Goal: Information Seeking & Learning: Learn about a topic

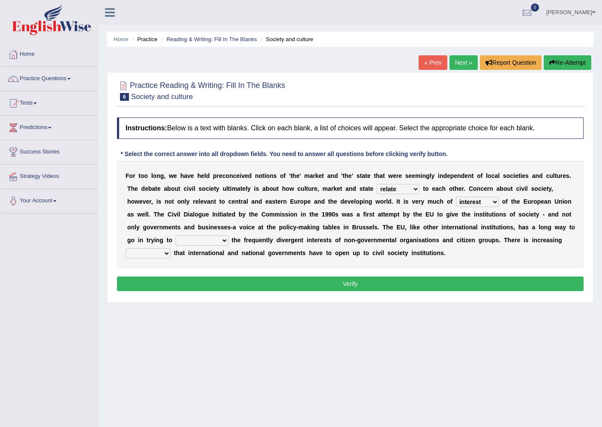
select select "relate"
select select "interest"
click at [219, 240] on select "indulge express supreme accommodate" at bounding box center [202, 240] width 53 height 10
select select "accommodate"
click at [185, 235] on select "indulge express supreme accommodate" at bounding box center [202, 240] width 53 height 10
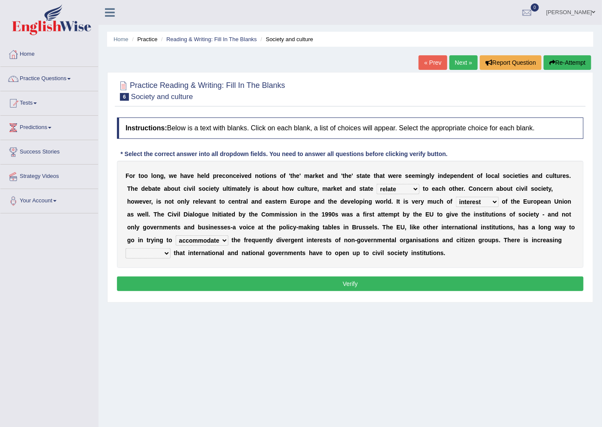
click at [159, 255] on select "tolerance expression recognition sample" at bounding box center [148, 253] width 45 height 10
select select "recognition"
click at [126, 248] on select "tolerance expression recognition sample" at bounding box center [148, 253] width 45 height 10
click at [212, 281] on button "Verify" at bounding box center [350, 284] width 467 height 15
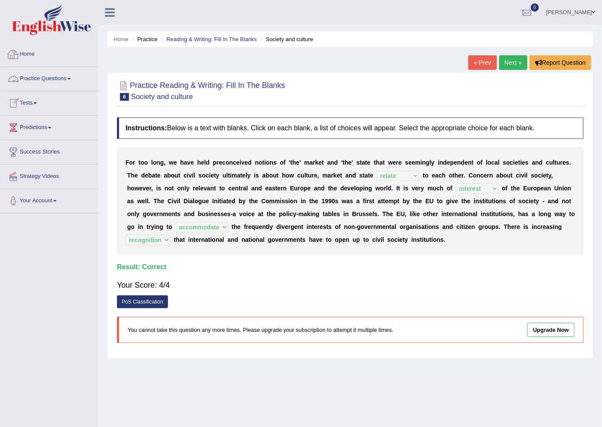
click at [49, 57] on link "Home" at bounding box center [49, 52] width 98 height 21
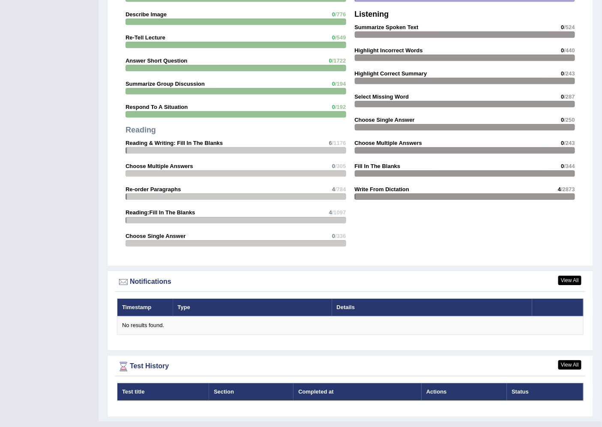
scroll to position [787, 0]
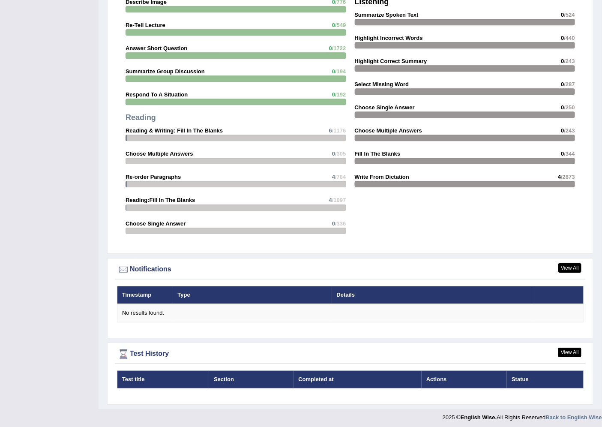
click at [326, 135] on div at bounding box center [236, 138] width 221 height 6
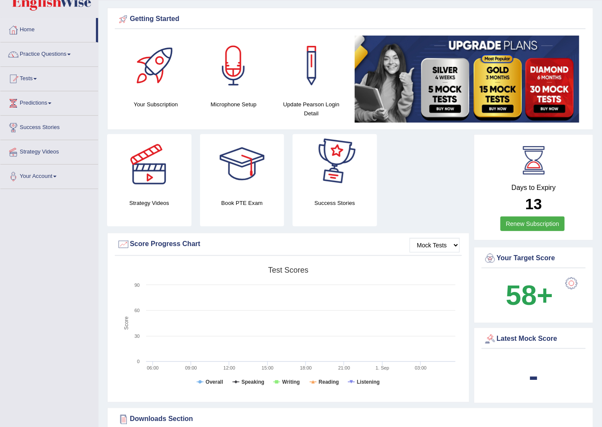
scroll to position [0, 0]
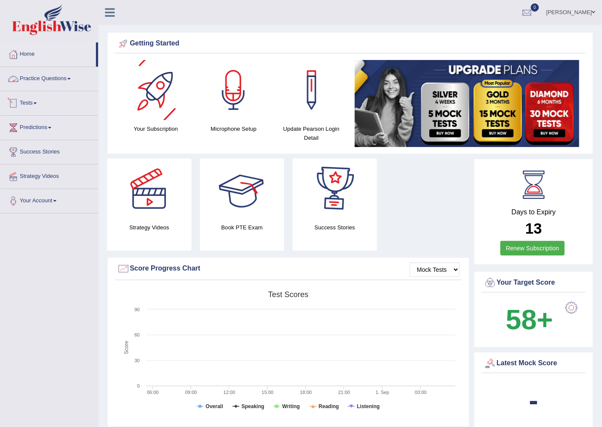
click at [55, 84] on link "Practice Questions" at bounding box center [49, 77] width 98 height 21
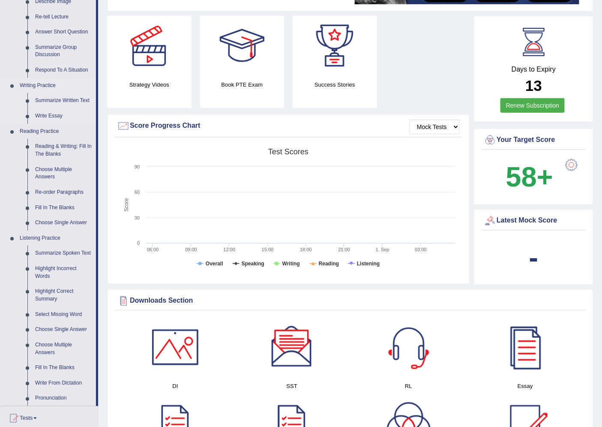
scroll to position [238, 0]
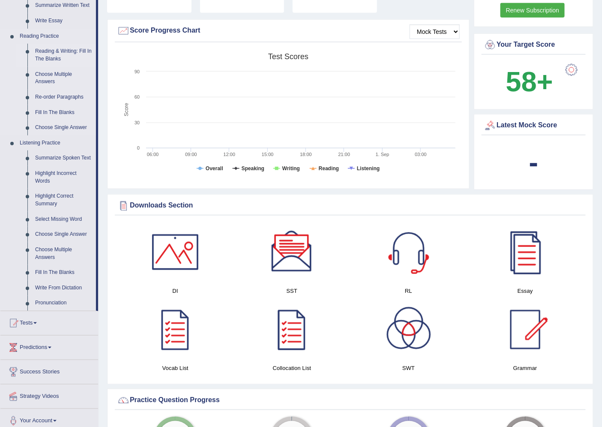
click at [54, 51] on link "Reading & Writing: Fill In The Blanks" at bounding box center [63, 55] width 65 height 23
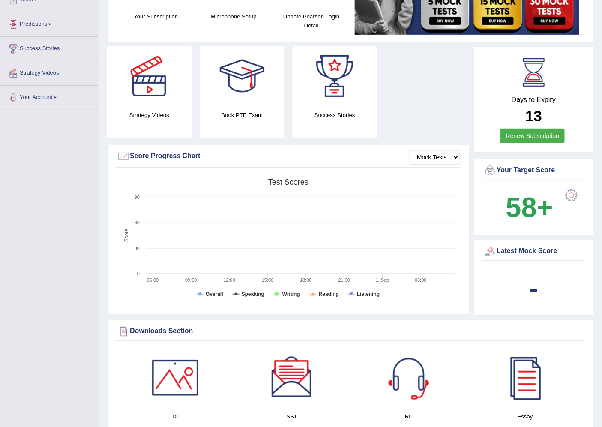
scroll to position [152, 0]
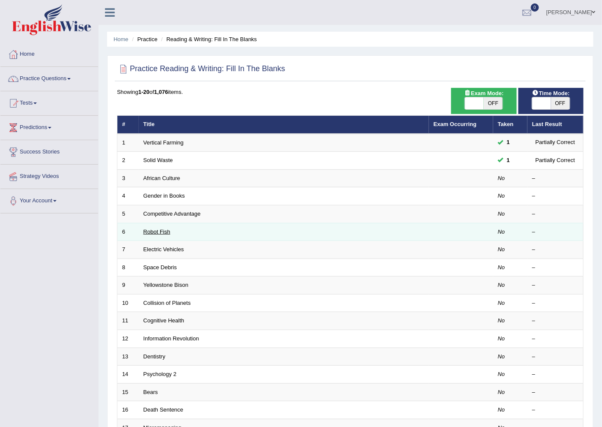
click at [159, 232] on link "Robot Fish" at bounding box center [157, 232] width 27 height 6
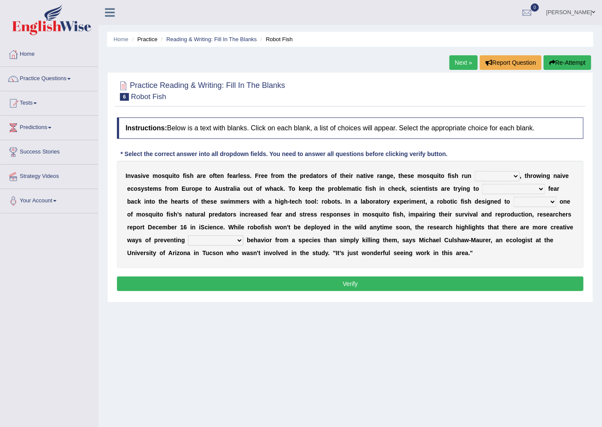
click at [494, 172] on select "occupant flippant rampant concordant" at bounding box center [497, 176] width 45 height 10
select select "rampant"
click at [475, 171] on select "occupant flippant rampant concordant" at bounding box center [497, 176] width 45 height 10
click at [518, 189] on select "accept spike strike drake" at bounding box center [514, 189] width 63 height 10
select select "spike"
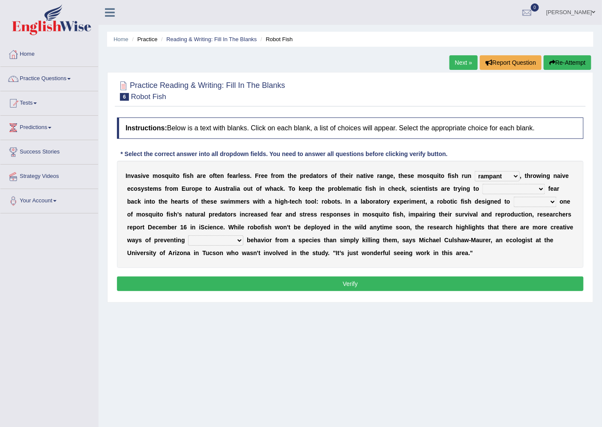
click at [483, 184] on select "accept spike strike drake" at bounding box center [514, 189] width 63 height 10
click at [514, 200] on select "bequest mimic battle conquest" at bounding box center [535, 202] width 43 height 10
select select "mimic"
click at [514, 197] on select "bequest mimic battle conquest" at bounding box center [535, 202] width 43 height 10
click at [208, 242] on select "unprivileged unprecedented uncharted unwanted" at bounding box center [215, 240] width 55 height 10
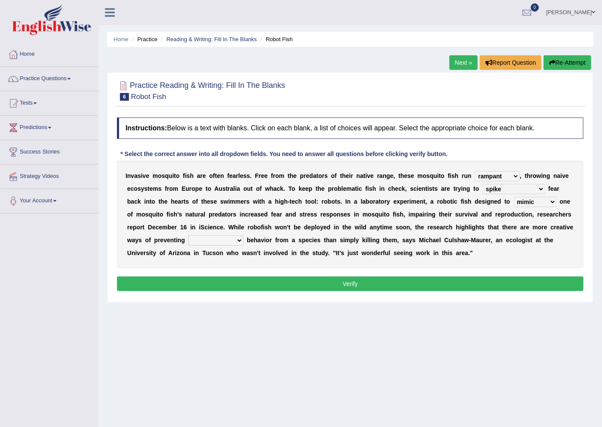
select select "unwanted"
click at [188, 235] on select "unprivileged unprecedented uncharted unwanted" at bounding box center [215, 240] width 55 height 10
click at [218, 284] on button "Verify" at bounding box center [350, 284] width 467 height 15
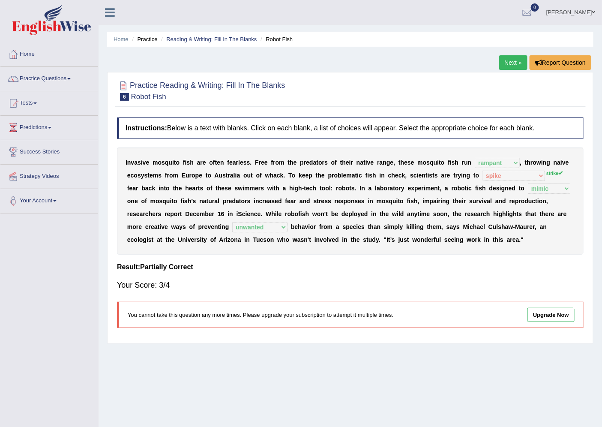
click at [546, 314] on link "Upgrade Now" at bounding box center [551, 315] width 47 height 14
click at [506, 67] on link "Next »" at bounding box center [514, 62] width 28 height 15
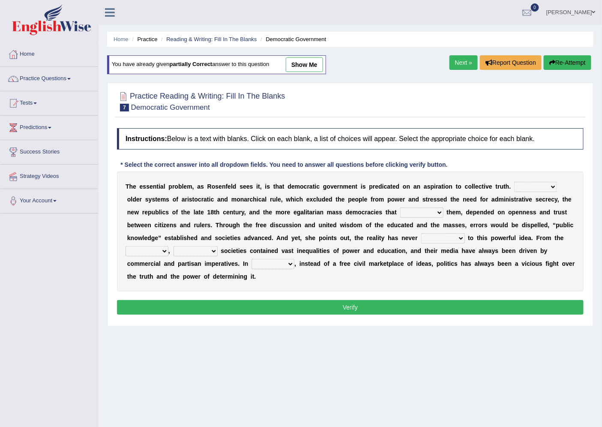
click at [299, 63] on link "show me" at bounding box center [304, 64] width 37 height 15
select select "Likely"
select select "succeeded"
select select "brought up"
select select "ranged"
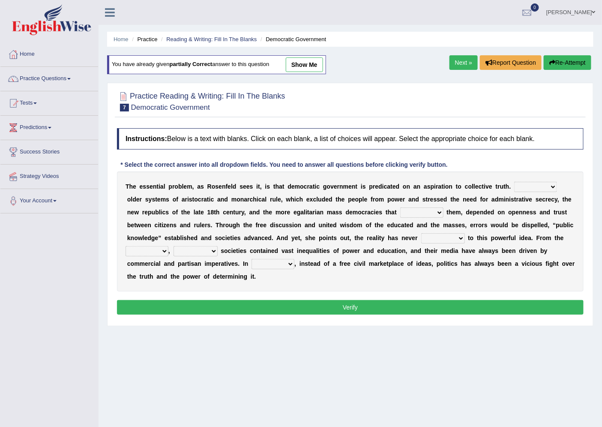
select select "democratic"
select select "ideas"
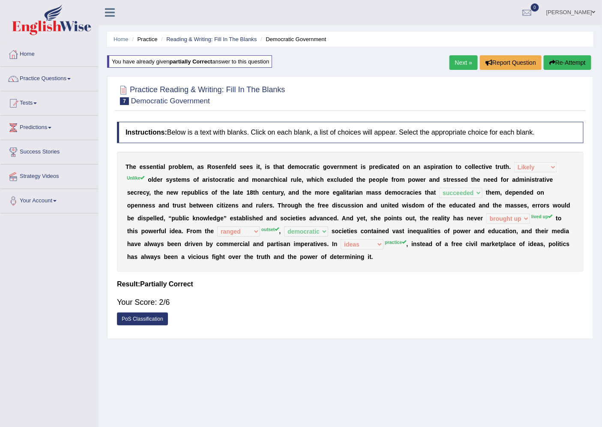
click at [161, 316] on link "PoS Classification" at bounding box center [142, 319] width 51 height 13
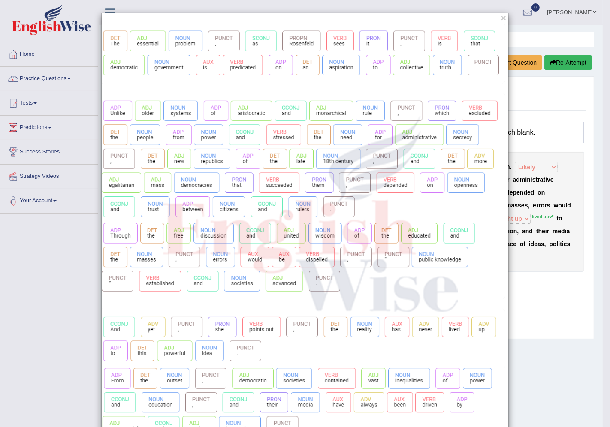
click at [544, 285] on div "×" at bounding box center [305, 273] width 610 height 521
click at [501, 15] on button "×" at bounding box center [503, 17] width 5 height 9
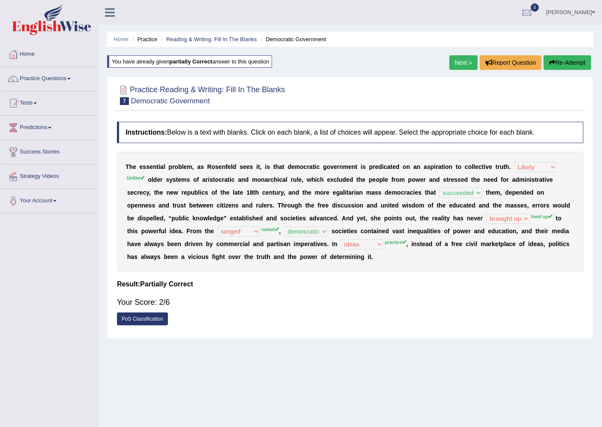
click at [575, 60] on button "Re-Attempt" at bounding box center [568, 62] width 48 height 15
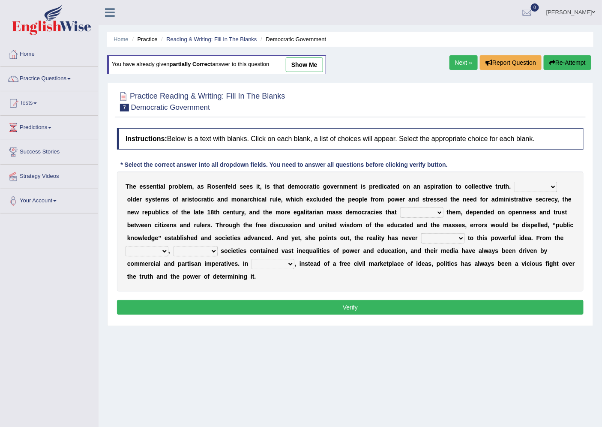
click at [542, 188] on select "Like Unlike Likely Safely" at bounding box center [536, 187] width 43 height 10
select select "Unlike"
click at [515, 182] on select "Like Unlike Likely Safely" at bounding box center [536, 187] width 43 height 10
click at [432, 213] on select "readed grated succeeded printed" at bounding box center [421, 213] width 43 height 10
select select "grated"
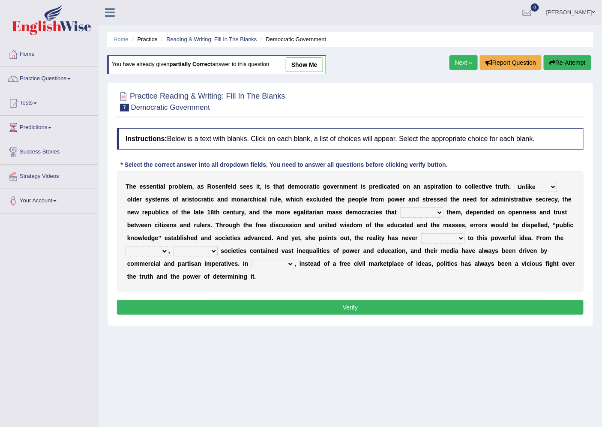
click at [400, 208] on select "readed grated succeeded printed" at bounding box center [421, 213] width 43 height 10
click at [449, 241] on select "saved up stood up brought up lived up" at bounding box center [443, 238] width 44 height 10
select select "brought up"
click at [421, 233] on select "saved up stood up brought up lived up" at bounding box center [443, 238] width 44 height 10
click at [461, 236] on select "saved up stood up brought up lived up" at bounding box center [443, 238] width 44 height 10
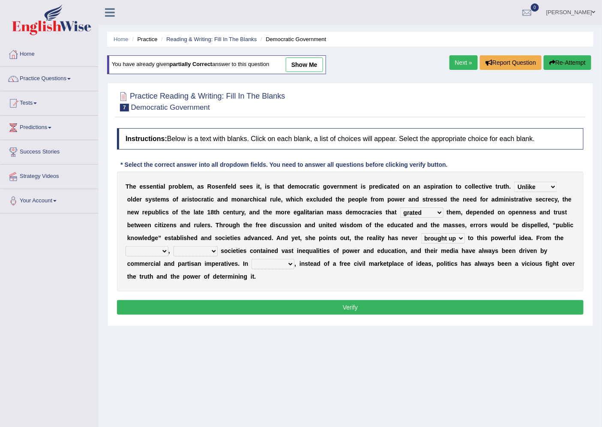
click at [461, 236] on select "saved up stood up brought up lived up" at bounding box center [443, 238] width 44 height 10
click at [155, 252] on select "outset ranged stood caught" at bounding box center [147, 251] width 43 height 10
select select "outset"
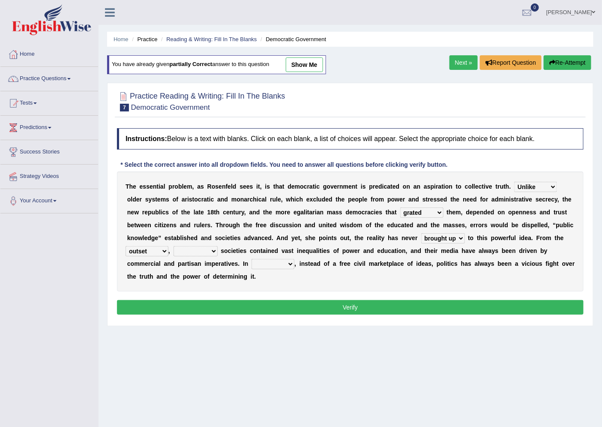
click at [126, 246] on select "outset ranged stood caught" at bounding box center [147, 251] width 43 height 10
click at [198, 253] on select "freedom democratic media stilled" at bounding box center [196, 251] width 44 height 10
select select "democratic"
click at [174, 246] on select "freedom democratic media stilled" at bounding box center [196, 251] width 44 height 10
click at [280, 267] on select "power practice ideas fought" at bounding box center [273, 264] width 43 height 10
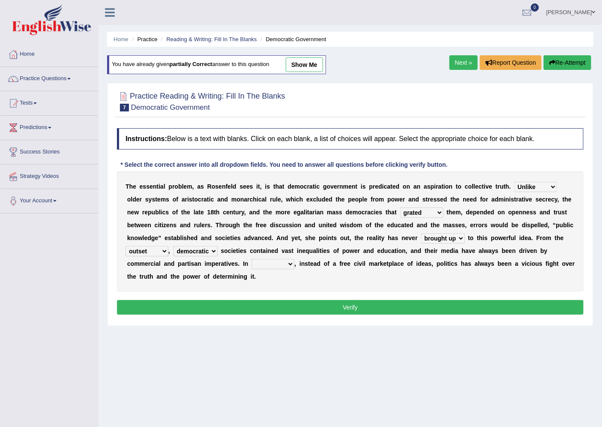
select select "ideas"
click at [252, 259] on select "power practice ideas fought" at bounding box center [273, 264] width 43 height 10
click at [273, 307] on button "Verify" at bounding box center [350, 307] width 467 height 15
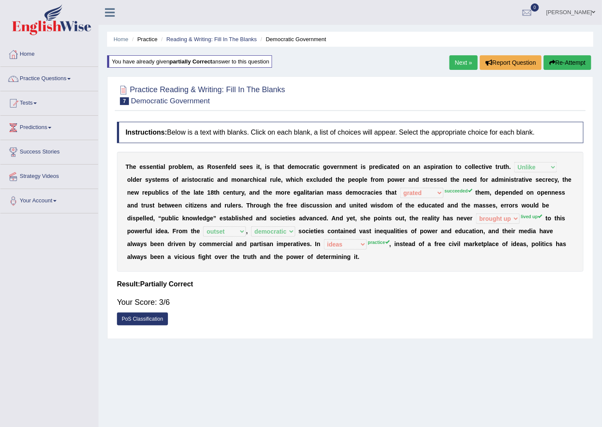
click at [461, 64] on link "Next »" at bounding box center [464, 62] width 28 height 15
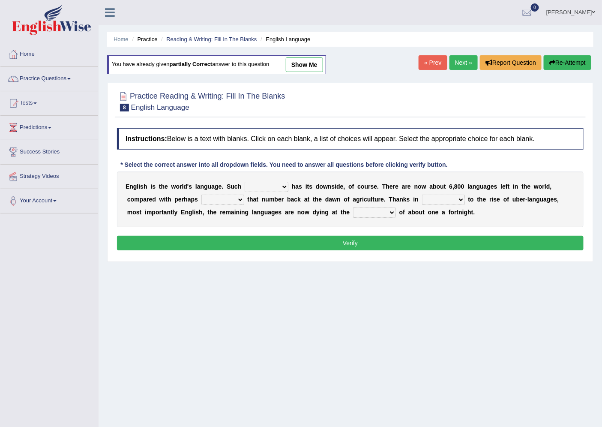
click at [279, 189] on select "power idea subject dominance" at bounding box center [267, 187] width 44 height 10
select select "dominance"
click at [245, 182] on select "power idea subject dominance" at bounding box center [267, 187] width 44 height 10
click at [227, 200] on select "rise twice firstly never" at bounding box center [223, 200] width 43 height 10
select select "twice"
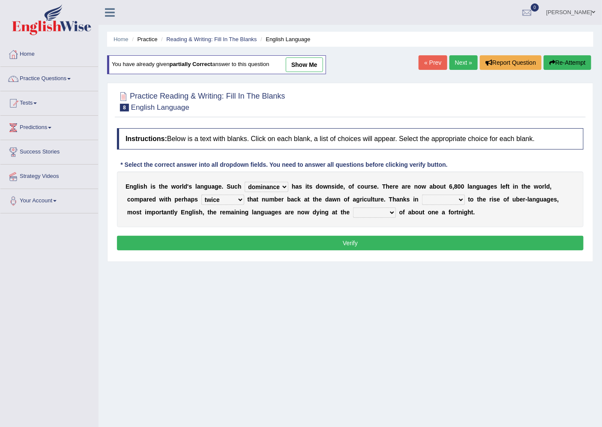
click at [202, 195] on select "rise twice firstly never" at bounding box center [223, 200] width 43 height 10
click at [427, 198] on select "rare start part bother" at bounding box center [443, 200] width 43 height 10
select select "start"
click at [422, 195] on select "rare start part bother" at bounding box center [443, 200] width 43 height 10
click at [365, 209] on select "state rate wait great" at bounding box center [374, 213] width 43 height 10
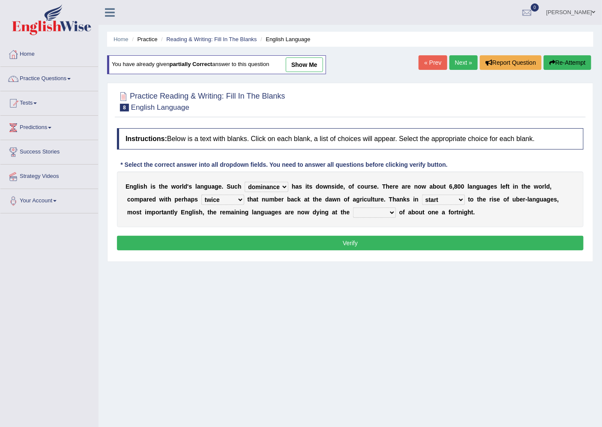
select select "wait"
click at [353, 208] on select "state rate wait great" at bounding box center [374, 213] width 43 height 10
click at [367, 237] on button "Verify" at bounding box center [350, 243] width 467 height 15
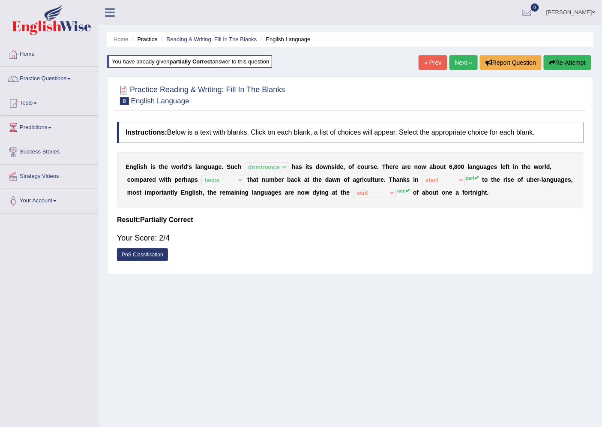
click at [460, 63] on link "Next »" at bounding box center [464, 62] width 28 height 15
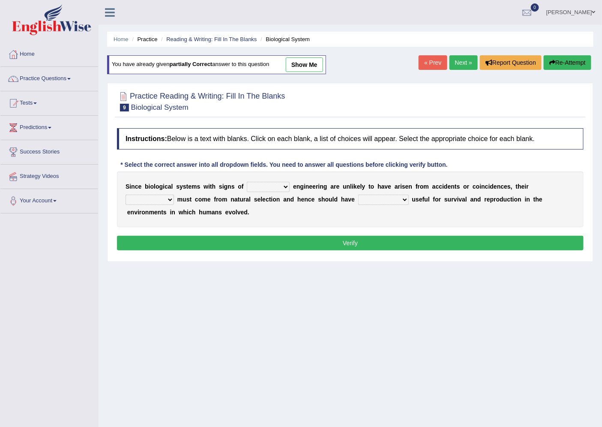
click at [266, 188] on select "system national extra complex" at bounding box center [268, 187] width 43 height 10
select select "complex"
click at [247, 182] on select "system national extra complex" at bounding box center [268, 187] width 43 height 10
click at [150, 197] on select "presence organisation registration structures" at bounding box center [150, 200] width 48 height 10
select select "structures"
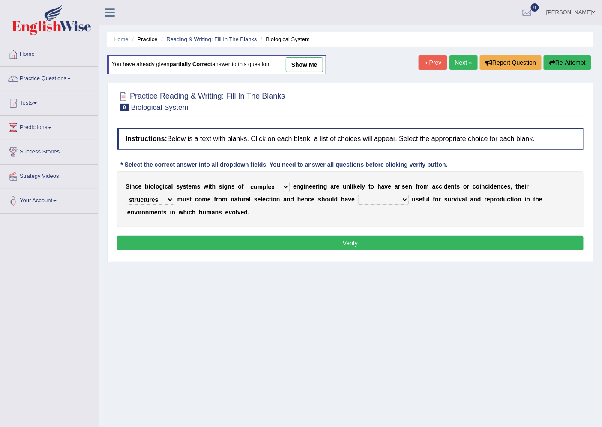
click at [126, 195] on select "presence organisation registration structures" at bounding box center [150, 200] width 48 height 10
click at [367, 199] on select "functions cultures samples introductions" at bounding box center [383, 200] width 51 height 10
select select "samples"
click at [358, 195] on select "functions cultures samples introductions" at bounding box center [383, 200] width 51 height 10
click at [409, 240] on button "Verify" at bounding box center [350, 243] width 467 height 15
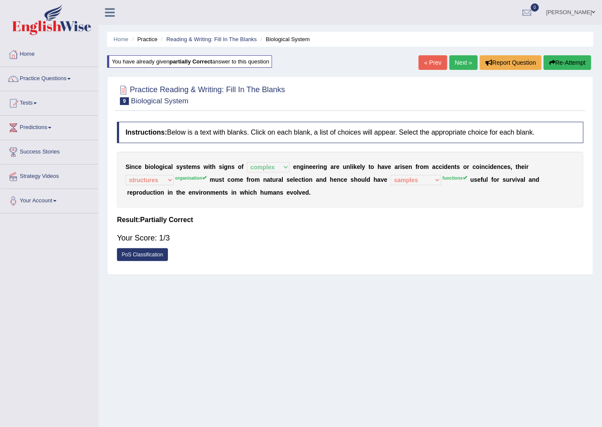
click at [249, 62] on div "You have already given partially correct answer to this question" at bounding box center [189, 61] width 165 height 12
click at [451, 62] on link "Next »" at bounding box center [464, 62] width 28 height 15
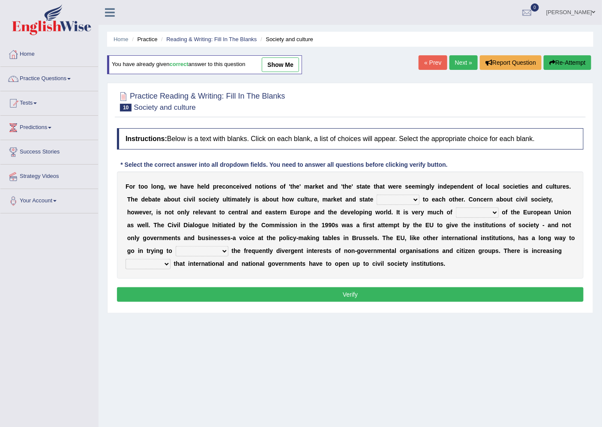
click at [271, 66] on link "show me" at bounding box center [280, 64] width 37 height 15
select select "relate"
select select "interest"
select select "accommodate"
select select "recognition"
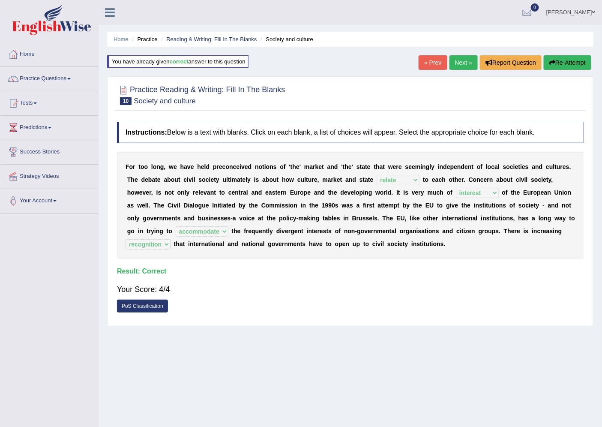
click at [463, 66] on link "Next »" at bounding box center [464, 62] width 28 height 15
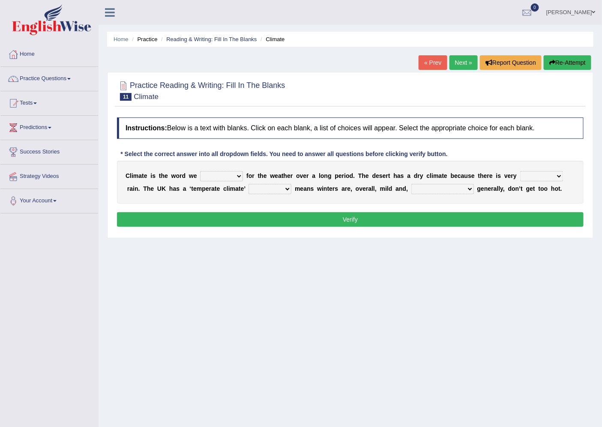
click at [222, 176] on select "give take use throw" at bounding box center [221, 176] width 43 height 10
select select "use"
click at [200, 171] on select "give take use throw" at bounding box center [221, 176] width 43 height 10
click at [530, 177] on select "much little least less" at bounding box center [542, 176] width 43 height 10
select select "less"
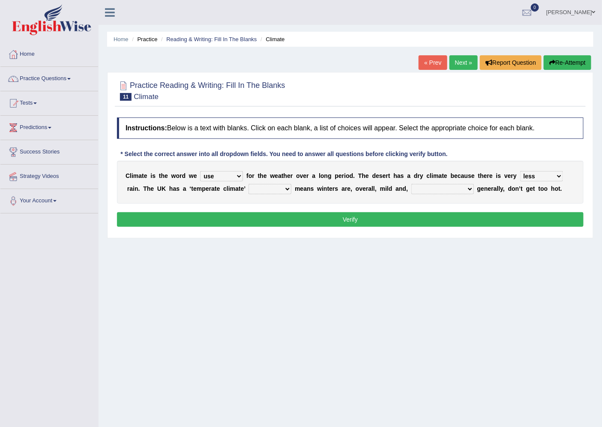
click at [521, 171] on select "much little least less" at bounding box center [542, 176] width 43 height 10
click at [279, 191] on select "when where which where" at bounding box center [270, 189] width 43 height 10
select select "which"
click at [249, 184] on select "when where which where" at bounding box center [270, 189] width 43 height 10
click at [434, 189] on select "weather winters summers warmer" at bounding box center [443, 189] width 63 height 10
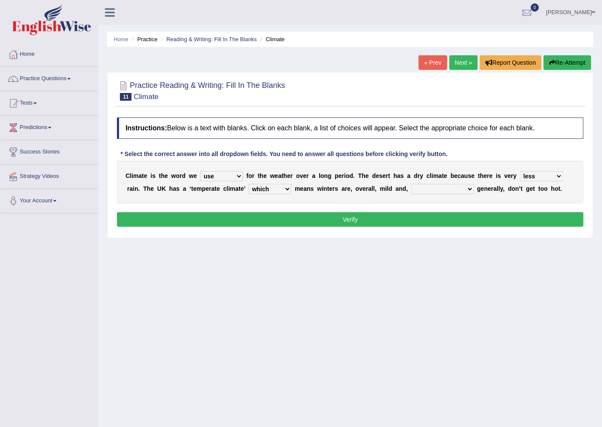
select select "weather"
click at [412, 184] on select "weather winters summers warmer" at bounding box center [443, 189] width 63 height 10
click at [397, 220] on button "Verify" at bounding box center [350, 219] width 467 height 15
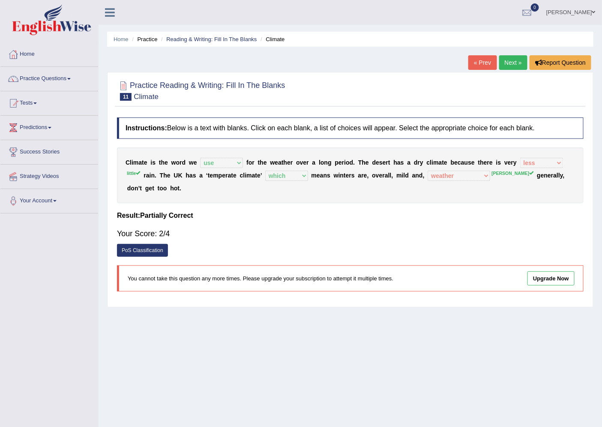
click at [507, 63] on link "Next »" at bounding box center [514, 62] width 28 height 15
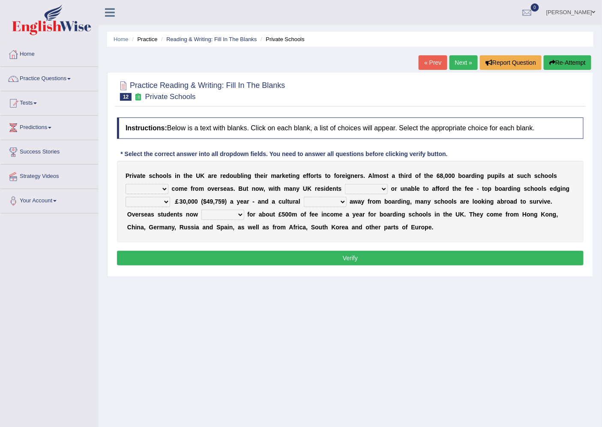
click at [159, 189] on select "all set already great news" at bounding box center [147, 189] width 43 height 10
select select "all set"
click at [126, 184] on select "all set already great news" at bounding box center [147, 189] width 43 height 10
click at [366, 183] on div "P r i v a t e s c h o o l s i n t h e U K a r e r e d o u b l i n g t h e i r m…" at bounding box center [350, 201] width 467 height 81
click at [367, 187] on select "answering unwilling realising storing" at bounding box center [366, 189] width 43 height 10
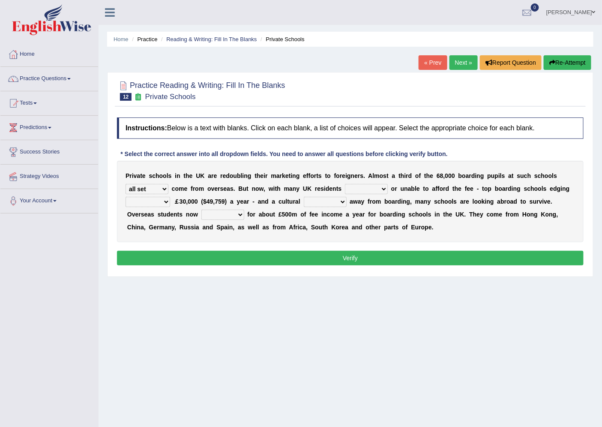
select select "unwilling"
click at [345, 184] on select "answering unwilling realising storing" at bounding box center [366, 189] width 43 height 10
click at [164, 203] on select "rewards towards notification amounting" at bounding box center [148, 202] width 45 height 10
select select "amounting"
click at [126, 197] on select "rewards towards notification amounting" at bounding box center [148, 202] width 45 height 10
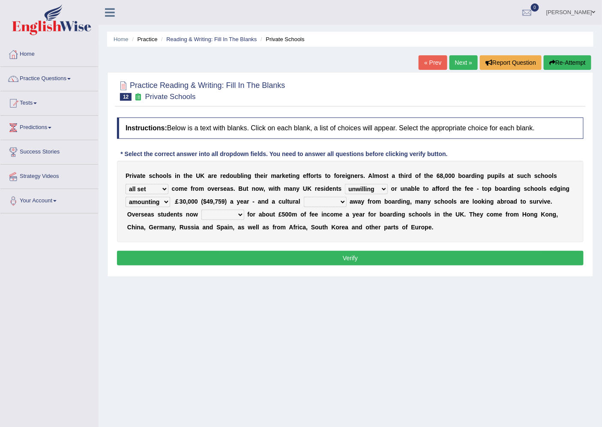
click at [314, 203] on select "go rattle shatter shift" at bounding box center [325, 202] width 43 height 10
select select "shift"
click at [304, 197] on select "go rattle shatter shift" at bounding box center [325, 202] width 43 height 10
click at [216, 217] on select "hold think account say" at bounding box center [223, 215] width 43 height 10
select select "think"
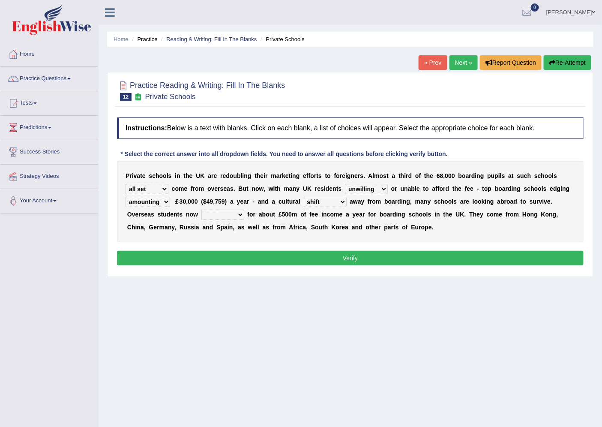
click at [202, 210] on select "hold think account say" at bounding box center [223, 215] width 43 height 10
click at [267, 256] on button "Verify" at bounding box center [350, 258] width 467 height 15
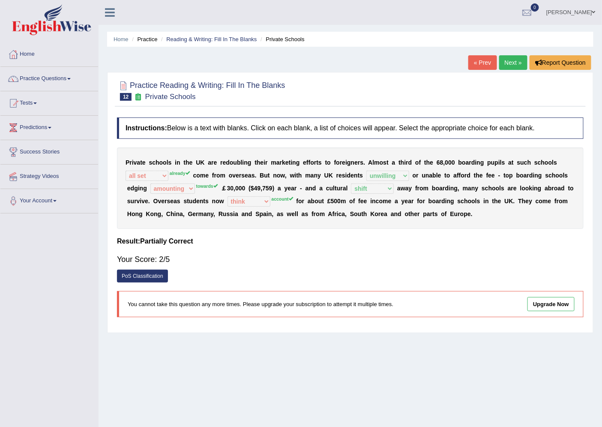
click at [235, 307] on p "You cannot take this question any more times. Please upgrade your subscription …" at bounding box center [295, 304] width 335 height 8
click at [501, 63] on link "Next »" at bounding box center [514, 62] width 28 height 15
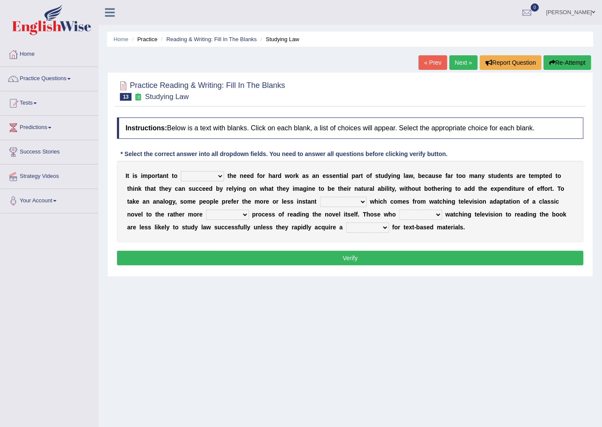
click at [216, 177] on select "emphasise criticise adjust replicate" at bounding box center [202, 176] width 43 height 10
select select "emphasise"
click at [181, 171] on select "emphasise criticise adjust replicate" at bounding box center [202, 176] width 43 height 10
click at [209, 175] on select "emphasise criticise adjust replicate" at bounding box center [202, 176] width 43 height 10
click at [215, 174] on select "emphasise criticise adjust replicate" at bounding box center [202, 176] width 43 height 10
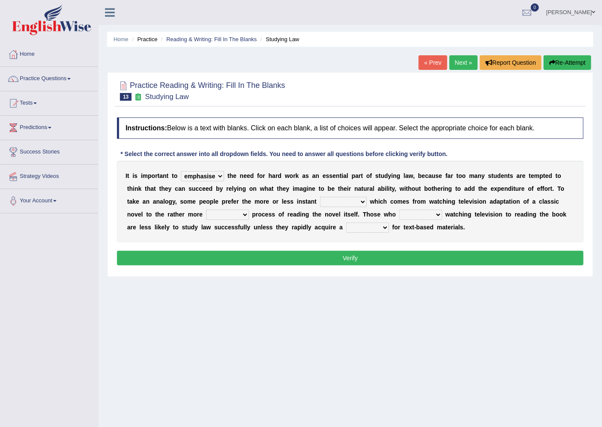
click at [335, 202] on select "satisfaction reaction gratification adjusted" at bounding box center [343, 202] width 47 height 10
select select "reaction"
click at [320, 197] on select "satisfaction reaction gratification adjusted" at bounding box center [343, 202] width 47 height 10
click at [224, 212] on select "fulfilling laborious acquire broken" at bounding box center [227, 215] width 43 height 10
click at [206, 210] on select "fulfilling laborious acquire broken" at bounding box center [227, 215] width 43 height 10
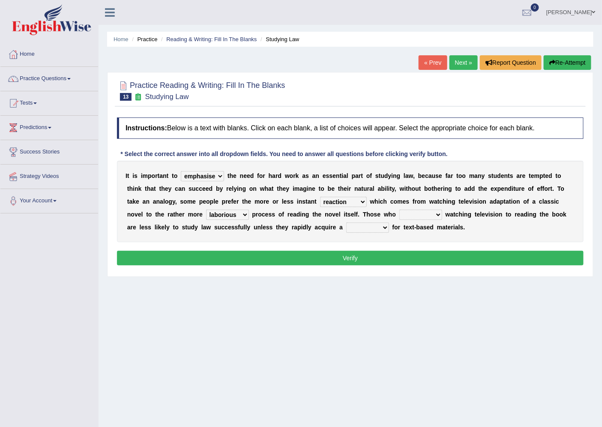
click at [431, 217] on select "refer prefer stuff knot" at bounding box center [421, 215] width 43 height 10
click at [229, 212] on select "fulfilling laborious acquire broken" at bounding box center [227, 215] width 43 height 10
select select "acquire"
click at [206, 210] on select "fulfilling laborious acquire broken" at bounding box center [227, 215] width 43 height 10
click at [382, 226] on select "judgement waste taste set" at bounding box center [367, 228] width 43 height 10
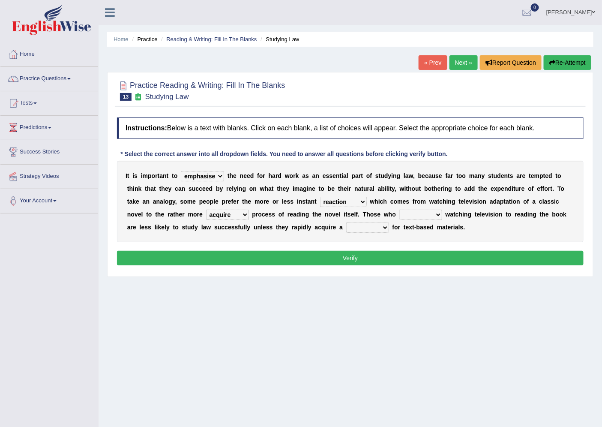
select select "judgement"
click at [346, 223] on select "judgement waste taste set" at bounding box center [367, 228] width 43 height 10
click at [373, 253] on button "Verify" at bounding box center [350, 258] width 467 height 15
click at [406, 217] on select "refer prefer stuff knot" at bounding box center [421, 215] width 43 height 10
select select "prefer"
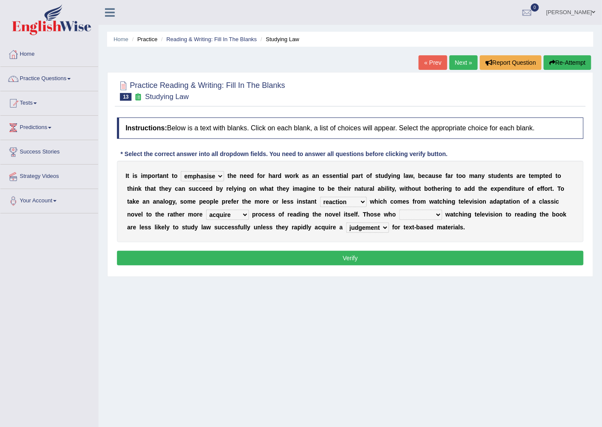
click at [400, 210] on select "refer prefer stuff knot" at bounding box center [421, 215] width 43 height 10
click at [402, 256] on button "Verify" at bounding box center [350, 258] width 467 height 15
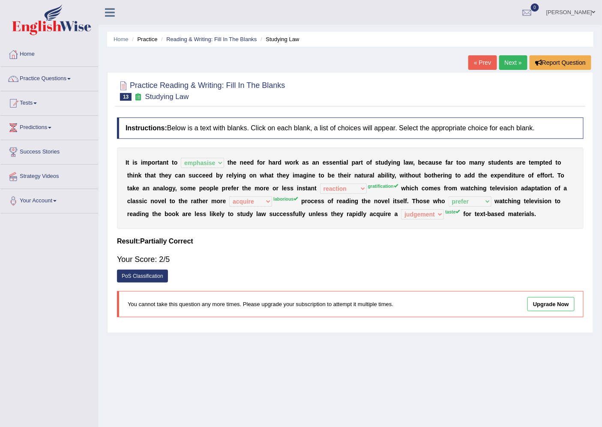
click at [507, 61] on link "Next »" at bounding box center [514, 62] width 28 height 15
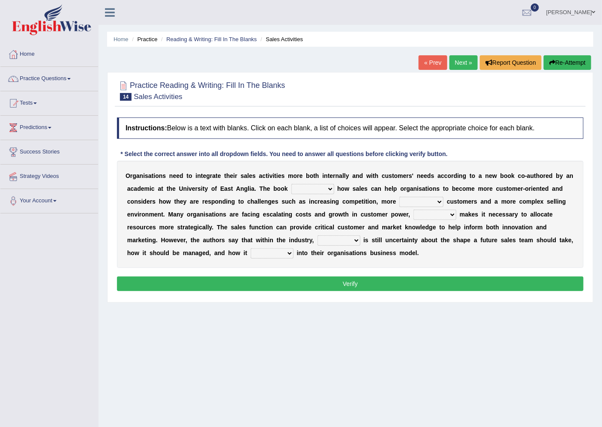
click at [307, 186] on select "expresses addresses injects inspires" at bounding box center [313, 189] width 43 height 10
select select "addresses"
click at [292, 184] on select "expresses addresses injects inspires" at bounding box center [313, 189] width 43 height 10
click at [417, 197] on select "greater valued increased demanding" at bounding box center [422, 202] width 44 height 10
select select "valued"
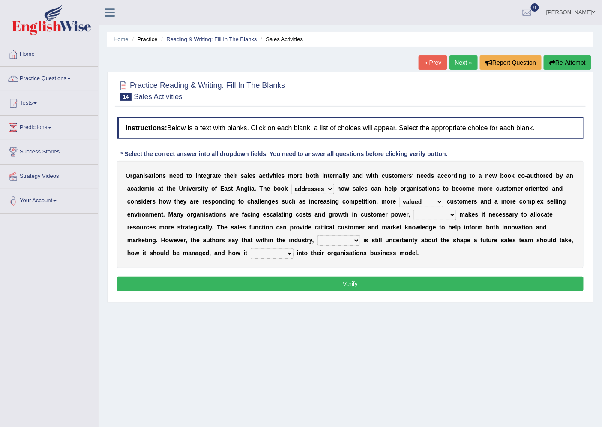
click at [400, 197] on select "greater valued increased demanding" at bounding box center [422, 202] width 44 height 10
click at [432, 212] on select "when where which what" at bounding box center [435, 215] width 43 height 10
select select "which"
click at [414, 210] on select "when where which what" at bounding box center [435, 215] width 43 height 10
click at [349, 239] on select "there their this that" at bounding box center [339, 240] width 43 height 10
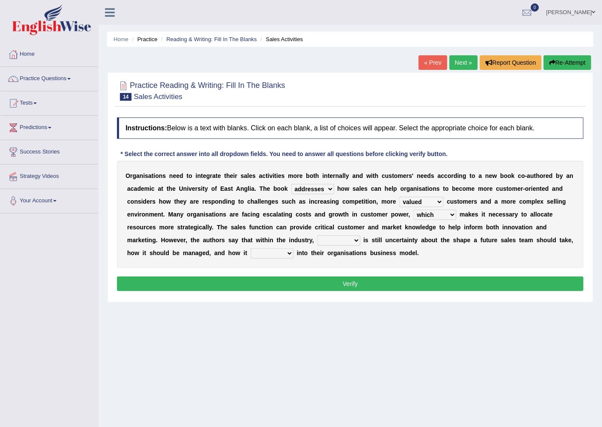
select select "there"
click at [318, 235] on select "there their this that" at bounding box center [339, 240] width 43 height 10
click at [266, 254] on select "forges fills fits forgets" at bounding box center [272, 253] width 43 height 10
select select "fits"
click at [251, 248] on select "forges fills fits forgets" at bounding box center [272, 253] width 43 height 10
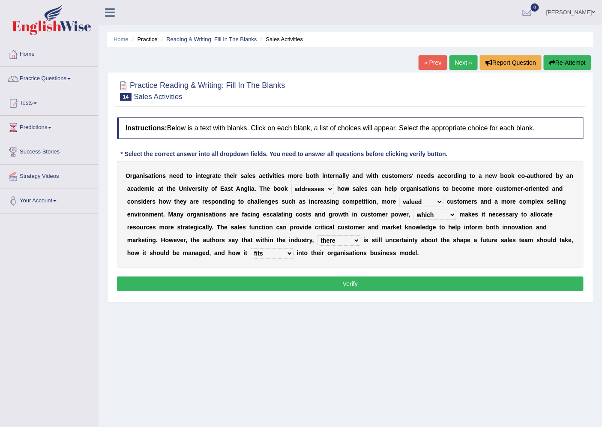
click at [277, 284] on button "Verify" at bounding box center [350, 284] width 467 height 15
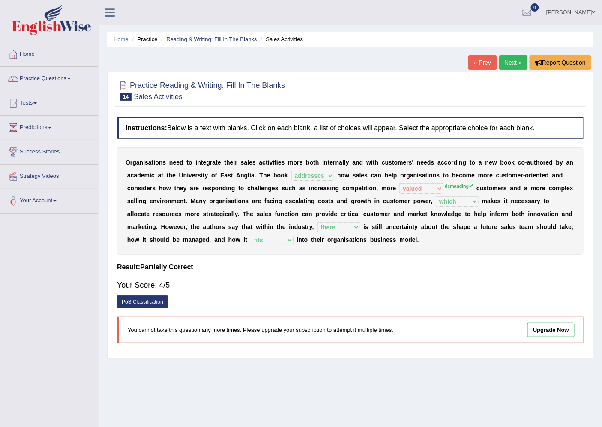
click at [516, 65] on link "Next »" at bounding box center [514, 62] width 28 height 15
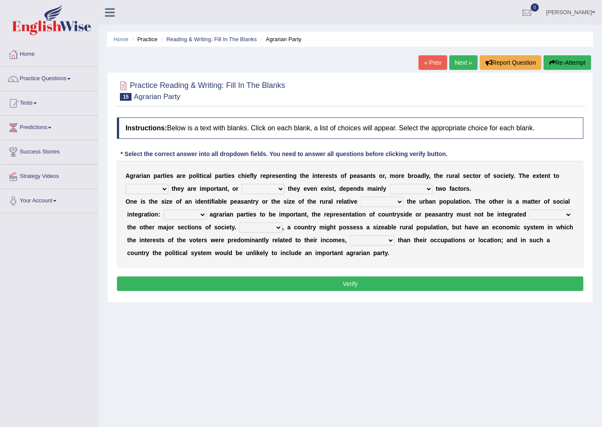
click at [152, 192] on select "where which when were" at bounding box center [147, 189] width 43 height 10
select select "where"
click at [126, 184] on select "where which when were" at bounding box center [147, 189] width 43 height 10
click at [265, 190] on select "other neither either whether" at bounding box center [263, 189] width 43 height 10
select select "neither"
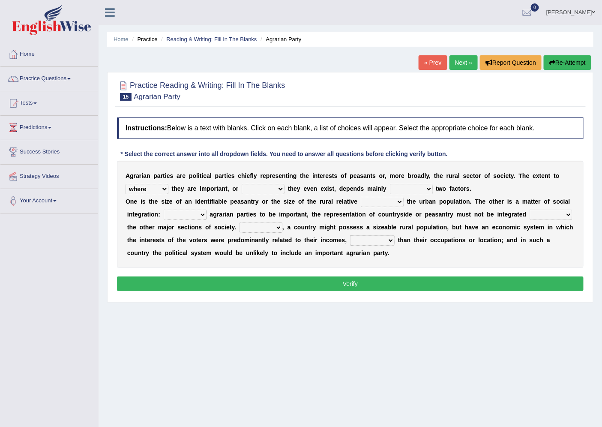
click at [242, 184] on select "other neither either whether" at bounding box center [263, 189] width 43 height 10
click at [147, 189] on select "where which when were" at bounding box center [147, 189] width 43 height 10
click at [146, 188] on select "where which when were" at bounding box center [147, 189] width 43 height 10
click at [422, 187] on select "in on is the" at bounding box center [411, 189] width 43 height 10
select select "in"
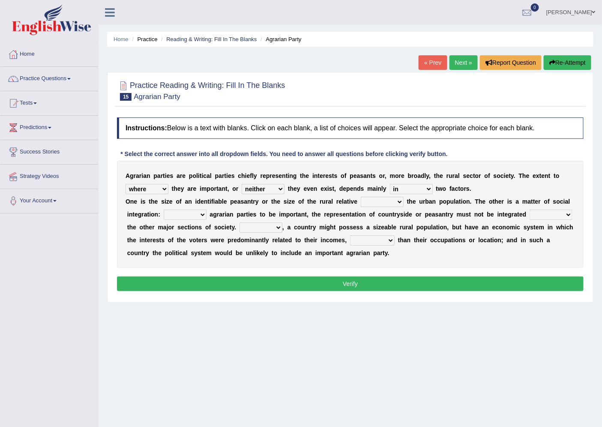
click at [390, 184] on select "in on is the" at bounding box center [411, 189] width 43 height 10
click at [373, 204] on select "is to the was" at bounding box center [382, 202] width 43 height 10
select select "to"
click at [361, 197] on select "is to the was" at bounding box center [382, 202] width 43 height 10
click at [196, 213] on select "From For First Fair" at bounding box center [185, 215] width 43 height 10
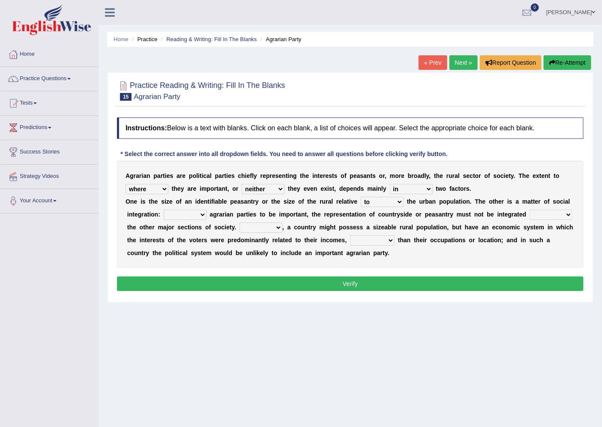
select select "From"
click at [164, 210] on select "From For First Fair" at bounding box center [185, 215] width 43 height 10
click at [198, 212] on select "From For First Fair" at bounding box center [185, 215] width 43 height 10
click at [314, 224] on b "y" at bounding box center [314, 227] width 3 height 7
click at [533, 211] on select "will when were with" at bounding box center [551, 215] width 43 height 10
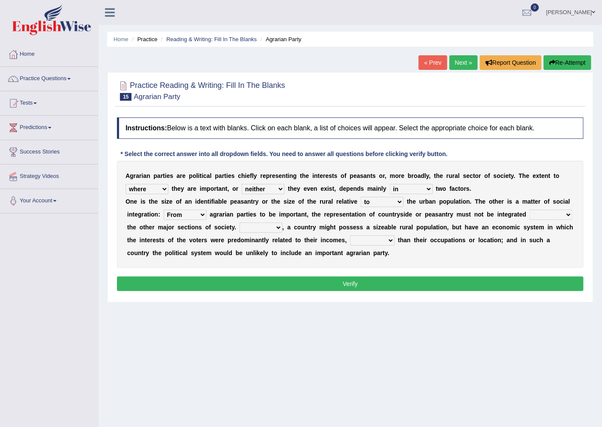
select select "were"
click at [530, 210] on select "will when were with" at bounding box center [551, 215] width 43 height 10
click at [260, 228] on select "Then There Thus Their" at bounding box center [261, 228] width 43 height 10
select select "Thus"
click at [240, 223] on select "Then There Thus Their" at bounding box center [261, 228] width 43 height 10
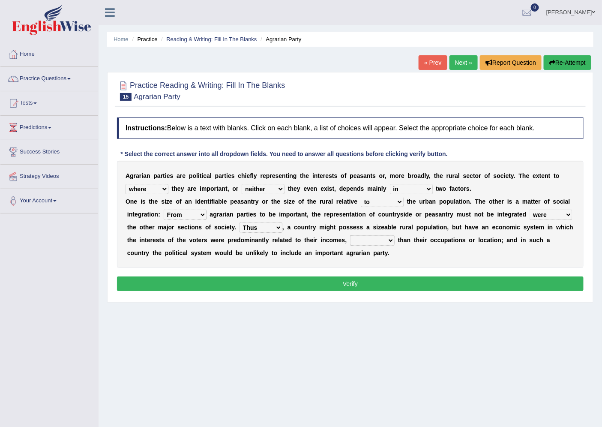
click at [379, 238] on select "whether rather greater many other" at bounding box center [372, 240] width 45 height 10
select select "rather"
click at [350, 235] on select "whether rather greater many other" at bounding box center [372, 240] width 45 height 10
click at [371, 277] on button "Verify" at bounding box center [350, 284] width 467 height 15
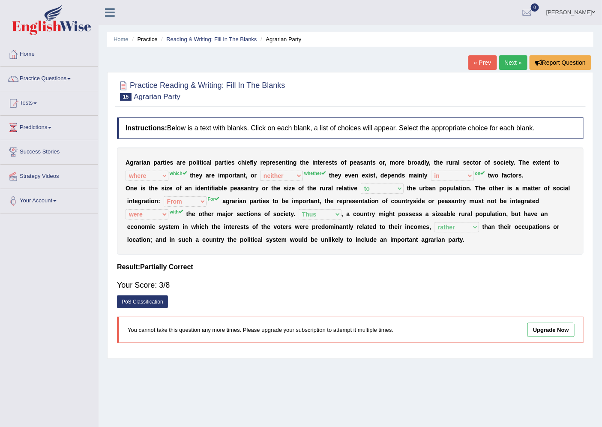
click at [150, 301] on link "PoS Classification" at bounding box center [142, 301] width 51 height 13
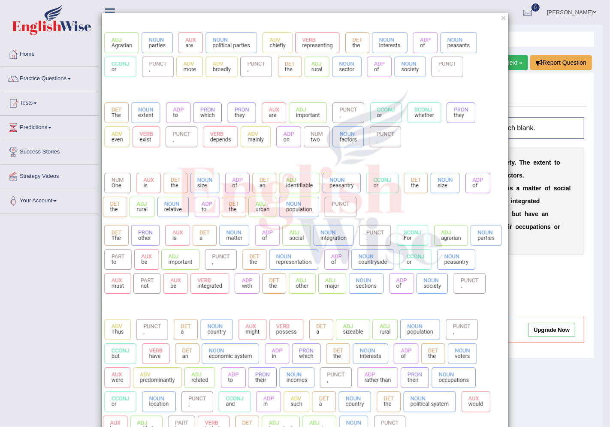
click at [143, 130] on img at bounding box center [305, 233] width 406 height 418
click at [184, 133] on img at bounding box center [305, 233] width 406 height 418
drag, startPoint x: 216, startPoint y: 143, endPoint x: 213, endPoint y: 196, distance: 52.8
click at [216, 143] on img at bounding box center [305, 233] width 406 height 418
click at [220, 219] on img at bounding box center [305, 233] width 406 height 418
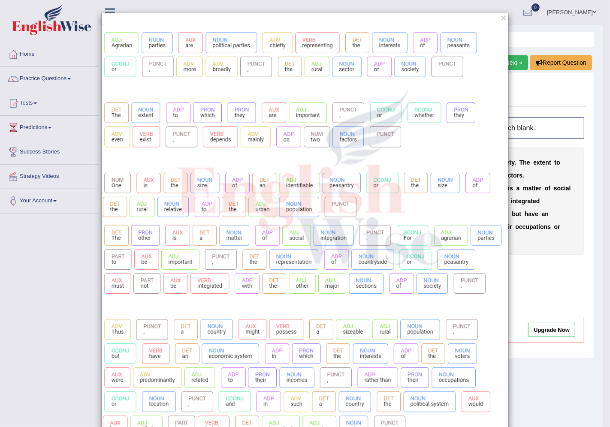
click at [239, 210] on img at bounding box center [305, 233] width 406 height 418
click at [234, 208] on img at bounding box center [305, 233] width 406 height 418
click at [502, 15] on button "×" at bounding box center [503, 17] width 5 height 9
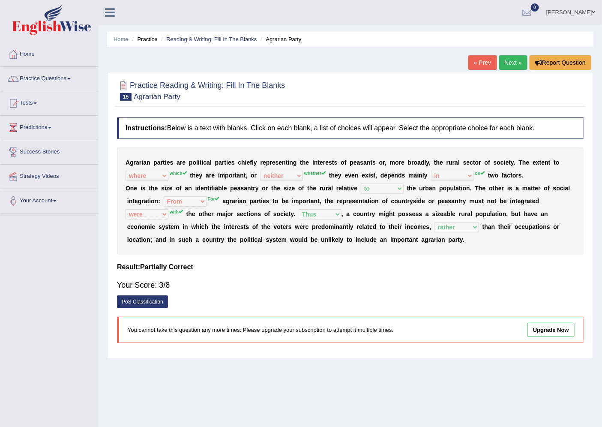
click at [504, 63] on link "Next »" at bounding box center [514, 62] width 28 height 15
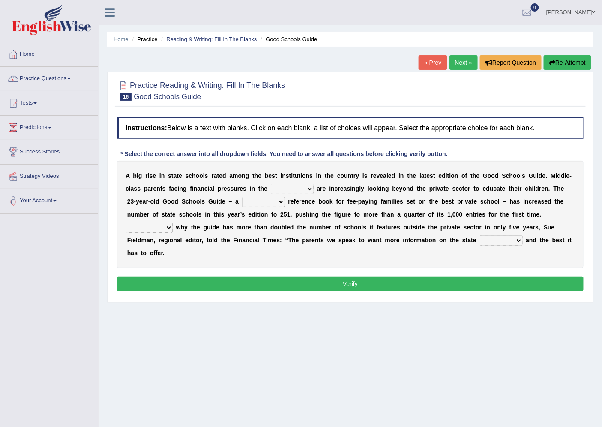
click at [286, 190] on select "downturn inturn external subjective" at bounding box center [292, 189] width 43 height 10
select select "external"
click at [271, 184] on select "downturn inturn external subjective" at bounding box center [292, 189] width 43 height 10
click at [254, 202] on select "nicee kind allure popular" at bounding box center [263, 202] width 43 height 10
select select "popular"
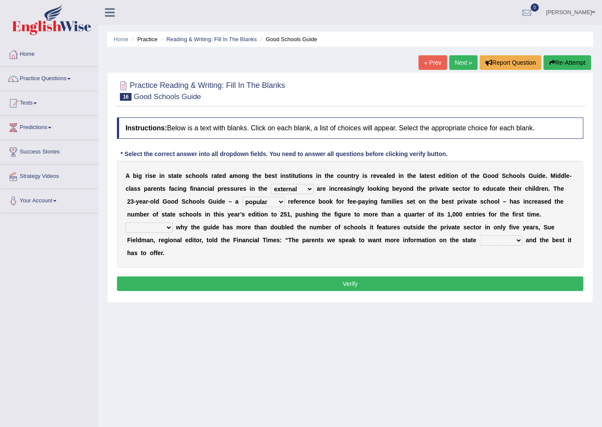
click at [242, 197] on select "nicee kind allure popular" at bounding box center [263, 202] width 43 height 10
click at [163, 228] on select "Entertaining Exploring Explaining Exorting" at bounding box center [149, 228] width 47 height 10
select select "Explaining"
click at [126, 223] on select "Entertaining Exploring Explaining Exorting" at bounding box center [149, 228] width 47 height 10
click at [479, 239] on b at bounding box center [478, 240] width 3 height 7
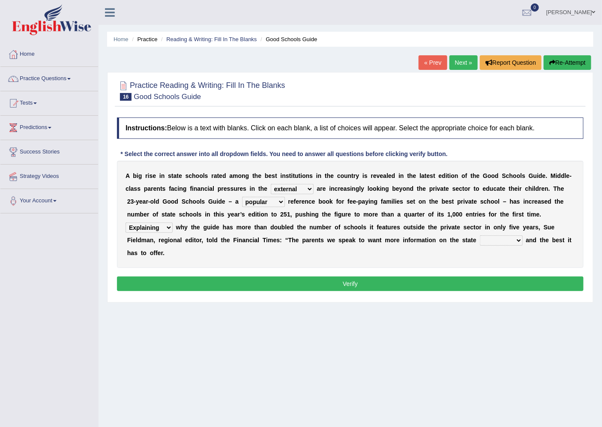
click at [509, 239] on select "factor sector vector collector" at bounding box center [501, 240] width 43 height 10
select select "sector"
click at [480, 235] on select "factor sector vector collector" at bounding box center [501, 240] width 43 height 10
click at [408, 280] on button "Verify" at bounding box center [350, 284] width 467 height 15
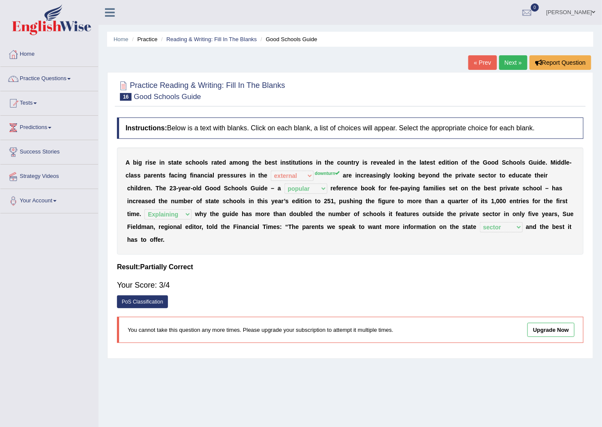
click at [512, 64] on link "Next »" at bounding box center [514, 62] width 28 height 15
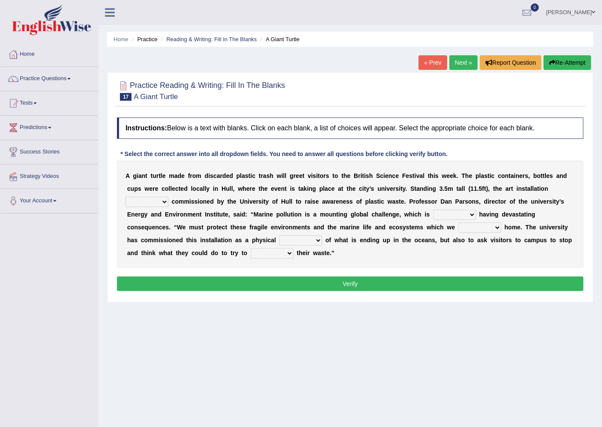
click at [156, 199] on select "was the when were" at bounding box center [147, 202] width 43 height 10
select select "was"
click at [126, 197] on select "was the when were" at bounding box center [147, 202] width 43 height 10
click at [442, 210] on select "ready already steady eveready" at bounding box center [454, 215] width 43 height 10
select select "already"
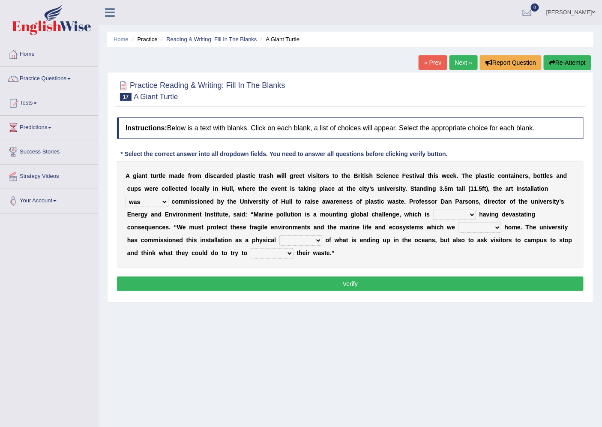
click at [433, 210] on select "ready already steady eveready" at bounding box center [454, 215] width 43 height 10
click at [470, 225] on select "get stay pay call" at bounding box center [480, 228] width 43 height 10
select select "stay"
click at [459, 223] on select "get stay pay call" at bounding box center [480, 228] width 43 height 10
click at [290, 241] on select "slider reminder divider grinder" at bounding box center [301, 240] width 43 height 10
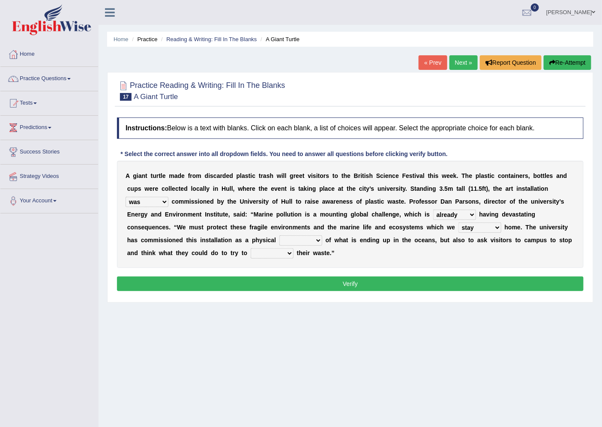
select select "divider"
click at [280, 235] on select "slider reminder divider grinder" at bounding box center [301, 240] width 43 height 10
click at [267, 252] on select "allure suit route reduce" at bounding box center [272, 253] width 43 height 10
select select "reduce"
click at [251, 248] on select "allure suit route reduce" at bounding box center [272, 253] width 43 height 10
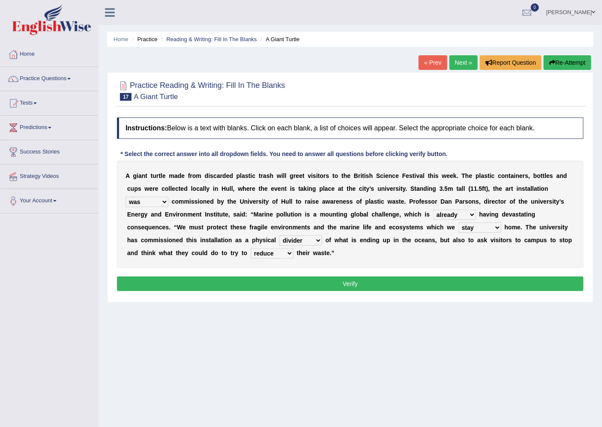
click at [286, 280] on button "Verify" at bounding box center [350, 284] width 467 height 15
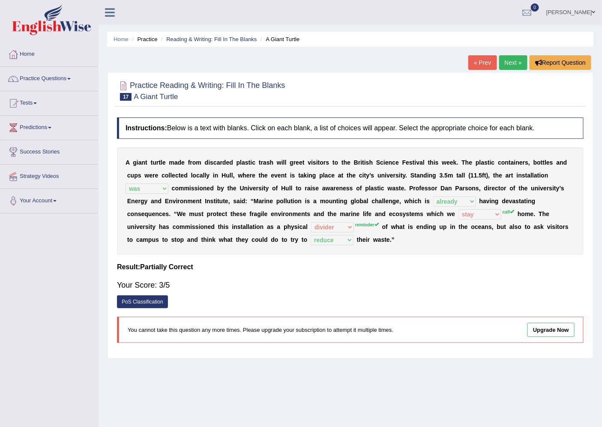
click at [505, 63] on link "Next »" at bounding box center [514, 62] width 28 height 15
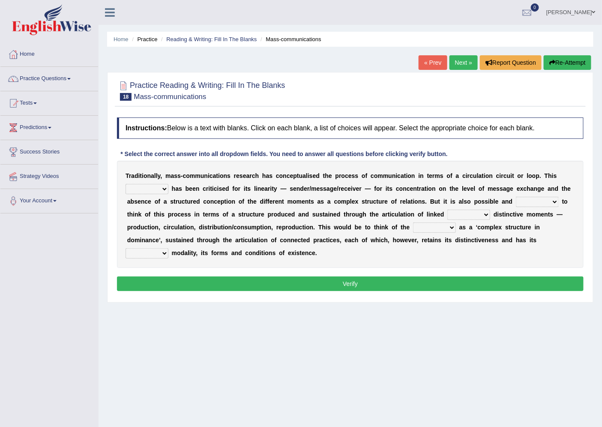
click at [164, 188] on select "odd added model creature" at bounding box center [147, 189] width 43 height 10
select select "creature"
click at [126, 184] on select "odd added model creature" at bounding box center [147, 189] width 43 height 10
click at [524, 202] on select "careful useful helpful hopeful" at bounding box center [537, 202] width 43 height 10
select select "useful"
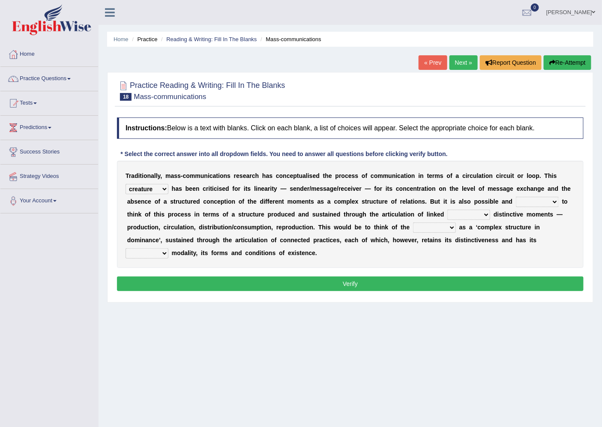
click at [516, 197] on select "careful useful helpful hopeful" at bounding box center [537, 202] width 43 height 10
click at [485, 215] on select "and but here more" at bounding box center [469, 215] width 43 height 10
click at [448, 210] on select "and but here more" at bounding box center [469, 215] width 43 height 10
click at [467, 215] on select "and but here more" at bounding box center [469, 215] width 43 height 10
select select "and"
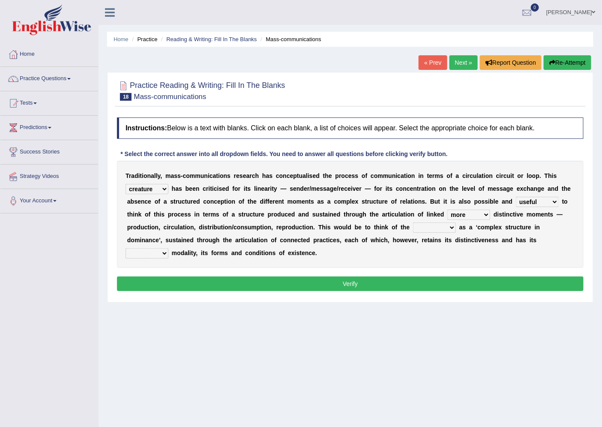
click at [448, 210] on select "and but here more" at bounding box center [469, 215] width 43 height 10
click at [426, 229] on select "process reccess access stress" at bounding box center [434, 228] width 43 height 10
select select "process"
click at [413, 223] on select "process reccess access stress" at bounding box center [434, 228] width 43 height 10
click at [155, 252] on select "real calm specific adheric" at bounding box center [147, 253] width 43 height 10
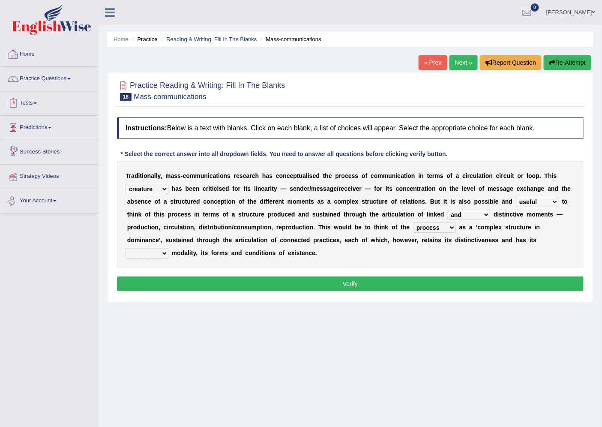
select select "specific"
click at [126, 248] on select "real calm specific adheric" at bounding box center [147, 253] width 43 height 10
click at [181, 280] on button "Verify" at bounding box center [350, 284] width 467 height 15
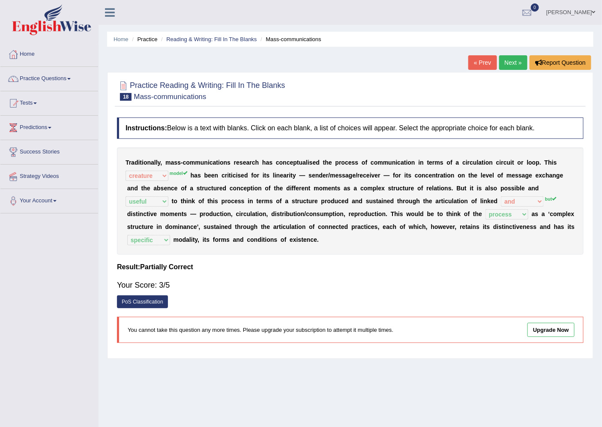
click at [503, 60] on link "Next »" at bounding box center [514, 62] width 28 height 15
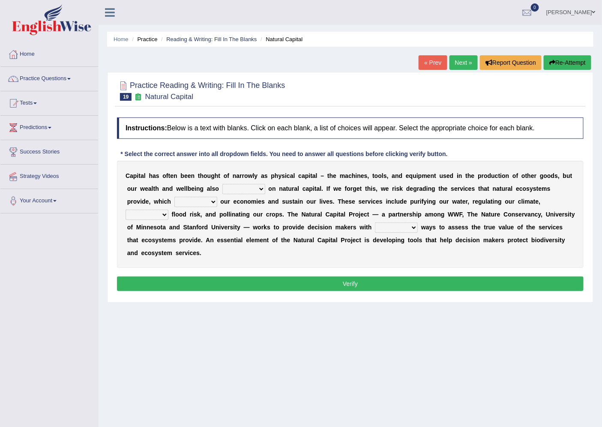
click at [242, 190] on select "rely reply supply apply" at bounding box center [244, 189] width 43 height 10
select select "rely"
click at [223, 184] on select "rely reply supply apply" at bounding box center [244, 189] width 43 height 10
click at [187, 202] on select "import report support export" at bounding box center [196, 202] width 43 height 10
select select "support"
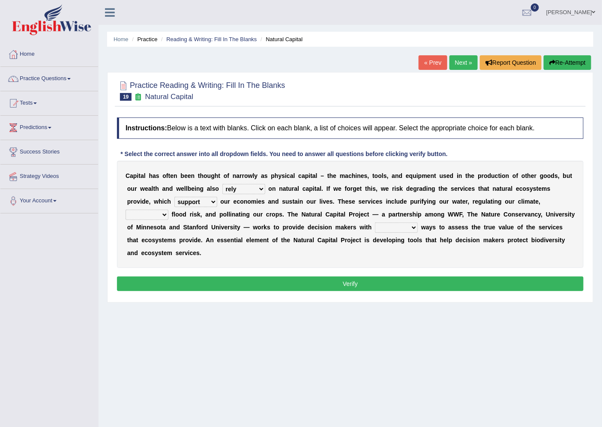
click at [175, 197] on select "import report support export" at bounding box center [196, 202] width 43 height 10
click at [153, 217] on select "bringing lacking staggering reducing" at bounding box center [147, 215] width 43 height 10
select select "reducing"
click at [126, 210] on select "bringing lacking staggering reducing" at bounding box center [147, 215] width 43 height 10
click at [418, 225] on select "liable powerful strong reliable" at bounding box center [396, 228] width 43 height 10
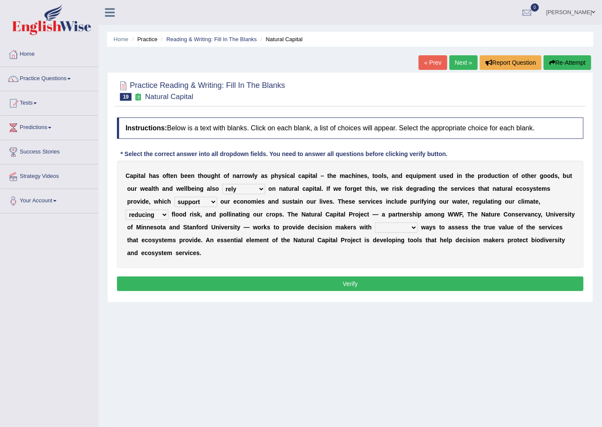
select select "reliable"
click at [408, 223] on select "liable powerful strong reliable" at bounding box center [396, 228] width 43 height 10
click at [419, 271] on div "Instructions: Below is a text with blanks. Click on each blank, a list of choic…" at bounding box center [350, 205] width 471 height 185
click at [418, 226] on select "liable powerful strong reliable" at bounding box center [396, 228] width 43 height 10
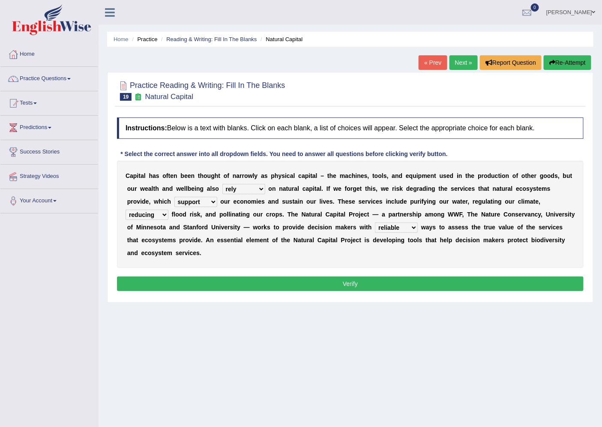
click at [314, 277] on button "Verify" at bounding box center [350, 284] width 467 height 15
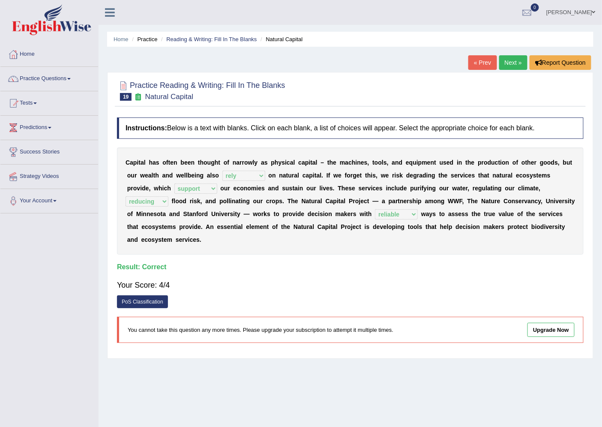
click at [515, 54] on div "Home Practice Reading & Writing: Fill In The Blanks Natural Capital « Prev Next…" at bounding box center [351, 214] width 504 height 429
click at [512, 63] on link "Next »" at bounding box center [514, 62] width 28 height 15
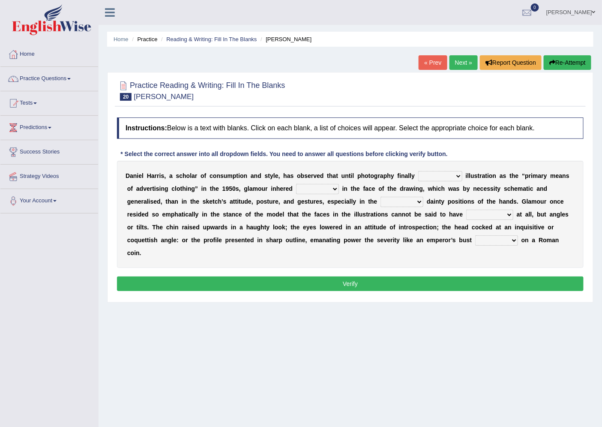
click at [434, 173] on select "supplanted removed supplied assorted" at bounding box center [440, 176] width 44 height 10
select select "assorted"
click at [418, 171] on select "supplanted removed supplied assorted" at bounding box center [440, 176] width 44 height 10
click at [307, 187] on select "more many lack less" at bounding box center [317, 189] width 43 height 10
select select "many"
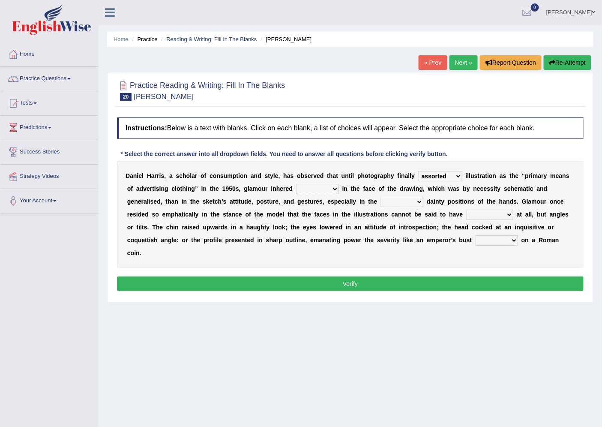
click at [296, 184] on select "more many lack less" at bounding box center [317, 189] width 43 height 10
click at [397, 200] on select "full exact strangely effective" at bounding box center [402, 202] width 43 height 10
select select "strangely"
click at [381, 197] on select "full exact strangely effective" at bounding box center [402, 202] width 43 height 10
click at [475, 216] on select "impressed dubbing expressions extensions" at bounding box center [489, 215] width 47 height 10
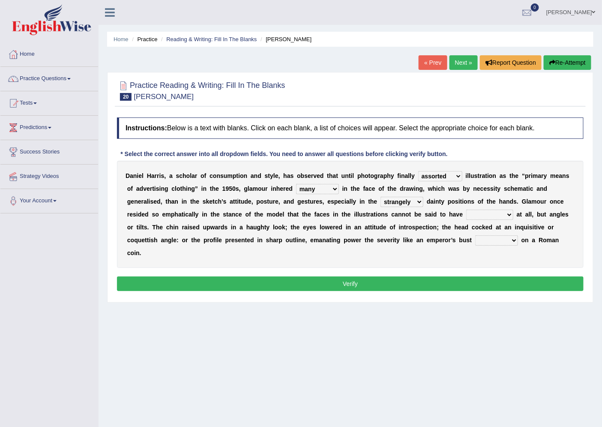
select select "impressed"
click at [466, 210] on select "impressed dubbing expressions extensions" at bounding box center [489, 215] width 47 height 10
click at [503, 239] on select "bossed legalized rebell embossed" at bounding box center [497, 240] width 43 height 10
select select "legalized"
click at [476, 235] on select "bossed legalized rebell embossed" at bounding box center [497, 240] width 43 height 10
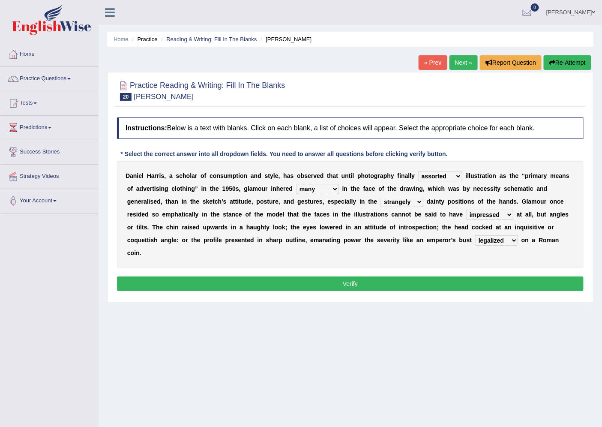
click at [500, 286] on button "Verify" at bounding box center [350, 284] width 467 height 15
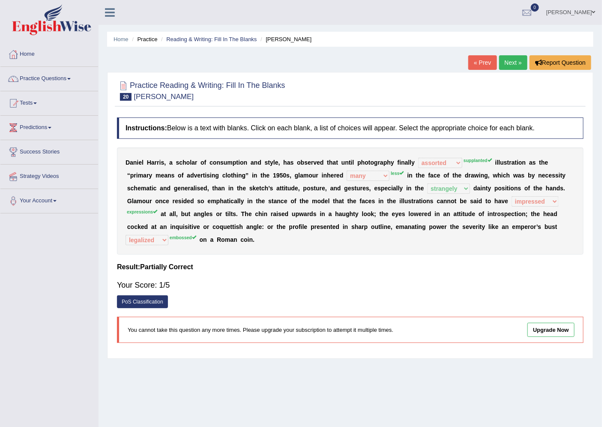
click at [509, 66] on link "Next »" at bounding box center [514, 62] width 28 height 15
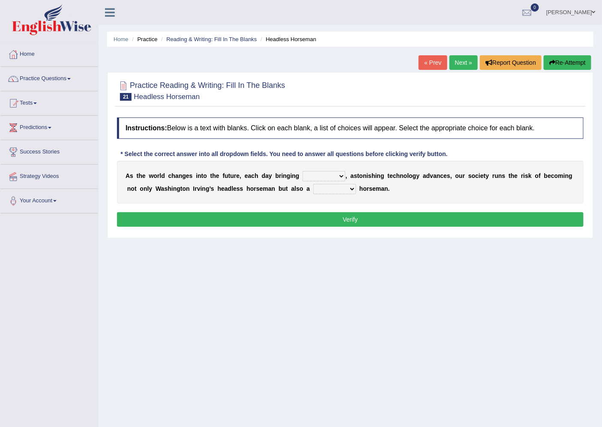
click at [330, 178] on select "back new front extra" at bounding box center [324, 176] width 43 height 10
select select "back"
click at [303, 171] on select "back new front extra" at bounding box center [324, 176] width 43 height 10
click at [335, 187] on select "heartless rude nice kind" at bounding box center [334, 189] width 43 height 10
select select "kind"
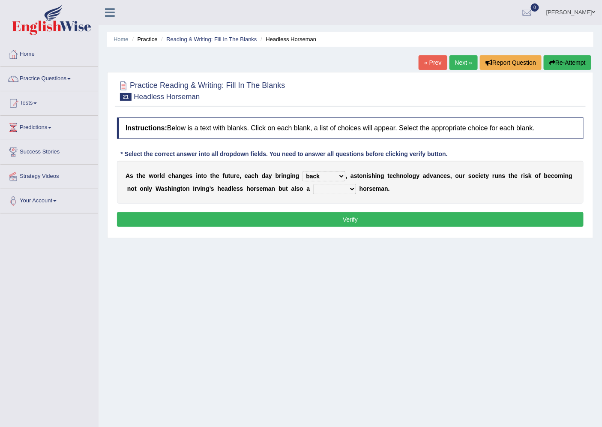
click at [313, 184] on select "heartless rude nice kind" at bounding box center [334, 189] width 43 height 10
click at [352, 214] on button "Verify" at bounding box center [350, 219] width 467 height 15
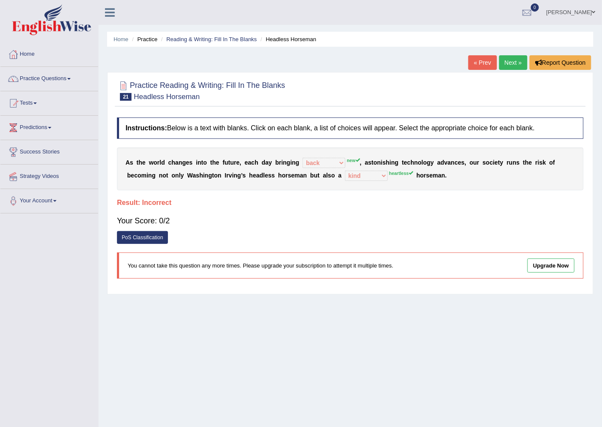
click at [351, 159] on sup "new" at bounding box center [353, 160] width 13 height 5
click at [135, 236] on link "PoS Classification" at bounding box center [142, 237] width 51 height 13
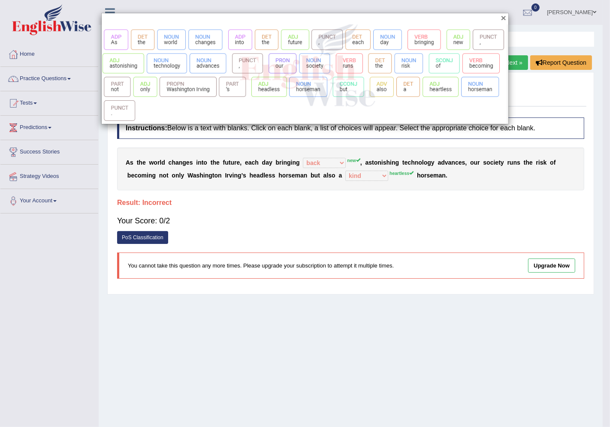
click at [505, 16] on button "×" at bounding box center [503, 17] width 5 height 9
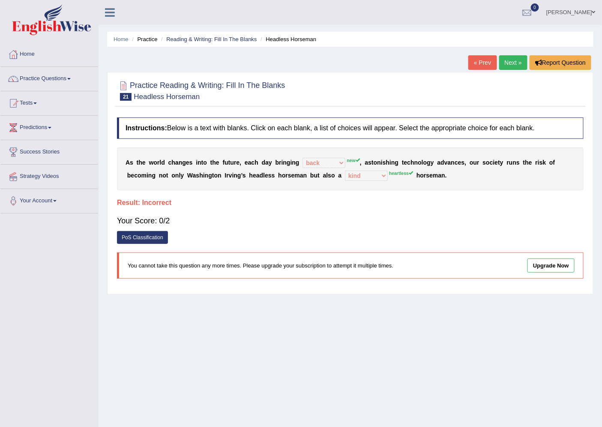
click at [502, 60] on link "Next »" at bounding box center [514, 62] width 28 height 15
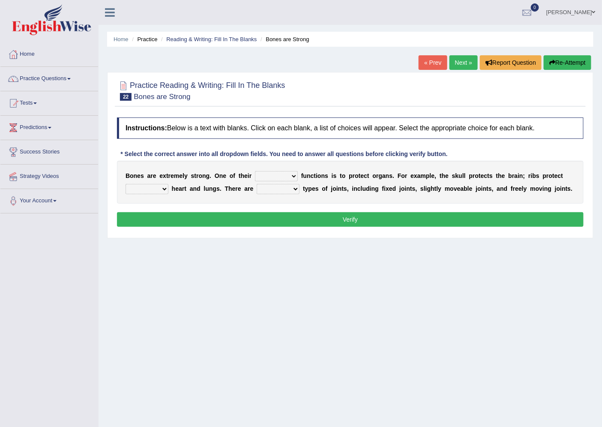
click at [286, 172] on select "first main stable important" at bounding box center [276, 176] width 43 height 10
select select "main"
click at [255, 171] on select "first main stable important" at bounding box center [276, 176] width 43 height 10
click at [140, 187] on select "then there this the" at bounding box center [147, 189] width 43 height 10
select select "the"
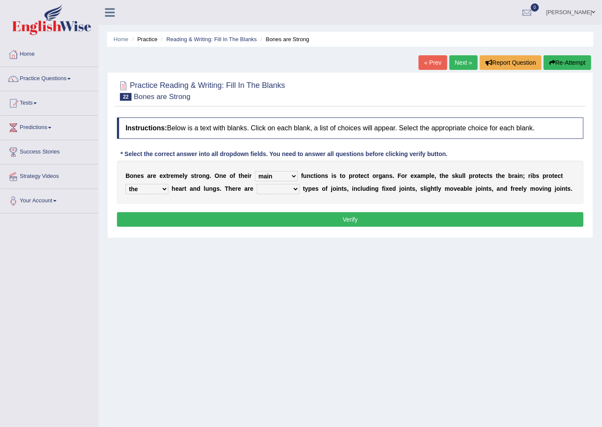
click at [126, 184] on select "then there this the" at bounding box center [147, 189] width 43 height 10
click at [293, 190] on select "several many three seperate" at bounding box center [278, 189] width 43 height 10
select select "three"
click at [257, 184] on select "several many three seperate" at bounding box center [278, 189] width 43 height 10
click at [319, 219] on button "Verify" at bounding box center [350, 219] width 467 height 15
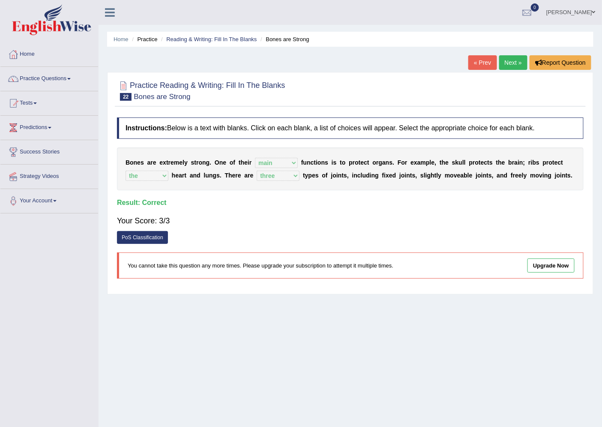
click at [515, 62] on link "Next »" at bounding box center [514, 62] width 28 height 15
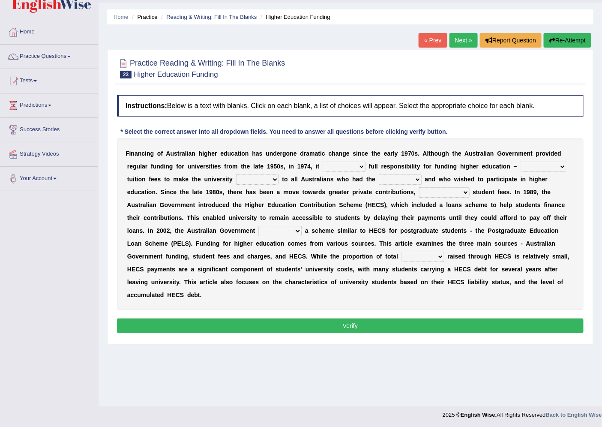
scroll to position [23, 0]
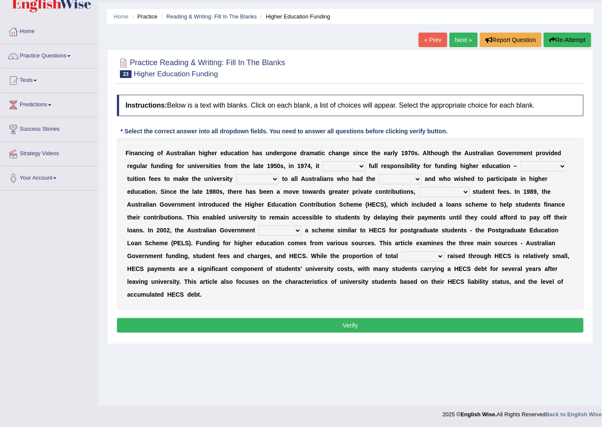
click at [357, 164] on select "affirmed assumed allured attacked" at bounding box center [344, 166] width 43 height 10
select select "assumed"
click at [323, 161] on select "affirmed assumed allured attacked" at bounding box center [344, 166] width 43 height 10
click at [529, 170] on select "polishing astonishing ravishing abolishing" at bounding box center [544, 166] width 46 height 10
select select "polishing"
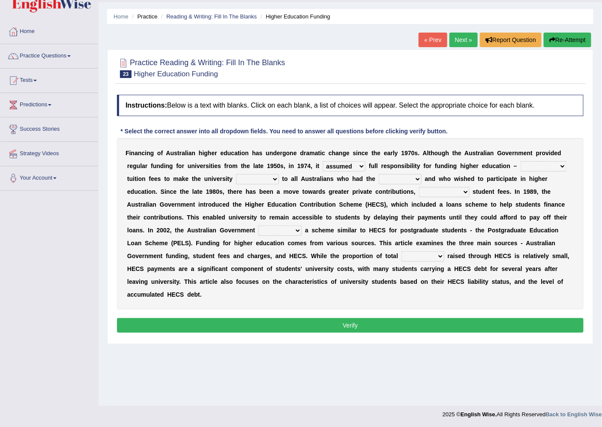
click at [521, 161] on select "polishing astonishing ravishing abolishing" at bounding box center [544, 166] width 46 height 10
click at [265, 178] on select "accessible excessed accessed recessible" at bounding box center [257, 179] width 43 height 10
select select "accessible"
click at [236, 174] on select "accessible excessed accessed recessible" at bounding box center [257, 179] width 43 height 10
click at [402, 178] on select "credit added ability steaded" at bounding box center [400, 179] width 43 height 10
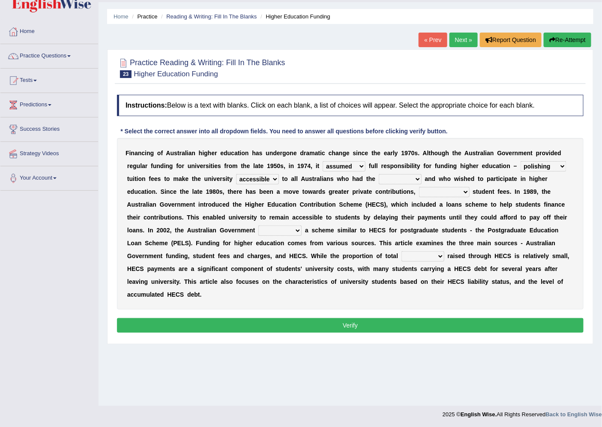
select select "ability"
click at [379, 174] on select "credit added ability steaded" at bounding box center [400, 179] width 43 height 10
click at [442, 195] on select "ridiculously particularly sustainability accessibility" at bounding box center [444, 192] width 51 height 10
select select "particularly"
click at [419, 187] on select "ridiculously particularly sustainability accessibility" at bounding box center [444, 192] width 51 height 10
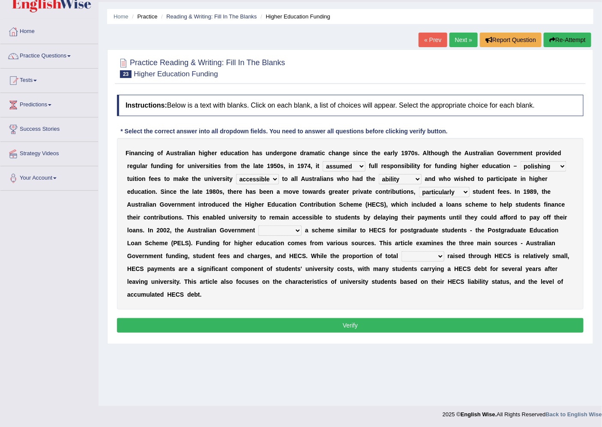
click at [282, 226] on select "reduced affused refused introduced" at bounding box center [280, 231] width 43 height 10
select select "introduced"
click at [259, 226] on select "reduced affused refused introduced" at bounding box center [280, 231] width 43 height 10
click at [424, 256] on select "money revenue losses funds" at bounding box center [423, 256] width 43 height 10
select select "revenue"
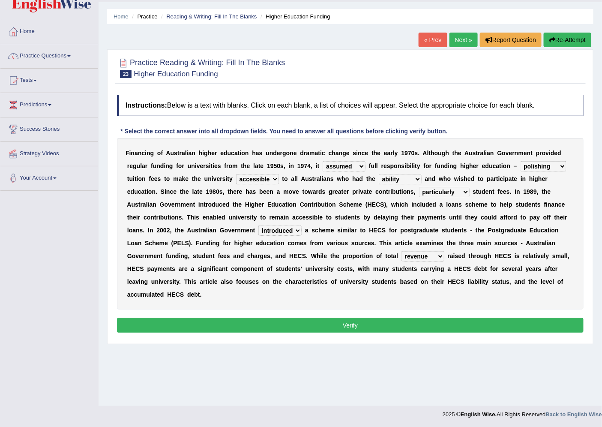
click at [402, 251] on select "money revenue losses funds" at bounding box center [423, 256] width 43 height 10
click at [373, 323] on button "Verify" at bounding box center [350, 325] width 467 height 15
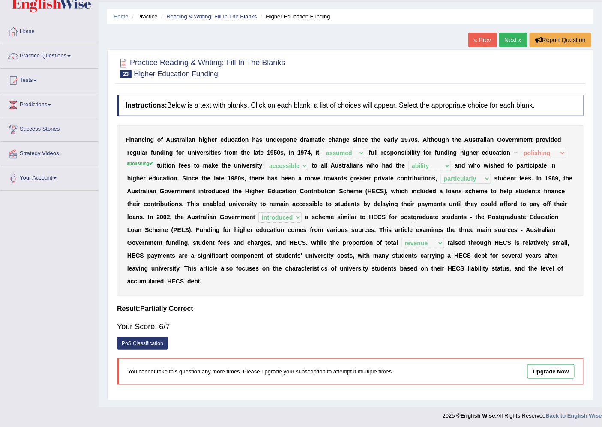
click at [513, 36] on link "Next »" at bounding box center [514, 40] width 28 height 15
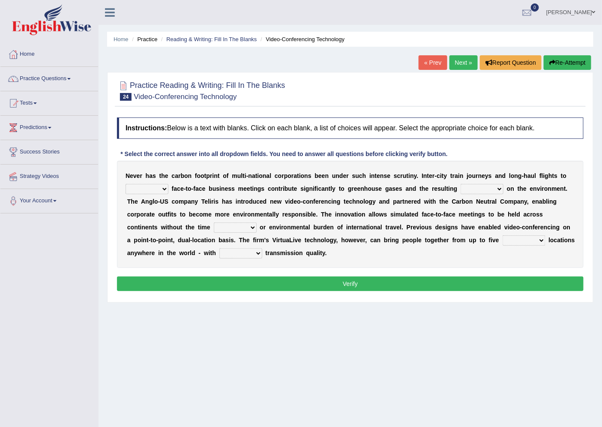
click at [162, 187] on select "take show conduct extend" at bounding box center [147, 189] width 43 height 10
select select "show"
click at [126, 184] on select "take show conduct extend" at bounding box center [147, 189] width 43 height 10
click at [476, 187] on select "stress pain rest strain" at bounding box center [482, 189] width 43 height 10
select select "strain"
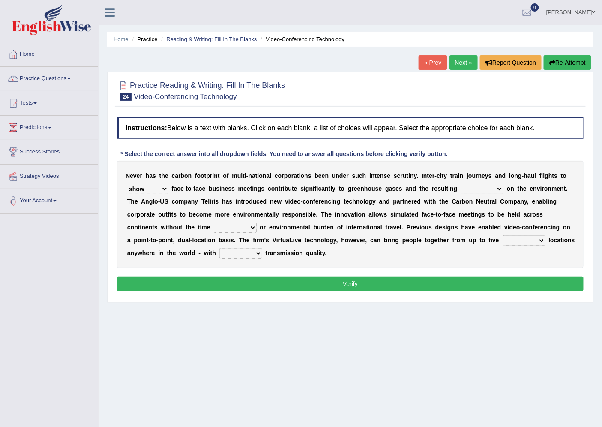
click at [461, 184] on select "stress pain rest strain" at bounding box center [482, 189] width 43 height 10
click at [229, 226] on select "pressure leisure stable measure" at bounding box center [235, 228] width 43 height 10
select select "pressure"
click at [214, 223] on select "pressure leisure stable measure" at bounding box center [235, 228] width 43 height 10
click at [515, 241] on select "different great separate suspect" at bounding box center [524, 240] width 43 height 10
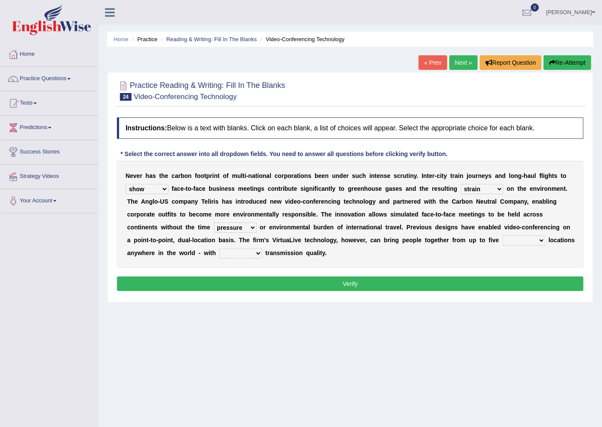
select select "different"
click at [503, 235] on select "different great separate suspect" at bounding box center [524, 240] width 43 height 10
click at [258, 254] on select "called suspected unrivalled tribled" at bounding box center [241, 253] width 43 height 10
select select "tribled"
click at [249, 248] on select "called suspected unrivalled tribled" at bounding box center [241, 253] width 43 height 10
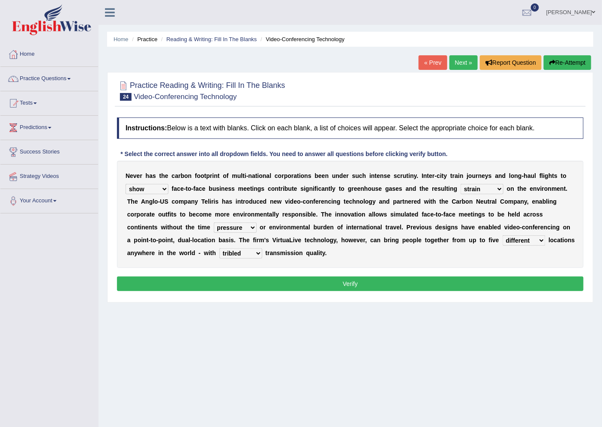
click at [298, 284] on button "Verify" at bounding box center [350, 284] width 467 height 15
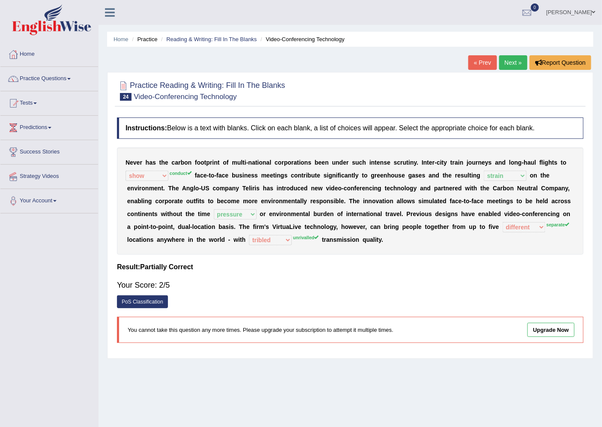
click at [512, 63] on link "Next »" at bounding box center [514, 62] width 28 height 15
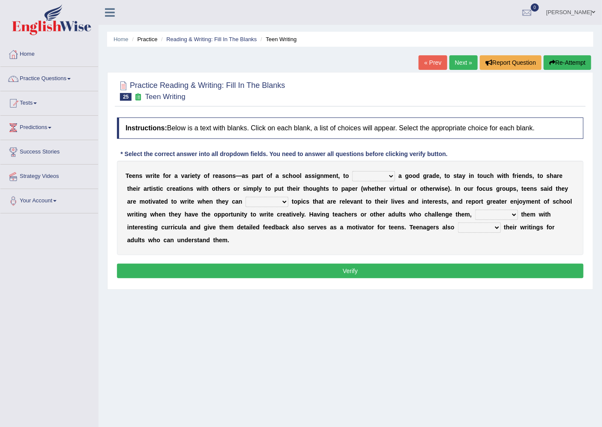
click at [424, 65] on link "« Prev" at bounding box center [433, 62] width 28 height 15
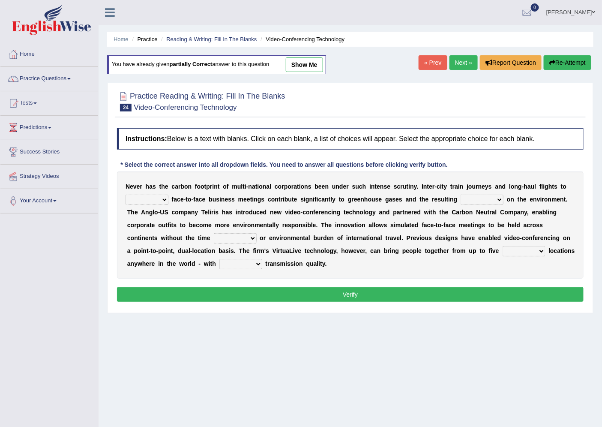
click at [457, 63] on link "Next »" at bounding box center [464, 62] width 28 height 15
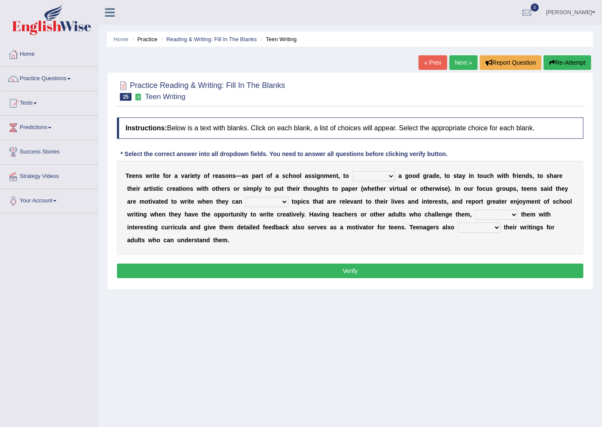
click at [367, 177] on select "take get give held" at bounding box center [373, 176] width 43 height 10
select select "get"
click at [352, 171] on select "take get give held" at bounding box center [373, 176] width 43 height 10
click at [260, 203] on select "show handle subscribe select" at bounding box center [267, 202] width 43 height 10
select select "select"
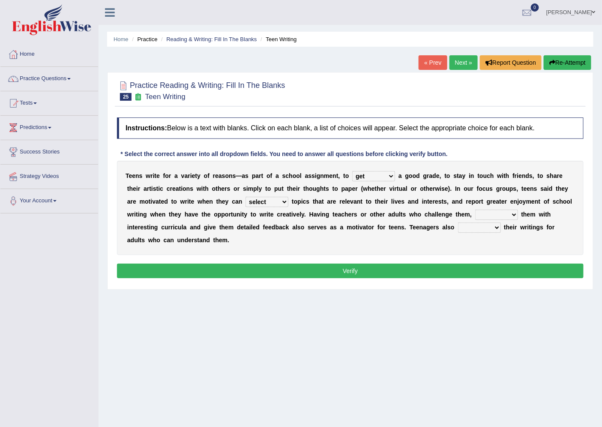
click at [246, 197] on select "show handle subscribe select" at bounding box center [267, 202] width 43 height 10
click at [483, 215] on select "shower present exempt fill" at bounding box center [497, 215] width 43 height 10
select select "fill"
click at [476, 210] on select "shower present exempt fill" at bounding box center [497, 215] width 43 height 10
click at [476, 226] on select "compose recite show serve" at bounding box center [479, 228] width 43 height 10
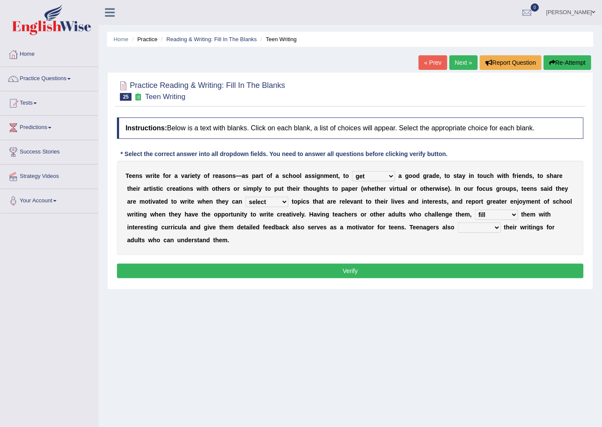
select select "show"
click at [458, 223] on select "compose recite show serve" at bounding box center [479, 228] width 43 height 10
click at [483, 268] on button "Verify" at bounding box center [350, 271] width 467 height 15
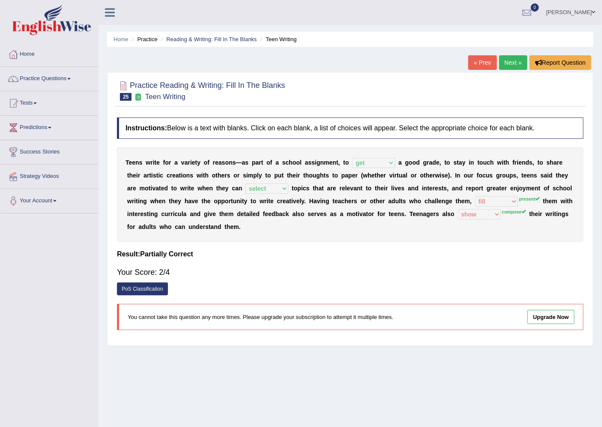
click at [515, 62] on link "Next »" at bounding box center [514, 62] width 28 height 15
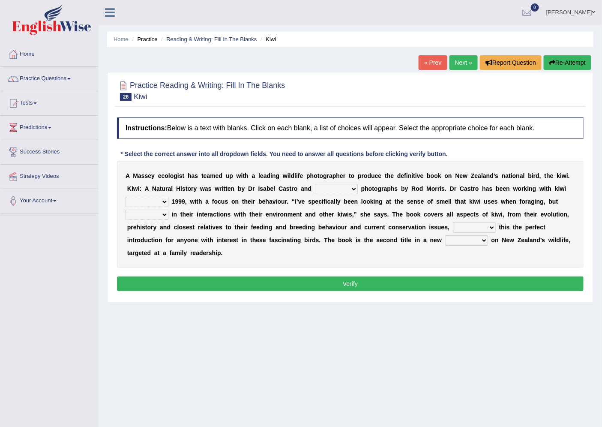
click at [327, 191] on select "taken brought featured crept" at bounding box center [336, 189] width 43 height 10
select select "featured"
click at [315, 184] on select "taken brought featured crept" at bounding box center [336, 189] width 43 height 10
click at [161, 204] on select "at with before since" at bounding box center [147, 202] width 43 height 10
select select "since"
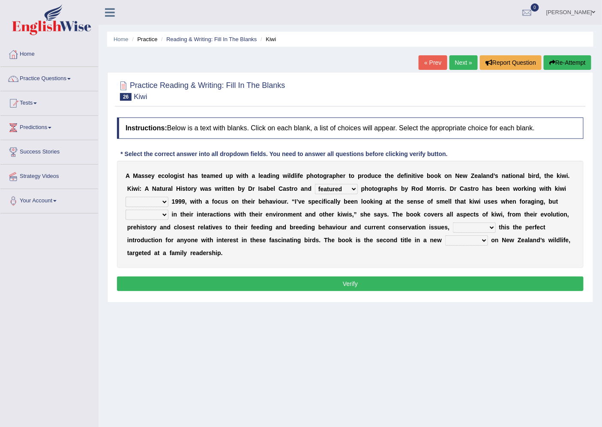
click at [126, 197] on select "at with before since" at bounding box center [147, 202] width 43 height 10
click at [148, 211] on select "also and hence therefore" at bounding box center [147, 215] width 43 height 10
select select "also"
click at [126, 210] on select "also and hence therefore" at bounding box center [147, 215] width 43 height 10
click at [464, 231] on select "taking thinking making calling" at bounding box center [474, 228] width 43 height 10
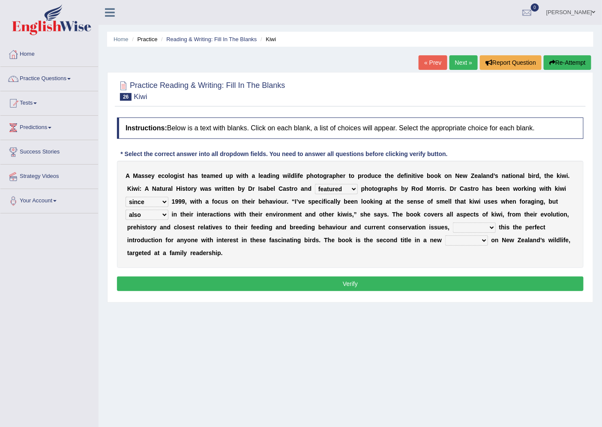
select select "thinking"
click at [453, 223] on select "taking thinking making calling" at bounding box center [474, 228] width 43 height 10
click at [474, 242] on select "wedge series tokens groups" at bounding box center [466, 240] width 43 height 10
select select "series"
click at [445, 235] on select "wedge series tokens groups" at bounding box center [466, 240] width 43 height 10
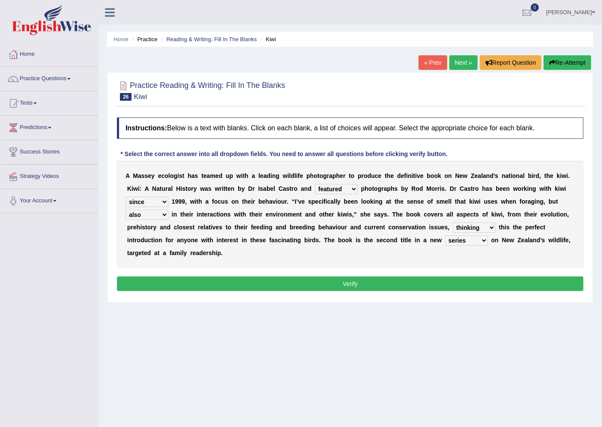
click at [455, 286] on button "Verify" at bounding box center [350, 284] width 467 height 15
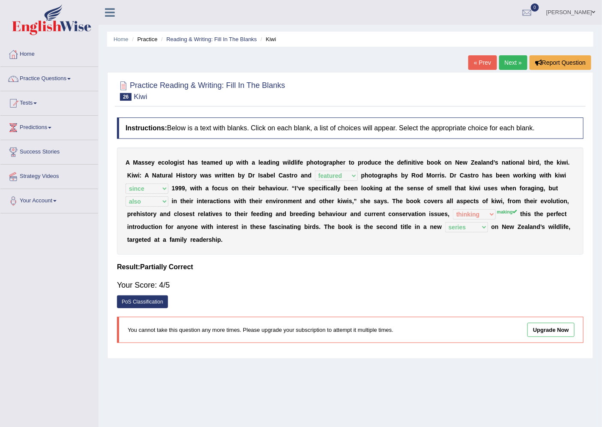
click at [512, 61] on link "Next »" at bounding box center [514, 62] width 28 height 15
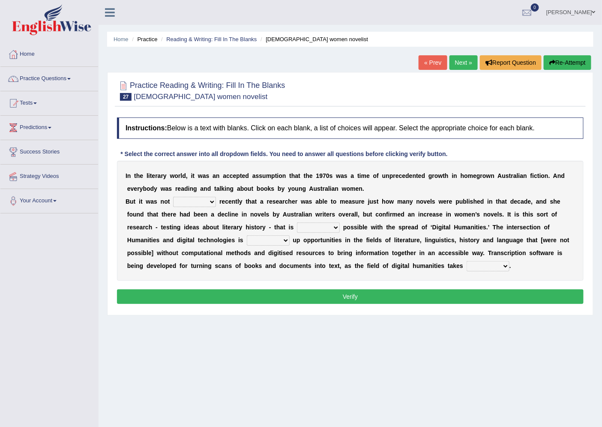
click at [205, 202] on select "still until rested done" at bounding box center [194, 202] width 43 height 10
select select "done"
click at [173, 197] on select "still until rested done" at bounding box center [194, 202] width 43 height 10
click at [189, 202] on select "still until rested done" at bounding box center [194, 202] width 43 height 10
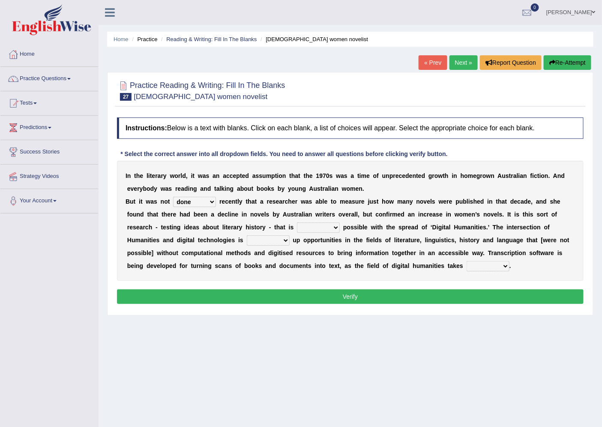
click at [330, 223] on select "getting growing staying becoming" at bounding box center [318, 228] width 43 height 10
select select "growing"
click at [297, 223] on select "getting growing staying becoming" at bounding box center [318, 228] width 43 height 10
click at [250, 239] on select "bringing showing accessing opening" at bounding box center [268, 240] width 43 height 10
select select "opening"
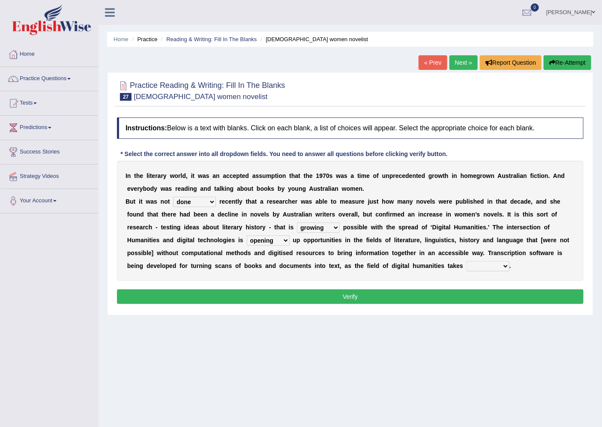
click at [247, 235] on select "bringing showing accessing opening" at bounding box center [268, 240] width 43 height 10
click at [503, 266] on select "up in off down" at bounding box center [488, 266] width 43 height 10
select select "off"
click at [467, 261] on select "up in off down" at bounding box center [488, 266] width 43 height 10
click at [475, 297] on button "Verify" at bounding box center [350, 296] width 467 height 15
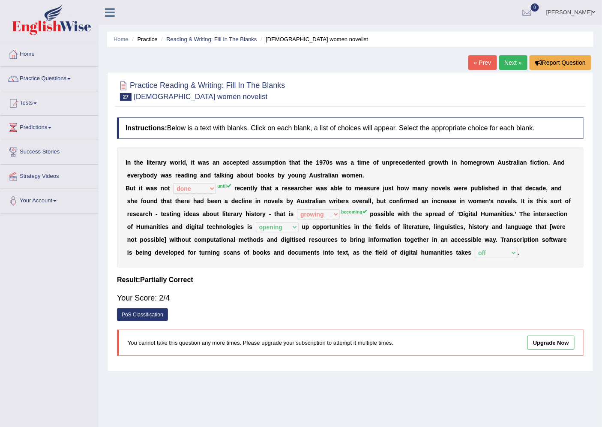
click at [157, 313] on link "PoS Classification" at bounding box center [142, 314] width 51 height 13
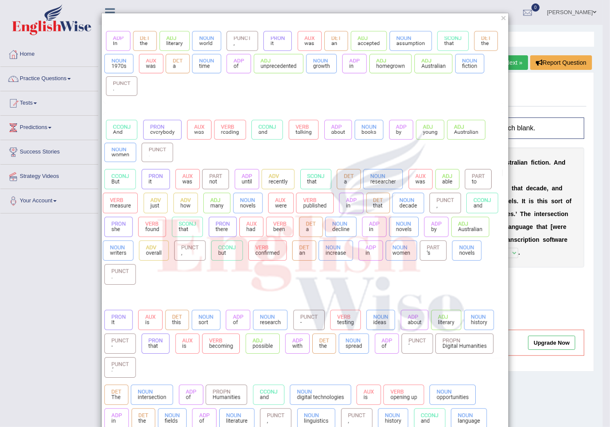
click at [241, 177] on img at bounding box center [305, 298] width 406 height 548
click at [524, 302] on div "×" at bounding box center [305, 293] width 610 height 560
click at [501, 17] on button "×" at bounding box center [503, 17] width 5 height 9
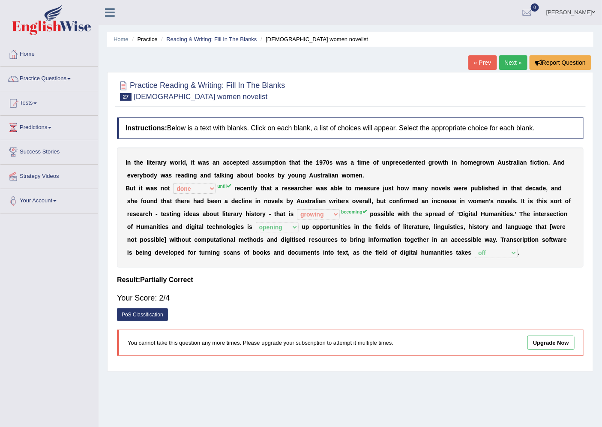
click at [510, 68] on link "Next »" at bounding box center [514, 62] width 28 height 15
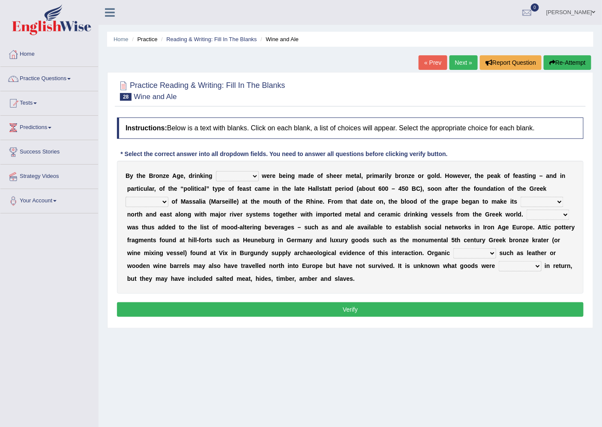
click at [238, 175] on select "things glasses vessels tassels" at bounding box center [237, 176] width 43 height 10
select select "glasses"
click at [216, 171] on select "things glasses vessels tassels" at bounding box center [237, 176] width 43 height 10
click at [155, 198] on select "colony ambience places stories" at bounding box center [147, 202] width 43 height 10
select select "stories"
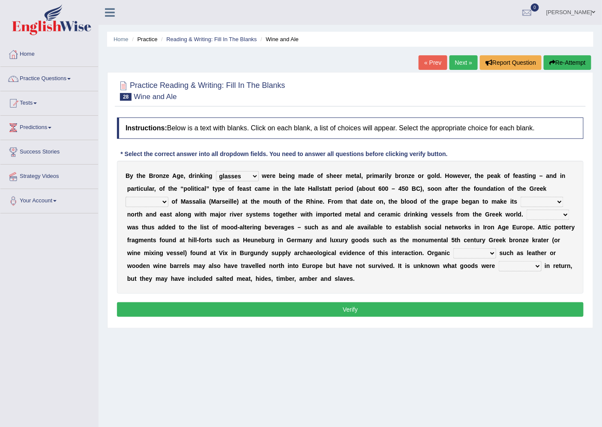
click at [126, 197] on select "colony ambience places stories" at bounding box center [147, 202] width 43 height 10
click at [537, 200] on select "stay way prey pray" at bounding box center [542, 202] width 43 height 10
select select "way"
click at [521, 197] on select "stay way prey pray" at bounding box center [542, 202] width 43 height 10
click at [253, 171] on select "things glasses vessels tassels" at bounding box center [237, 176] width 43 height 10
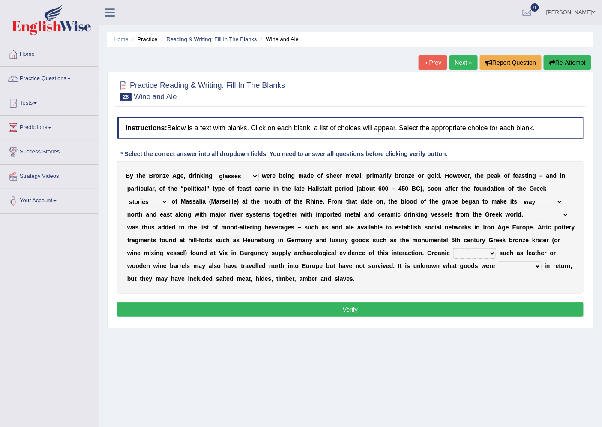
select select "vessels"
click at [216, 171] on select "things glasses vessels tassels" at bounding box center [237, 176] width 43 height 10
click at [540, 211] on select "Shine Rhime Lime Wine" at bounding box center [548, 215] width 43 height 10
select select "Wine"
click at [527, 210] on select "Shine Rhime Lime Wine" at bounding box center [548, 215] width 43 height 10
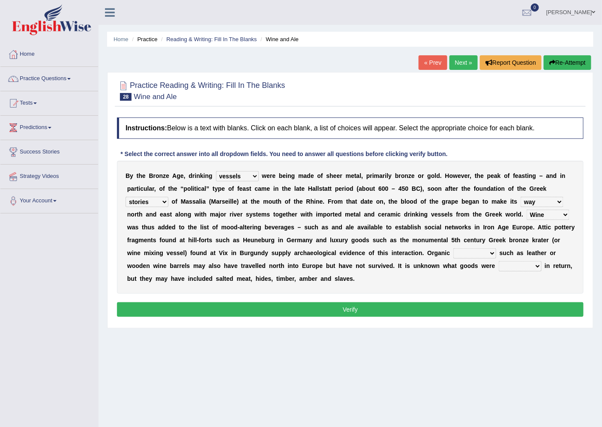
click at [475, 253] on select "pouches containers bowls metals" at bounding box center [475, 253] width 43 height 10
select select "metals"
click at [454, 248] on select "pouches containers bowls metals" at bounding box center [475, 253] width 43 height 10
click at [518, 267] on select "needed brought traded included" at bounding box center [520, 266] width 43 height 10
select select "traded"
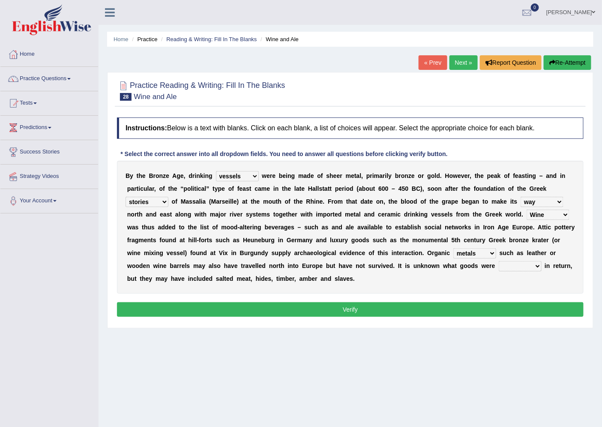
click at [499, 261] on select "needed brought traded included" at bounding box center [520, 266] width 43 height 10
click at [477, 251] on select "pouches containers bowls metals" at bounding box center [475, 253] width 43 height 10
select select "pouches"
click at [454, 248] on select "pouches containers bowls metals" at bounding box center [475, 253] width 43 height 10
click at [336, 311] on button "Verify" at bounding box center [350, 309] width 467 height 15
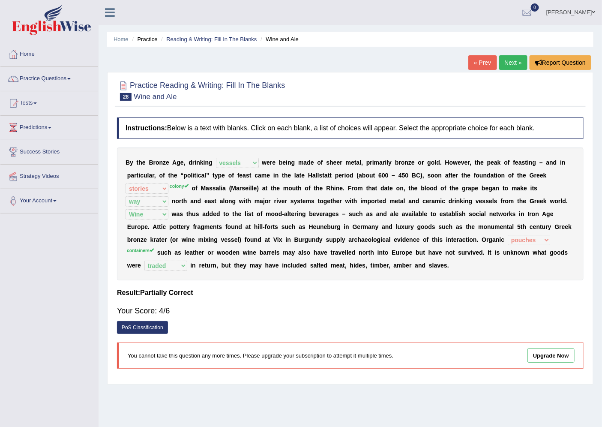
click at [518, 57] on link "Next »" at bounding box center [514, 62] width 28 height 15
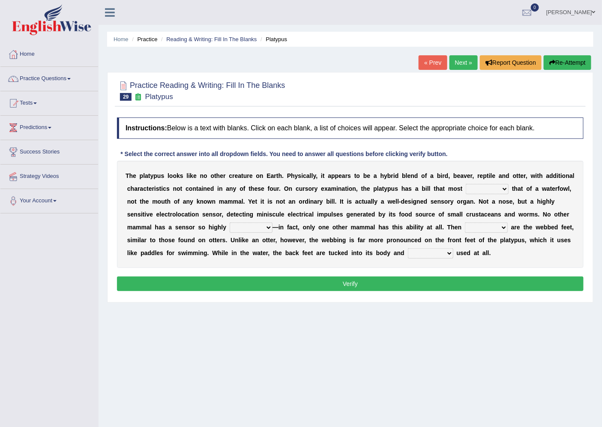
click at [479, 187] on select "say looks resembles likely" at bounding box center [487, 189] width 43 height 10
select select "say"
click at [466, 184] on select "say looks resembles likely" at bounding box center [487, 189] width 43 height 10
click at [251, 226] on select "installed developed pervasive dependent" at bounding box center [251, 228] width 43 height 10
select select "pervasive"
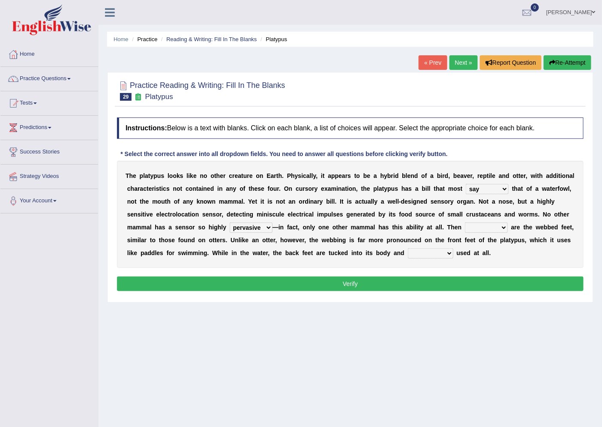
click at [230, 223] on select "installed developed pervasive dependent" at bounding box center [251, 228] width 43 height 10
click at [486, 221] on div "T h e p l a t y p u s l o o k s l i k e n o o t h e r c r e a t u r e o n E a r…" at bounding box center [350, 214] width 467 height 107
click at [488, 221] on div "T h e p l a t y p u s l o o k s l i k e n o o t h e r c r e a t u r e o n E a r…" at bounding box center [350, 214] width 467 height 107
click at [495, 226] on select "so as their there" at bounding box center [486, 228] width 43 height 10
select select "their"
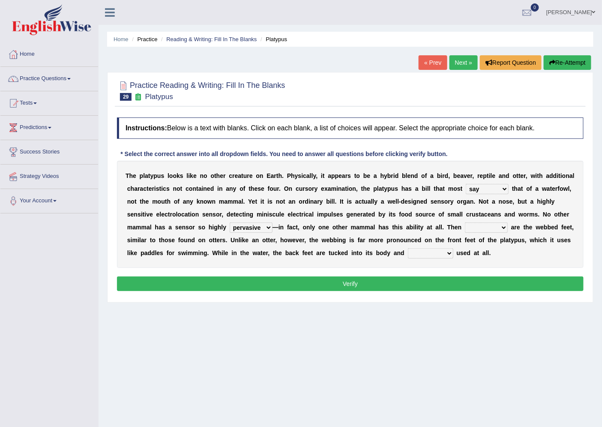
click at [465, 223] on select "so as their there" at bounding box center [486, 228] width 43 height 10
click at [427, 252] on select "purportedly hardly legged lagged" at bounding box center [430, 253] width 45 height 10
select select "hardly"
click at [408, 248] on select "purportedly hardly legged lagged" at bounding box center [430, 253] width 45 height 10
click at [406, 286] on button "Verify" at bounding box center [350, 284] width 467 height 15
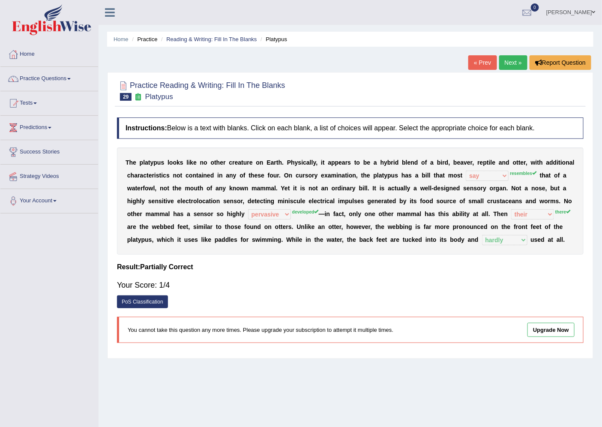
click at [512, 60] on link "Next »" at bounding box center [514, 62] width 28 height 15
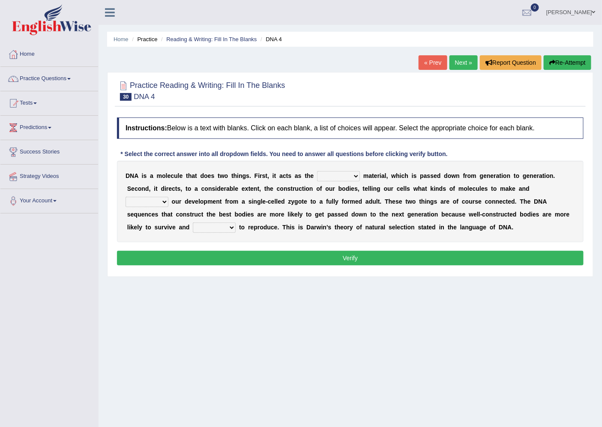
click at [332, 173] on select "bone crucial hereditary circular" at bounding box center [338, 176] width 43 height 10
select select "hereditary"
click at [317, 171] on select "bone crucial hereditary circular" at bounding box center [338, 176] width 43 height 10
click at [160, 199] on select "installing exploring writing guiding" at bounding box center [147, 202] width 43 height 10
select select "exploring"
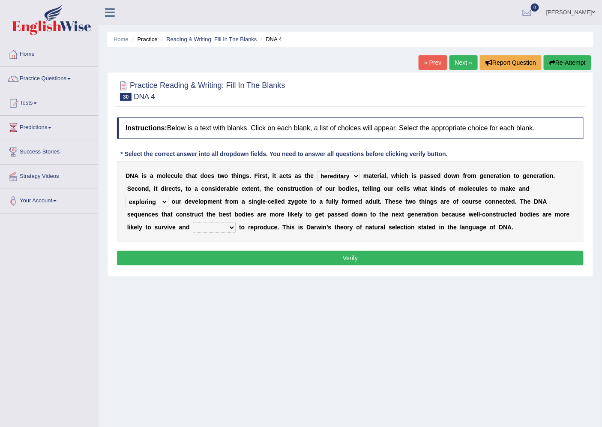
click at [126, 197] on select "installing exploring writing guiding" at bounding box center [147, 202] width 43 height 10
click at [221, 225] on select "able thus easy so" at bounding box center [214, 228] width 43 height 10
select select "able"
click at [193, 223] on select "able thus easy so" at bounding box center [214, 228] width 43 height 10
click at [229, 254] on button "Verify" at bounding box center [350, 258] width 467 height 15
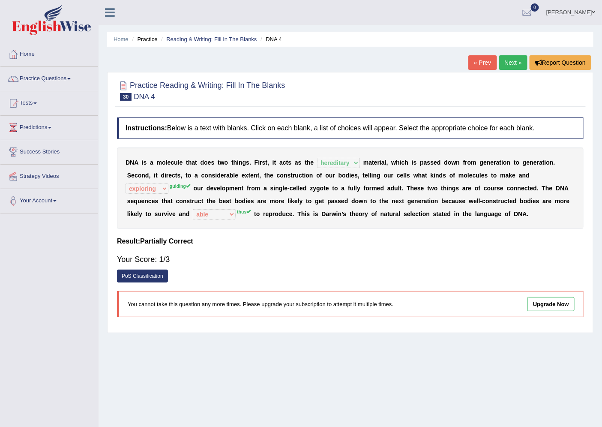
click at [513, 56] on link "Next »" at bounding box center [514, 62] width 28 height 15
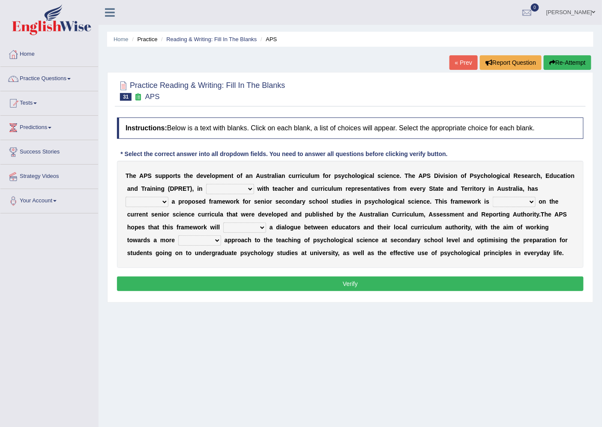
click at [239, 187] on select "aspiration assumption consultation connotation" at bounding box center [230, 189] width 48 height 10
select select "consultation"
click at [206, 184] on select "aspiration assumption consultation connotation" at bounding box center [230, 189] width 48 height 10
click at [152, 202] on select "deride denied demanded developed" at bounding box center [147, 202] width 43 height 10
select select "developed"
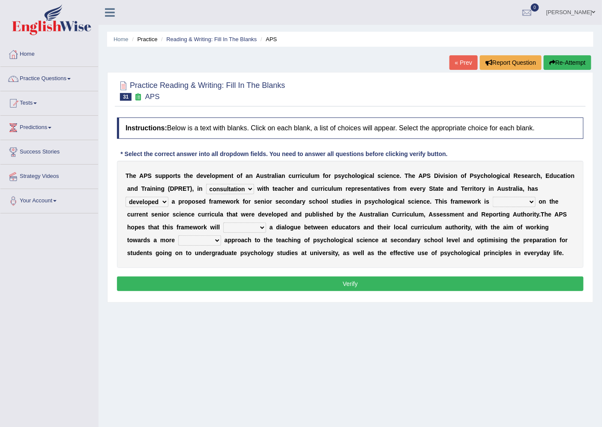
click at [126, 197] on select "deride denied demanded developed" at bounding box center [147, 202] width 43 height 10
click at [513, 204] on select "modelling meddling modelled meddled" at bounding box center [514, 202] width 43 height 10
select select "modelled"
click at [493, 197] on select "modelling meddling modelled meddled" at bounding box center [514, 202] width 43 height 10
click at [239, 226] on select "facilitate facilitates facilitating facilitated" at bounding box center [244, 228] width 43 height 10
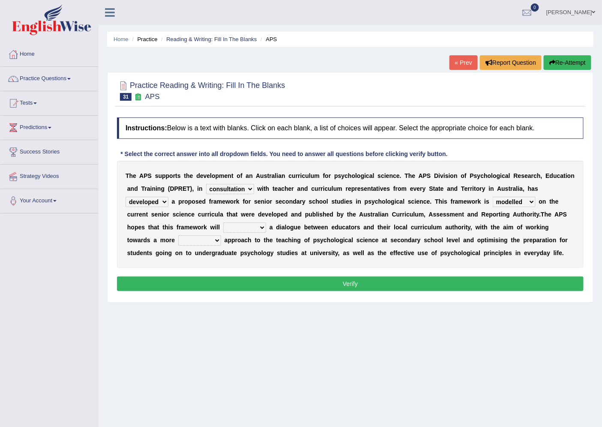
select select "facilitated"
click at [223, 223] on select "facilitate facilitates facilitating facilitated" at bounding box center [244, 228] width 43 height 10
click at [189, 238] on select "lenient abrasive consistent disruptive" at bounding box center [199, 240] width 43 height 10
select select "lenient"
click at [178, 235] on select "lenient abrasive consistent disruptive" at bounding box center [199, 240] width 43 height 10
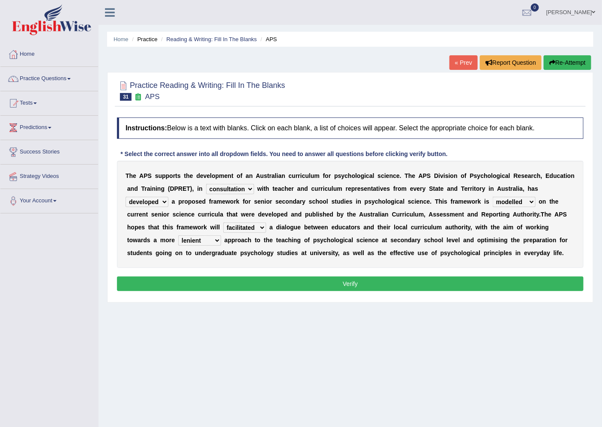
click at [183, 279] on button "Verify" at bounding box center [350, 284] width 467 height 15
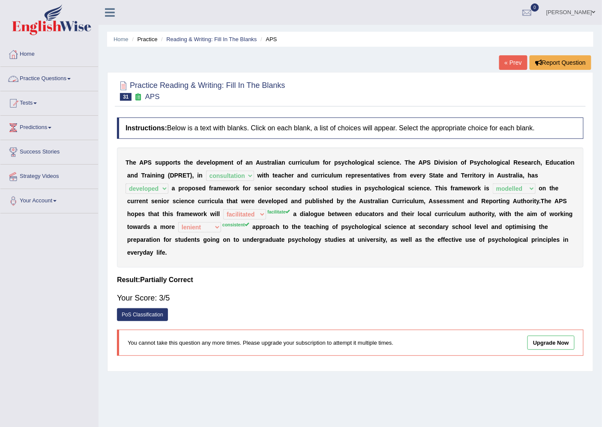
click at [63, 81] on link "Practice Questions" at bounding box center [49, 77] width 98 height 21
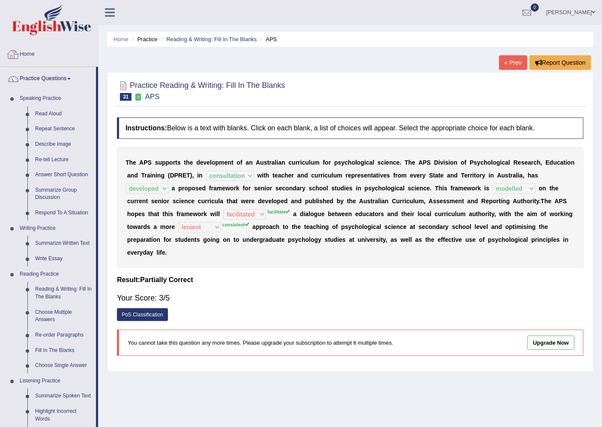
click at [33, 53] on link "Home" at bounding box center [49, 52] width 98 height 21
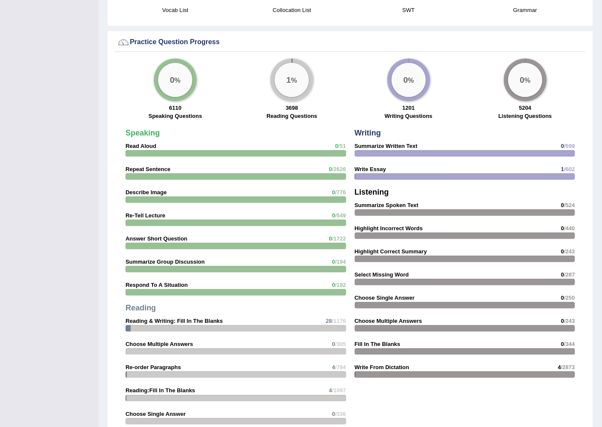
scroll to position [644, 0]
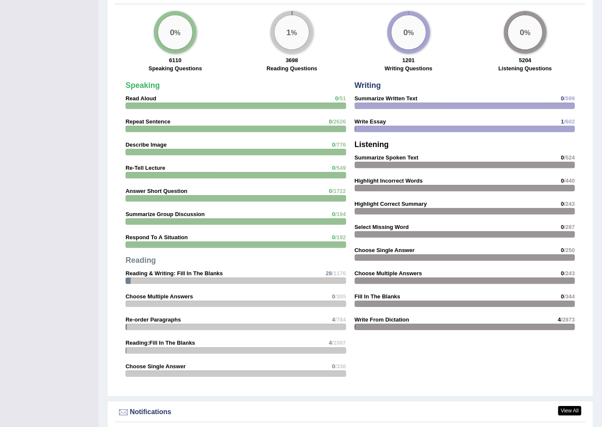
click at [276, 277] on div at bounding box center [236, 280] width 221 height 6
click at [138, 277] on div at bounding box center [236, 280] width 221 height 6
drag, startPoint x: 146, startPoint y: 278, endPoint x: 246, endPoint y: 276, distance: 99.5
click at [236, 277] on div at bounding box center [236, 280] width 221 height 6
click at [333, 271] on span "/1176" at bounding box center [339, 273] width 14 height 6
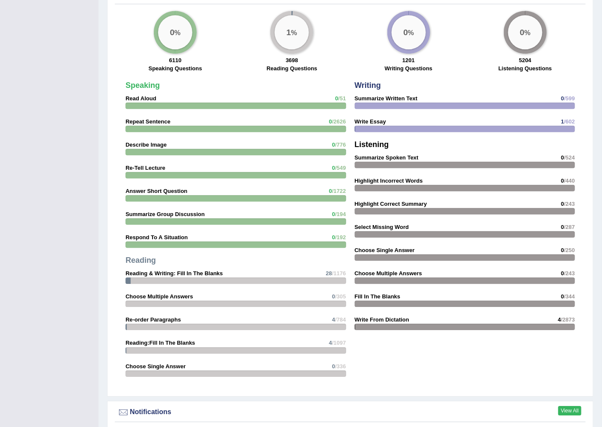
click at [568, 409] on link "View All" at bounding box center [570, 410] width 23 height 9
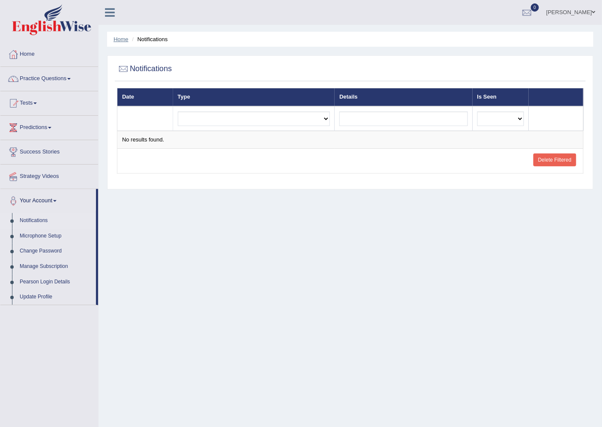
click at [125, 39] on link "Home" at bounding box center [121, 39] width 15 height 6
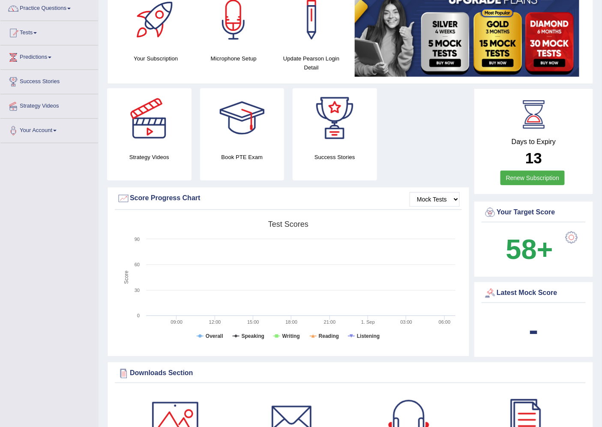
scroll to position [95, 0]
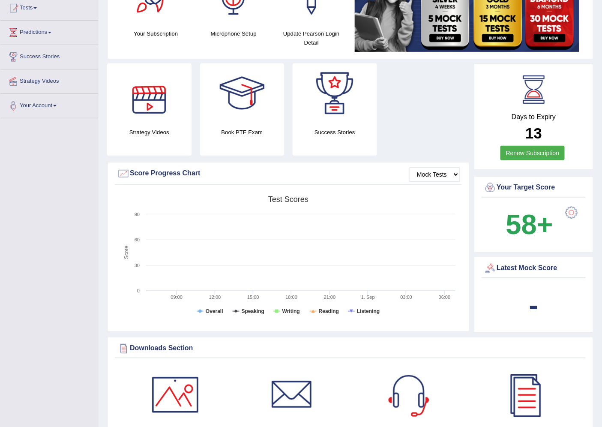
click at [529, 226] on b "58+" at bounding box center [529, 224] width 47 height 31
click at [567, 212] on div at bounding box center [571, 212] width 17 height 17
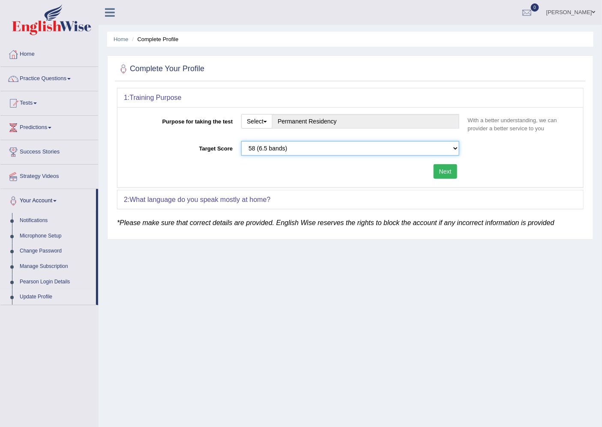
click at [451, 147] on select "Please select the correct value 50 (6 bands) 58 (6.5 bands) 65 (7 bands) 79 (8 …" at bounding box center [350, 148] width 218 height 15
click at [454, 147] on select "Please select the correct value 50 (6 bands) 58 (6.5 bands) 65 (7 bands) 79 (8 …" at bounding box center [350, 148] width 218 height 15
click at [121, 37] on link "Home" at bounding box center [121, 39] width 15 height 6
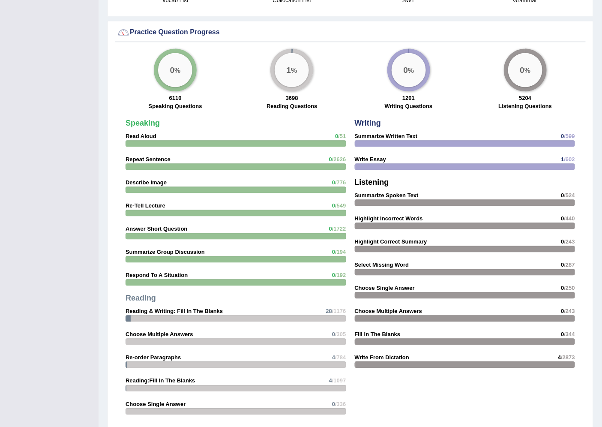
scroll to position [787, 0]
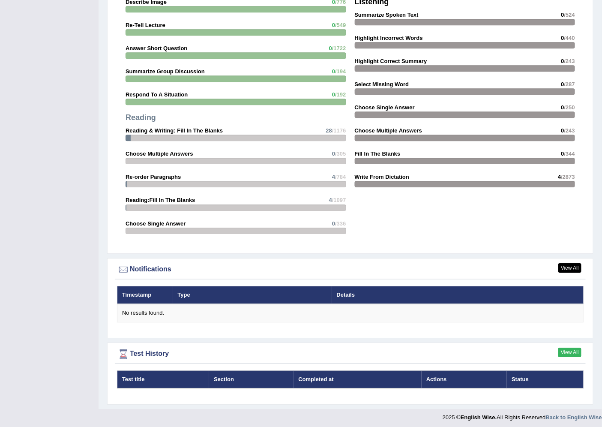
click at [568, 350] on link "View All" at bounding box center [570, 352] width 23 height 9
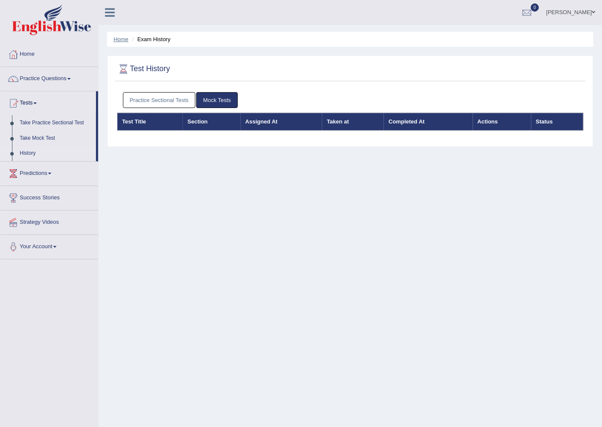
click at [121, 36] on link "Home" at bounding box center [121, 39] width 15 height 6
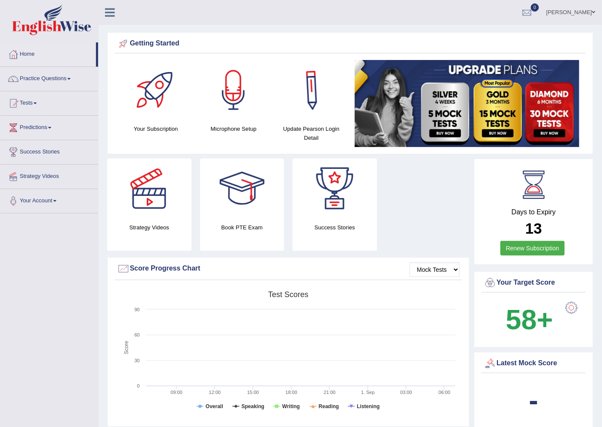
click at [310, 87] on div at bounding box center [312, 90] width 60 height 60
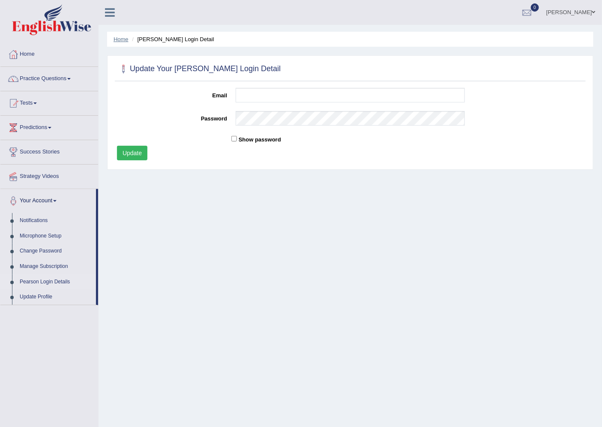
click at [127, 37] on link "Home" at bounding box center [121, 39] width 15 height 6
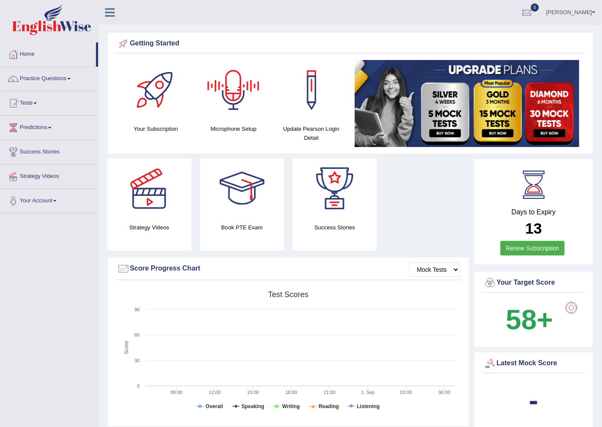
click at [586, 15] on link "Ahsan Ali" at bounding box center [571, 11] width 62 height 22
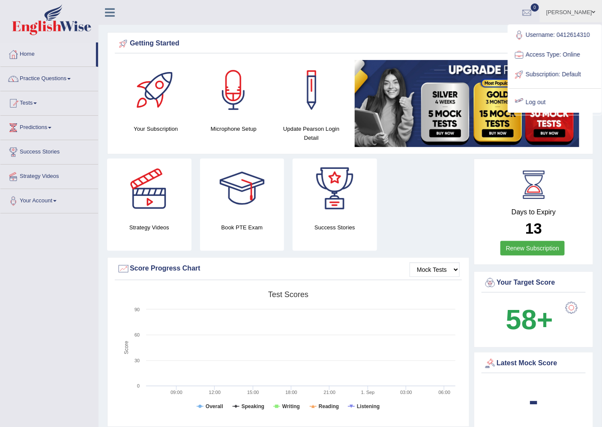
click at [536, 103] on link "Log out" at bounding box center [555, 103] width 93 height 20
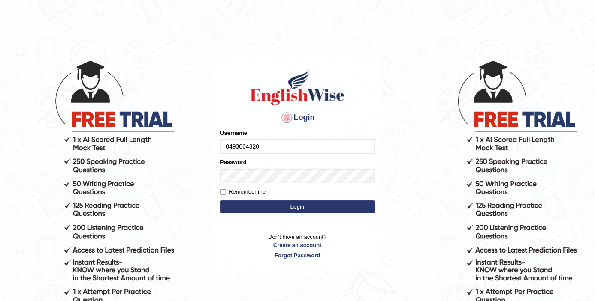
type input "0493064320"
click at [220, 201] on button "Login" at bounding box center [297, 207] width 154 height 13
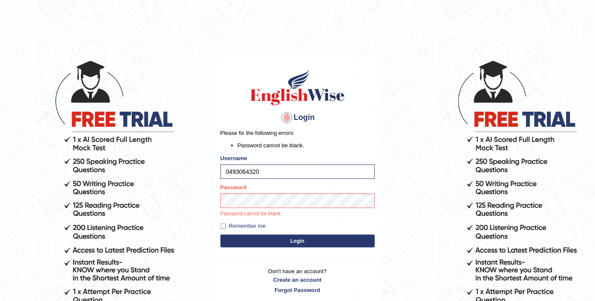
click at [302, 193] on div "Password Password cannot be blank." at bounding box center [297, 201] width 154 height 35
click at [220, 235] on button "Login" at bounding box center [297, 241] width 154 height 13
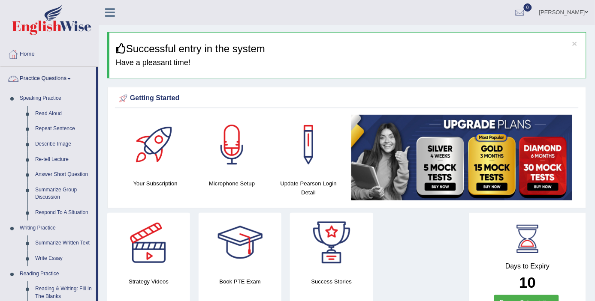
click at [52, 112] on link "Read Aloud" at bounding box center [63, 113] width 65 height 15
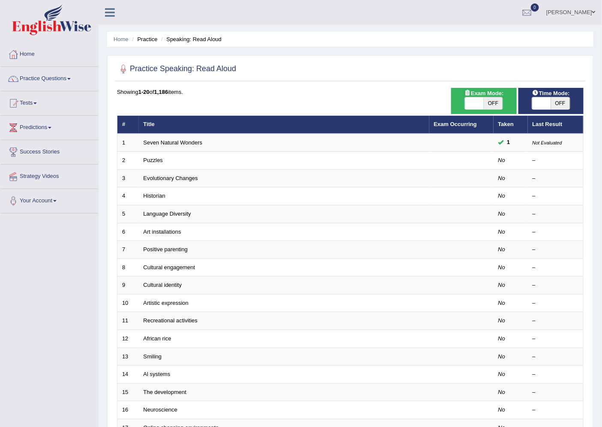
click at [180, 267] on link "Cultural engagement" at bounding box center [170, 267] width 52 height 6
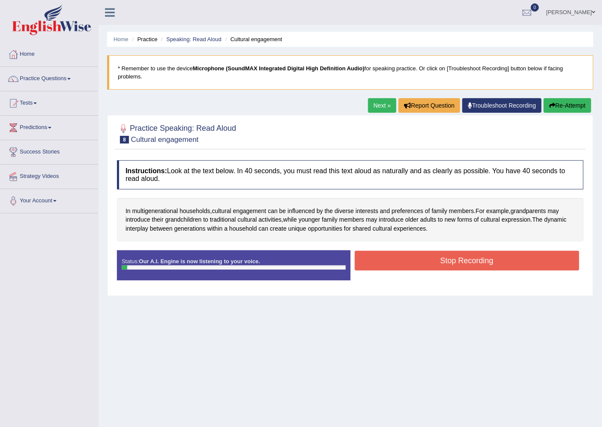
click at [453, 256] on button "Stop Recording" at bounding box center [467, 261] width 225 height 20
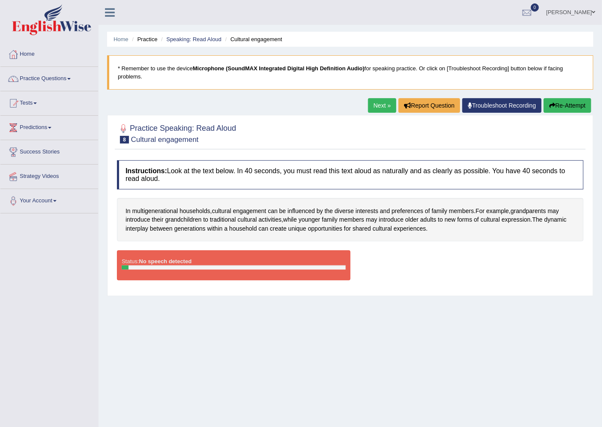
click at [567, 102] on button "Re-Attempt" at bounding box center [568, 105] width 48 height 15
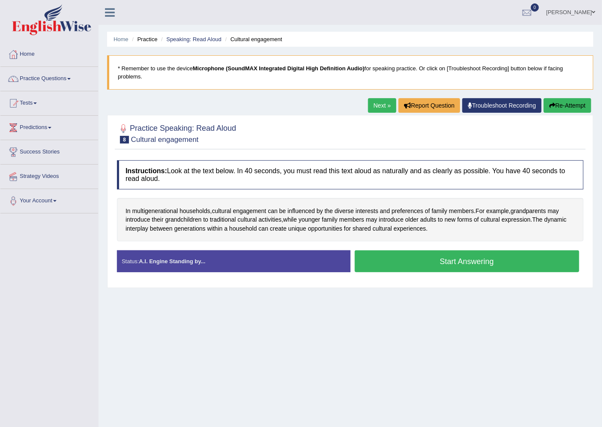
click at [393, 264] on button "Start Answering" at bounding box center [467, 261] width 225 height 22
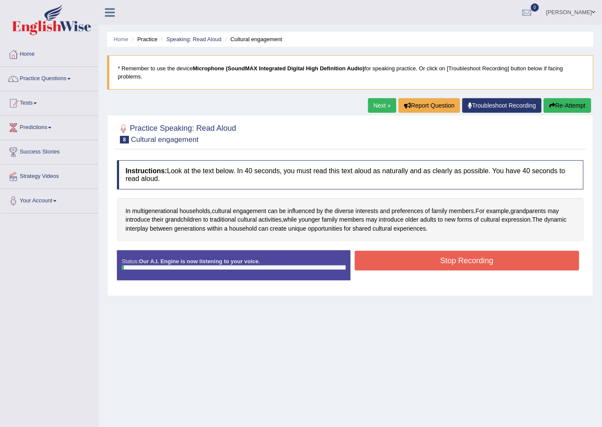
click at [393, 264] on button "Stop Recording" at bounding box center [467, 261] width 225 height 20
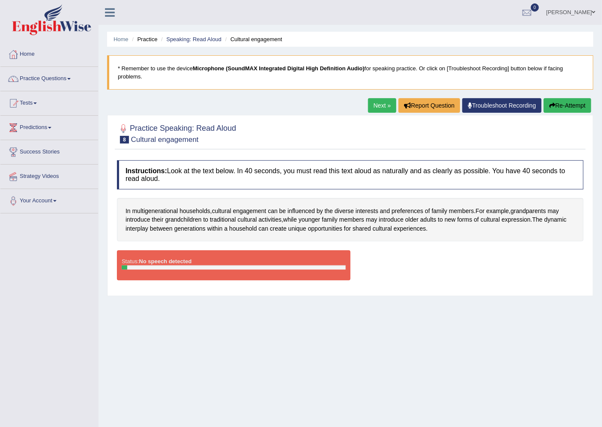
click at [557, 109] on button "Re-Attempt" at bounding box center [568, 105] width 48 height 15
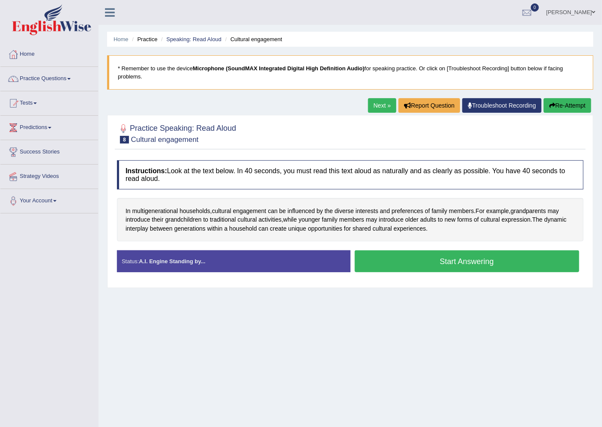
click at [469, 263] on button "Start Answering" at bounding box center [467, 261] width 225 height 22
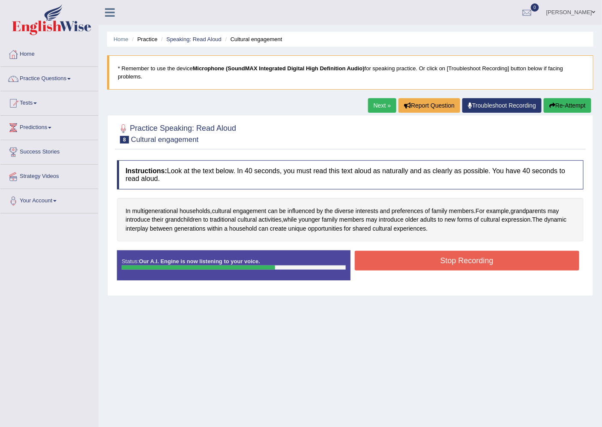
click at [379, 102] on link "Next »" at bounding box center [382, 105] width 28 height 15
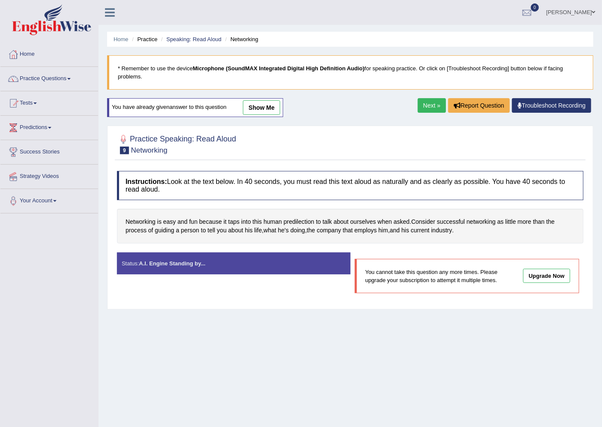
click at [431, 103] on link "Next »" at bounding box center [432, 105] width 28 height 15
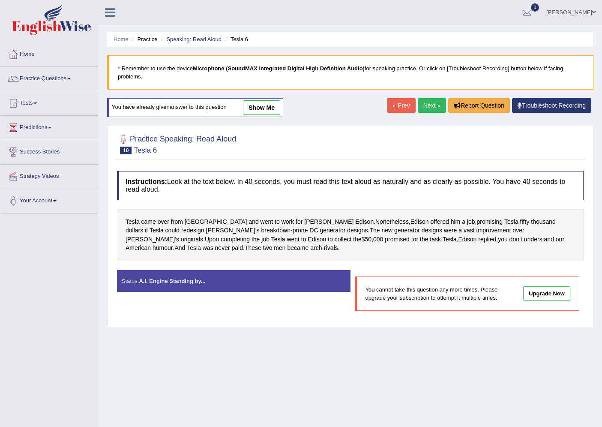
click at [431, 103] on link "Next »" at bounding box center [432, 105] width 28 height 15
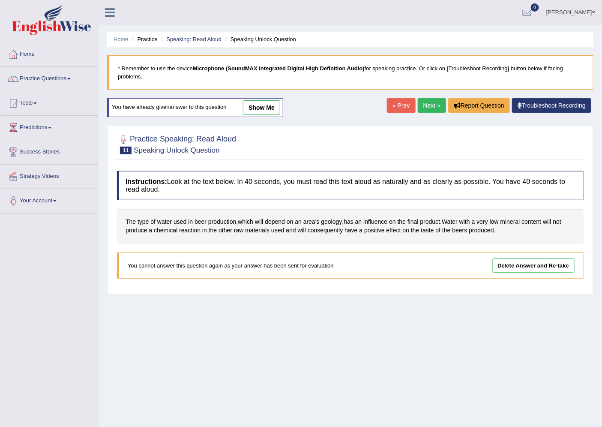
click at [546, 263] on link "Delete Answer and Re-take" at bounding box center [534, 266] width 82 height 14
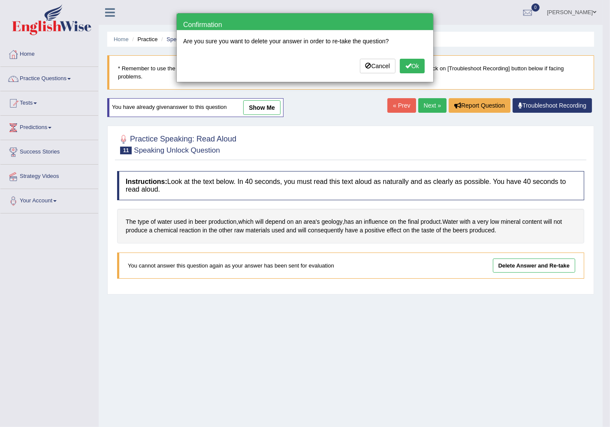
click at [404, 69] on button "Ok" at bounding box center [412, 66] width 25 height 15
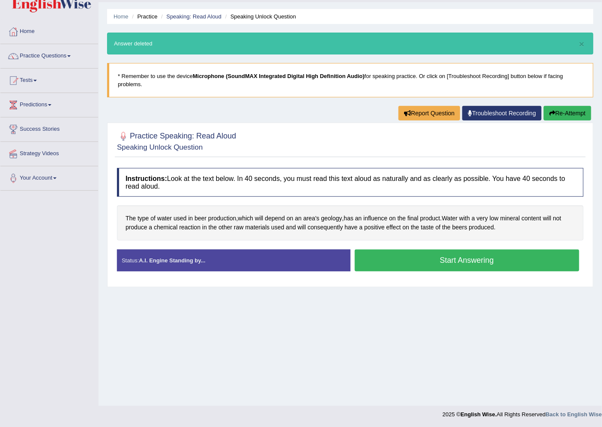
click at [489, 264] on button "Start Answering" at bounding box center [467, 261] width 225 height 22
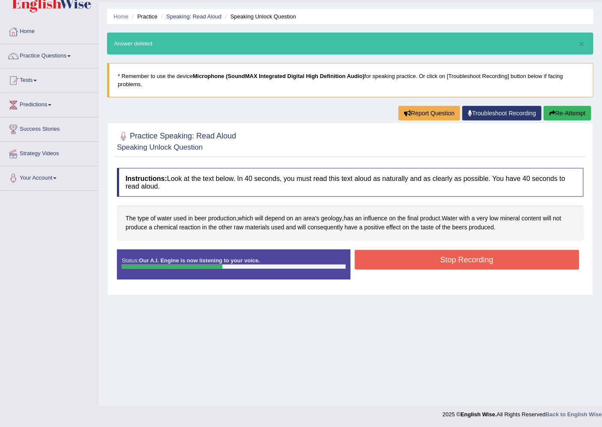
click at [418, 261] on button "Stop Recording" at bounding box center [467, 260] width 225 height 20
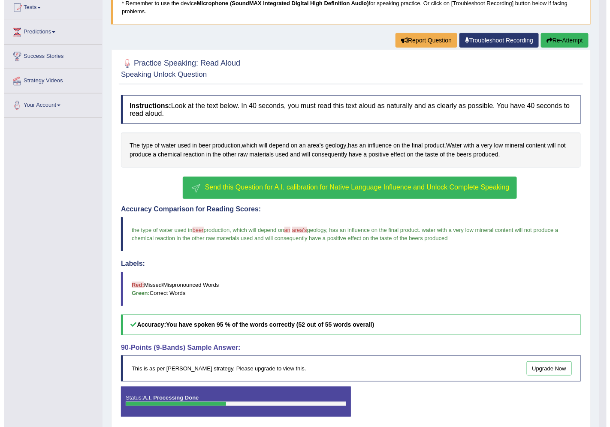
scroll to position [129, 0]
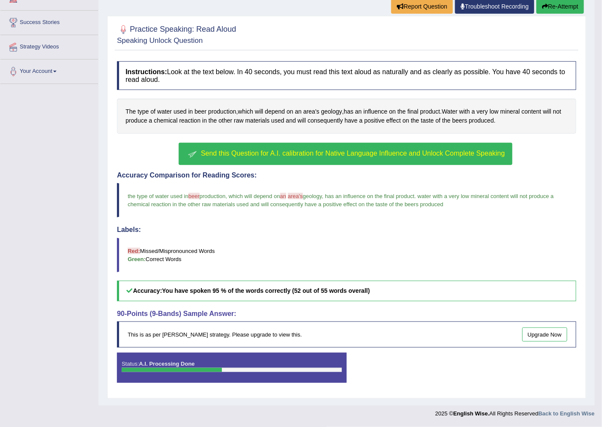
click at [283, 157] on button "Send this Question for A.I. calibration for Native Language Influence and Unloc…" at bounding box center [346, 154] width 334 height 22
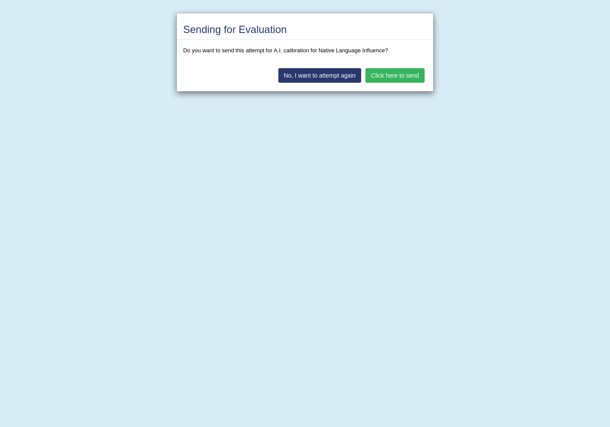
click at [400, 78] on button "Click here to send" at bounding box center [394, 75] width 59 height 15
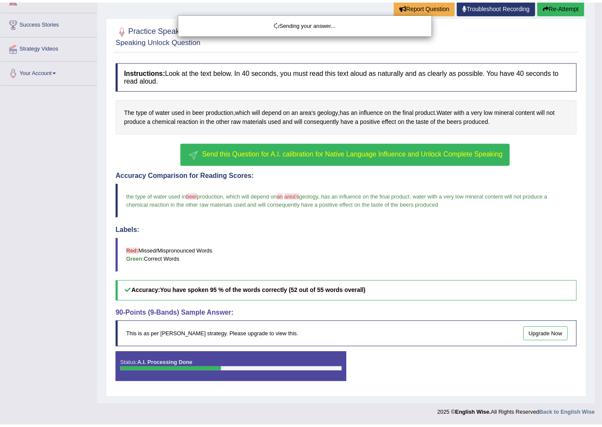
scroll to position [105, 0]
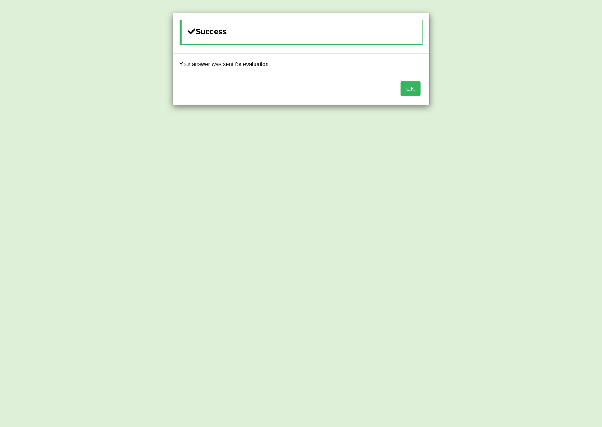
click at [418, 87] on button "OK" at bounding box center [411, 88] width 20 height 15
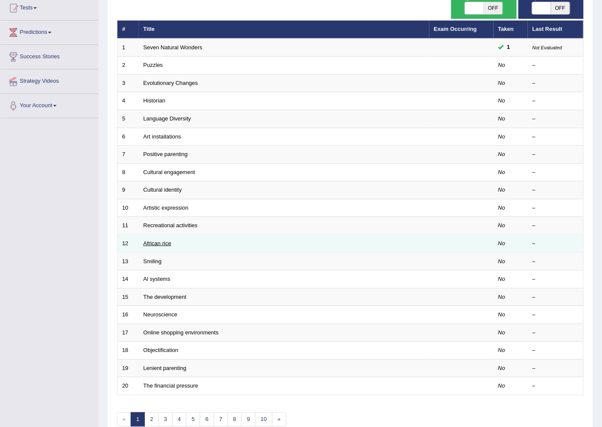
click at [153, 240] on link "African rice" at bounding box center [158, 243] width 28 height 6
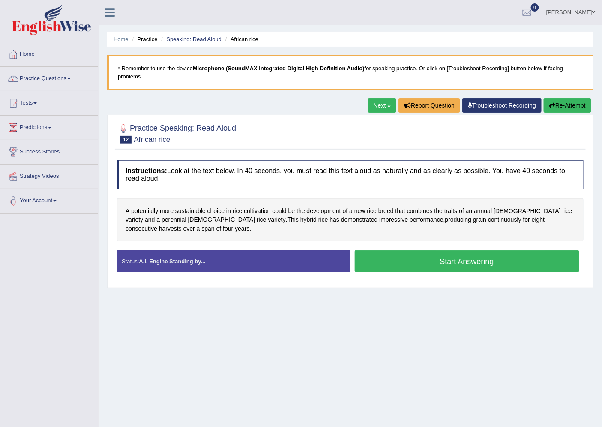
click at [397, 256] on button "Start Answering" at bounding box center [467, 261] width 225 height 22
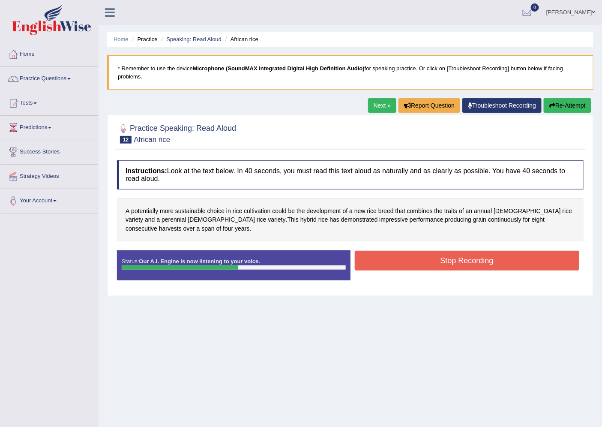
click at [397, 256] on button "Stop Recording" at bounding box center [467, 261] width 225 height 20
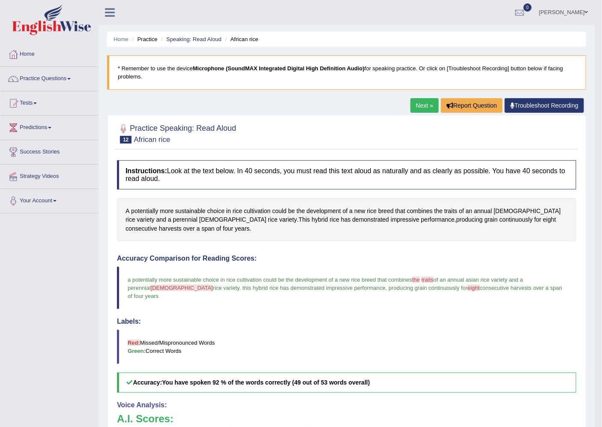
click at [423, 102] on link "Next »" at bounding box center [425, 105] width 28 height 15
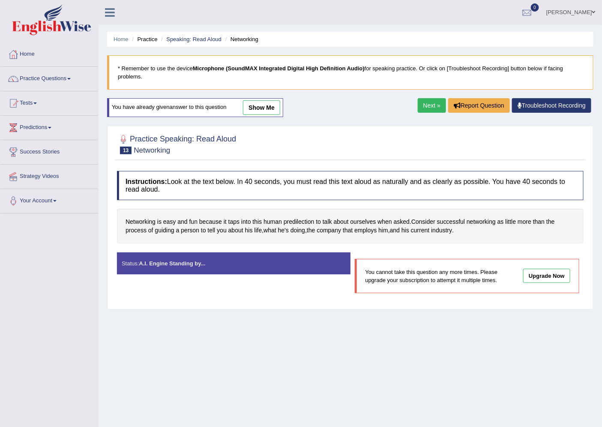
click at [430, 103] on link "Next »" at bounding box center [432, 105] width 28 height 15
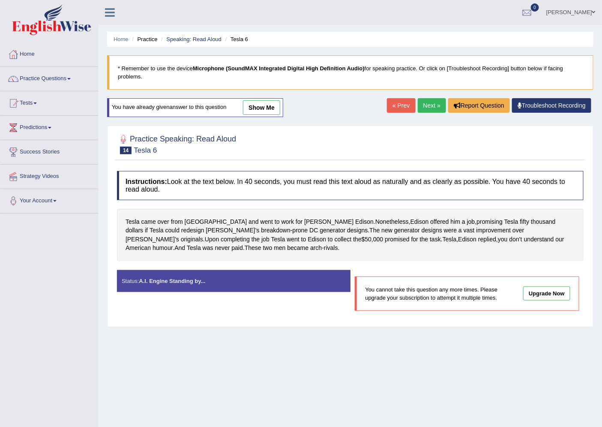
click at [545, 294] on link "Upgrade Now" at bounding box center [547, 293] width 47 height 14
click at [427, 99] on link "Next »" at bounding box center [432, 105] width 28 height 15
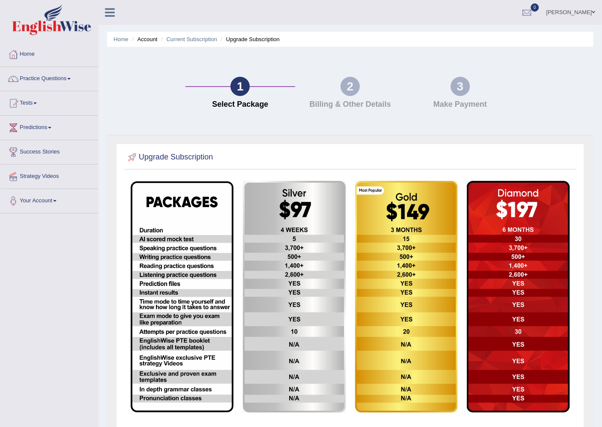
click at [315, 235] on img at bounding box center [294, 297] width 103 height 232
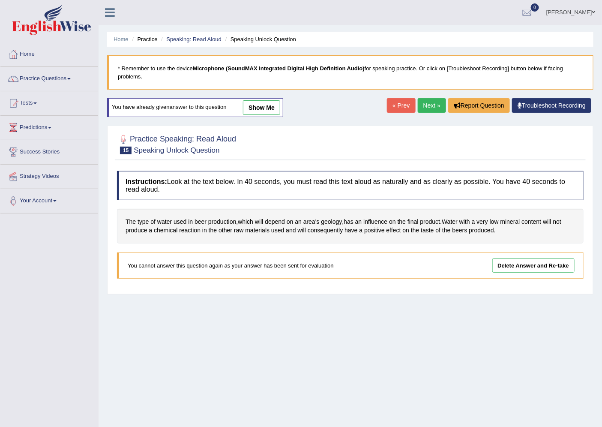
click at [499, 267] on link "Delete Answer and Re-take" at bounding box center [534, 266] width 82 height 14
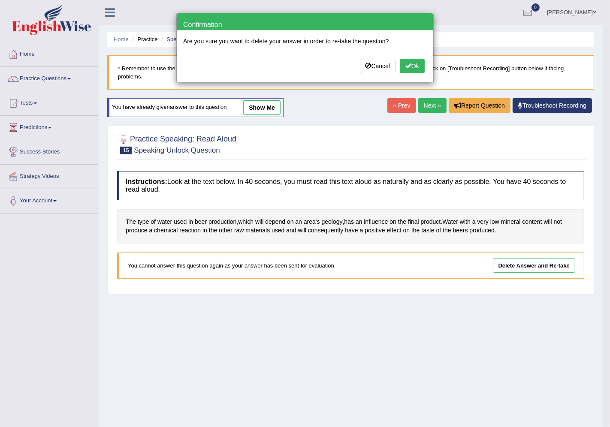
click at [417, 64] on button "Ok" at bounding box center [412, 66] width 25 height 15
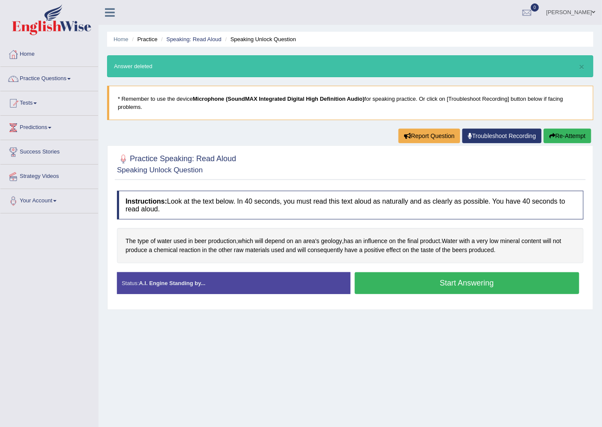
click at [445, 288] on button "Start Answering" at bounding box center [467, 283] width 225 height 22
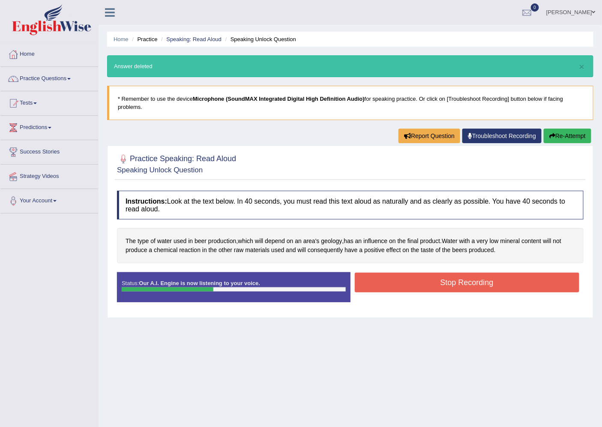
click at [445, 288] on button "Stop Recording" at bounding box center [467, 283] width 225 height 20
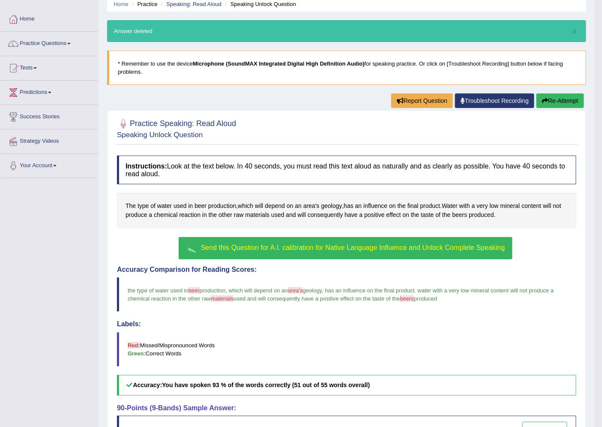
scroll to position [34, 0]
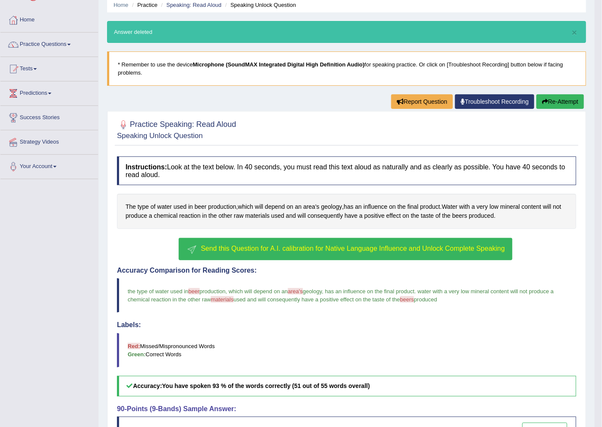
click at [452, 249] on span "Send this Question for A.I. calibration for Native Language Influence and Unloc…" at bounding box center [353, 248] width 304 height 7
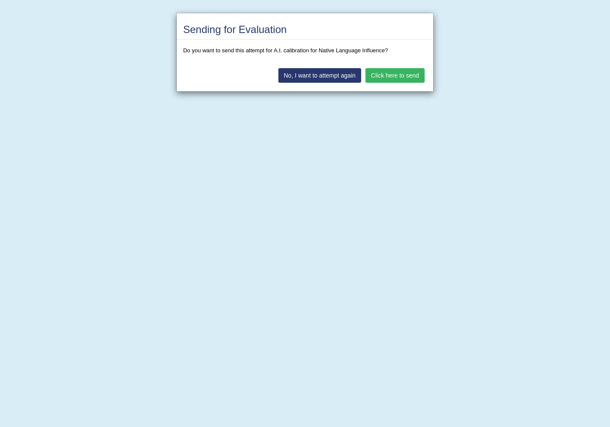
click at [383, 75] on button "Click here to send" at bounding box center [394, 75] width 59 height 15
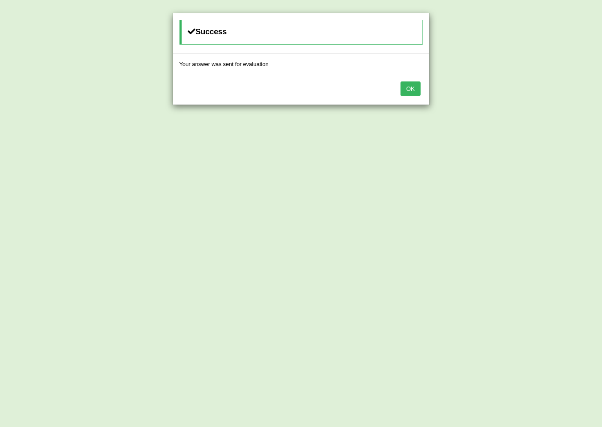
click at [417, 88] on button "OK" at bounding box center [411, 88] width 20 height 15
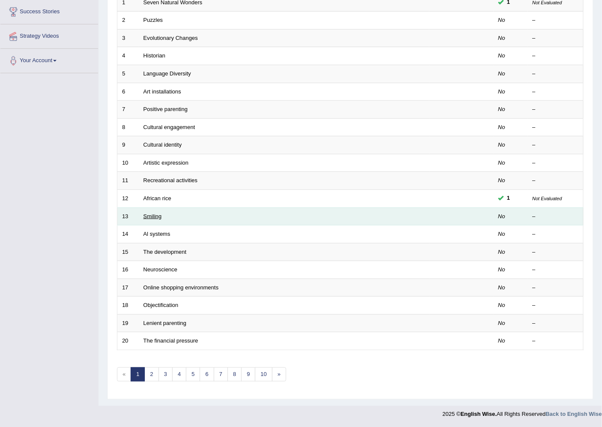
click at [148, 213] on link "Smiling" at bounding box center [153, 216] width 18 height 6
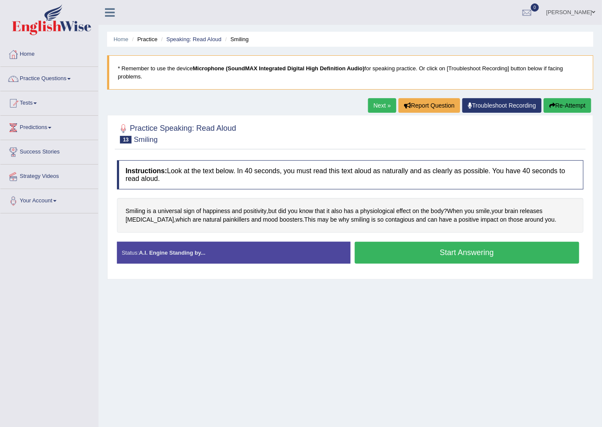
click at [386, 249] on button "Start Answering" at bounding box center [467, 253] width 225 height 22
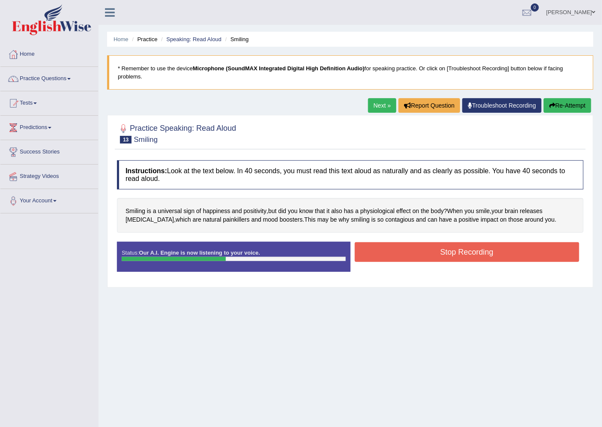
click at [406, 255] on button "Stop Recording" at bounding box center [467, 252] width 225 height 20
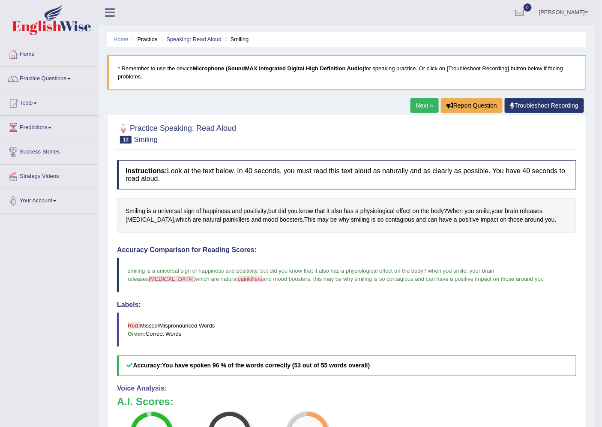
click at [422, 107] on link "Next »" at bounding box center [425, 105] width 28 height 15
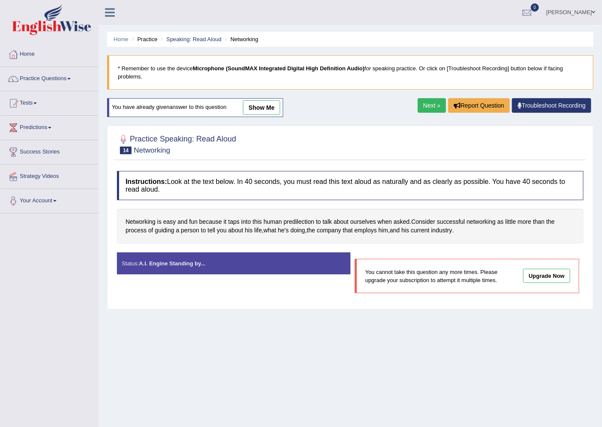
click at [430, 106] on link "Next »" at bounding box center [432, 105] width 28 height 15
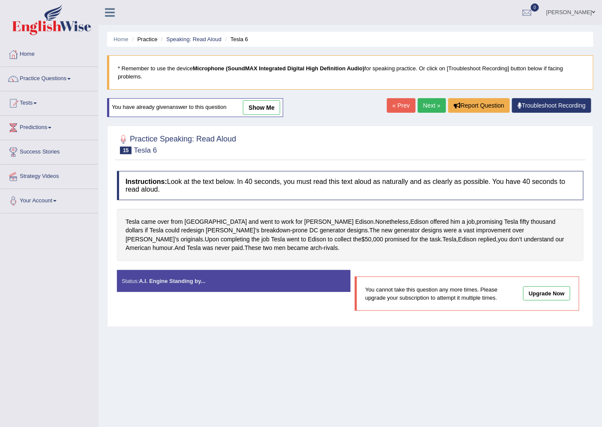
click at [428, 108] on link "Next »" at bounding box center [432, 105] width 28 height 15
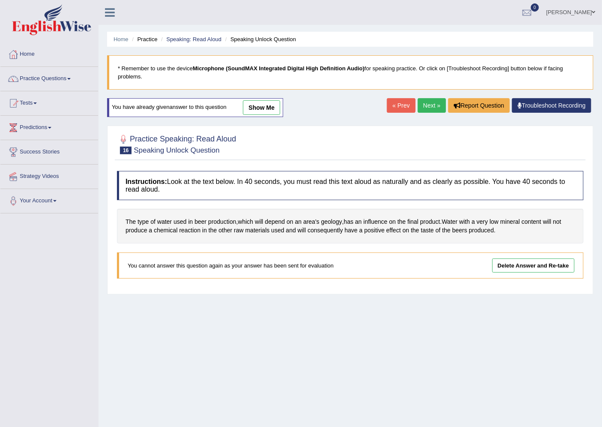
click at [428, 108] on link "Next »" at bounding box center [432, 105] width 28 height 15
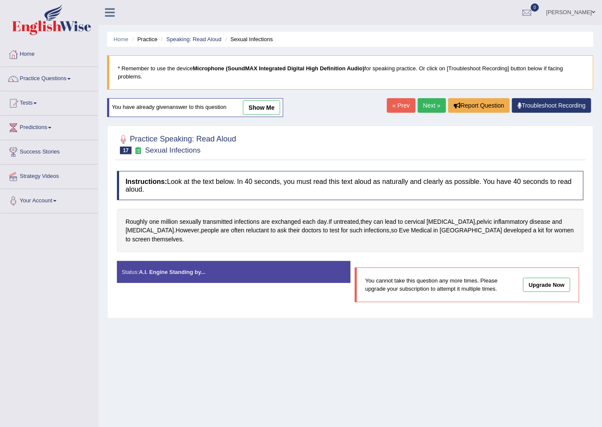
click at [428, 108] on link "Next »" at bounding box center [432, 105] width 28 height 15
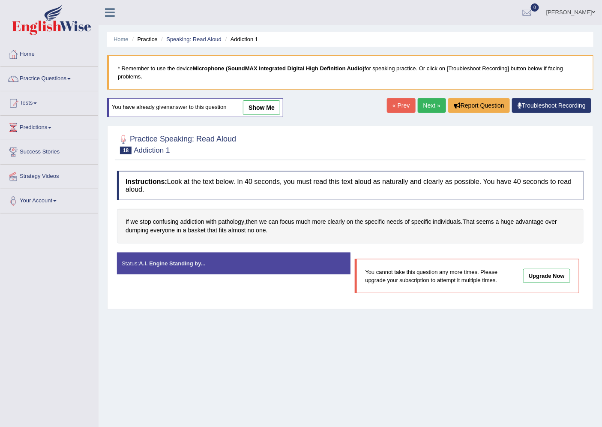
click at [436, 108] on link "Next »" at bounding box center [432, 105] width 28 height 15
click at [436, 107] on link "Next »" at bounding box center [432, 105] width 28 height 15
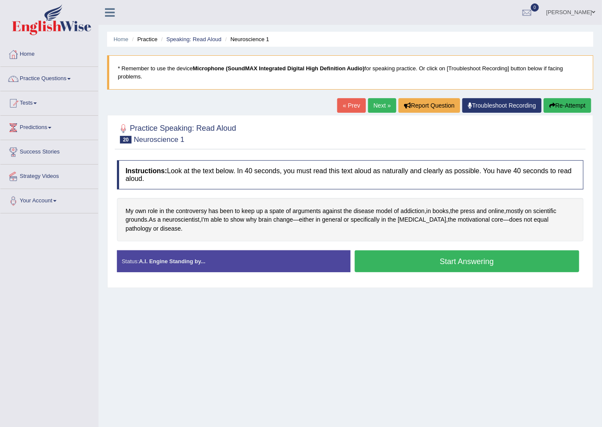
click at [405, 259] on button "Start Answering" at bounding box center [467, 261] width 225 height 22
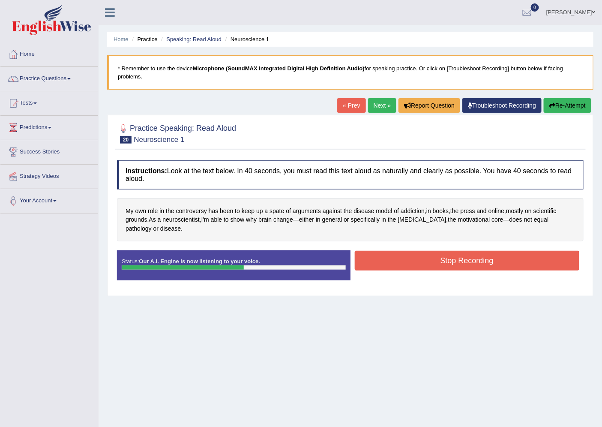
click at [462, 255] on button "Stop Recording" at bounding box center [467, 261] width 225 height 20
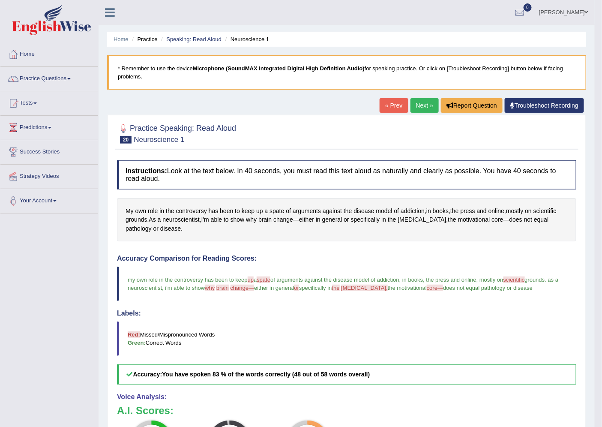
click at [419, 102] on link "Next »" at bounding box center [425, 105] width 28 height 15
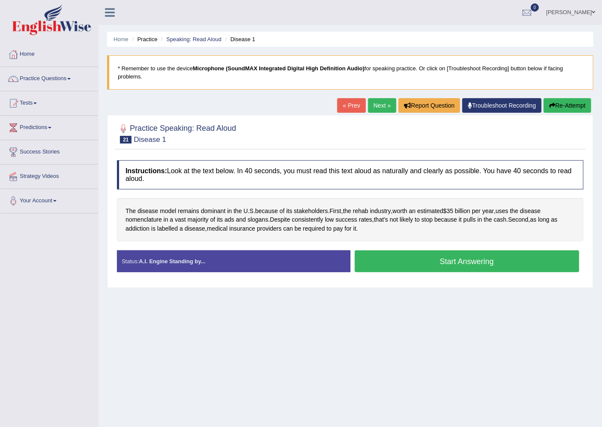
click at [504, 268] on button "Start Answering" at bounding box center [467, 261] width 225 height 22
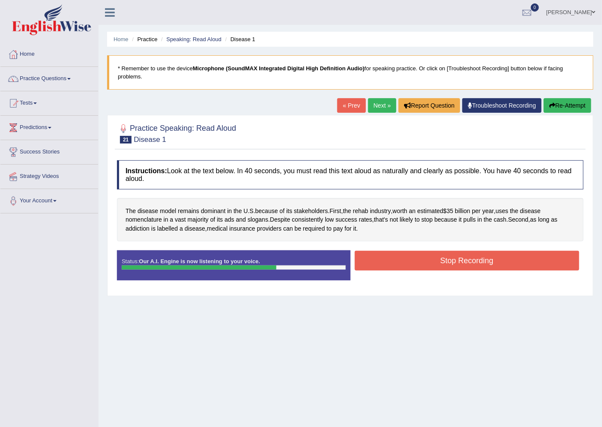
click at [504, 268] on button "Stop Recording" at bounding box center [467, 261] width 225 height 20
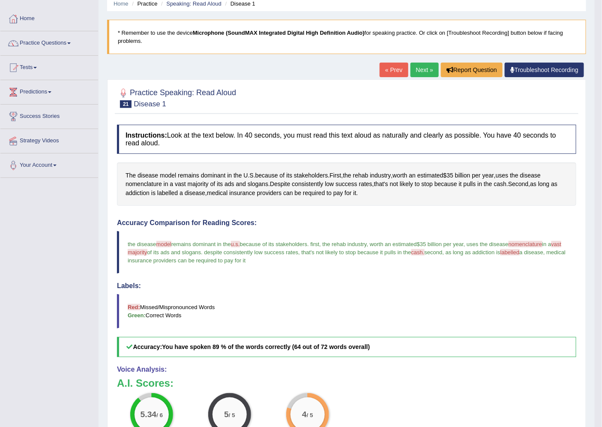
scroll to position [35, 0]
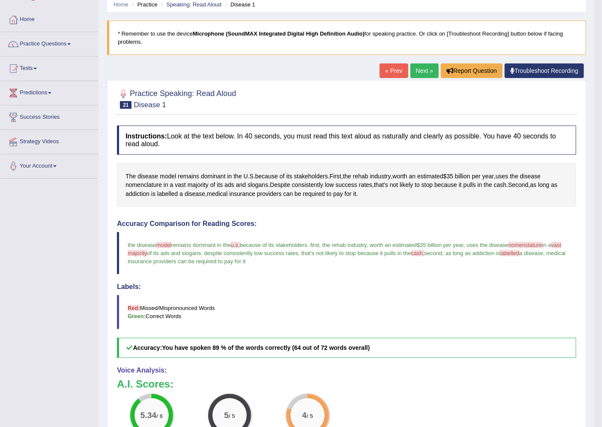
click at [428, 74] on link "Next »" at bounding box center [425, 70] width 28 height 15
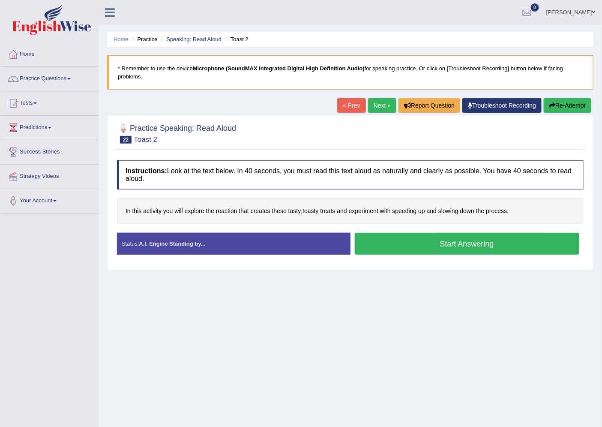
click at [500, 239] on button "Start Answering" at bounding box center [467, 244] width 225 height 22
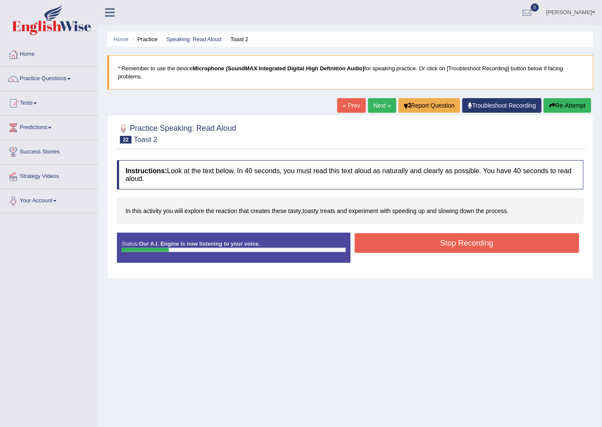
click at [397, 242] on button "Stop Recording" at bounding box center [467, 243] width 225 height 20
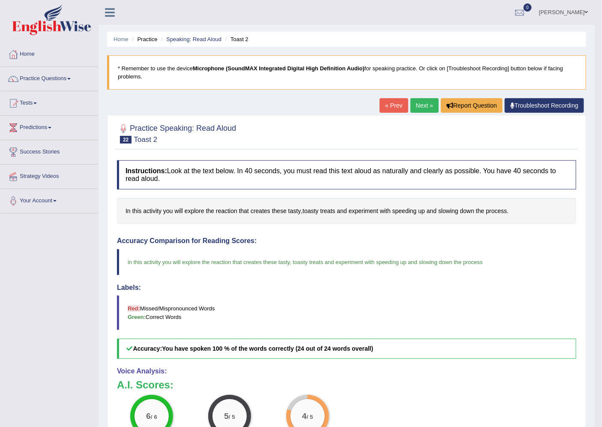
click at [416, 104] on link "Next »" at bounding box center [425, 105] width 28 height 15
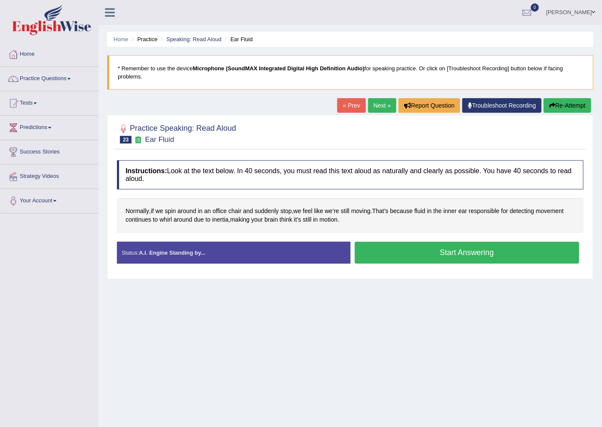
click at [439, 245] on button "Start Answering" at bounding box center [467, 253] width 225 height 22
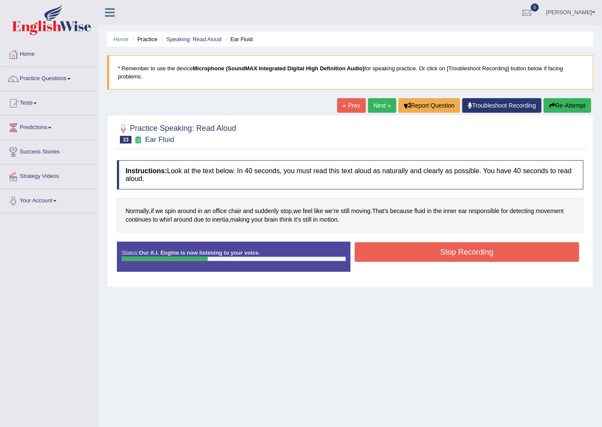
click at [489, 247] on button "Stop Recording" at bounding box center [467, 252] width 225 height 20
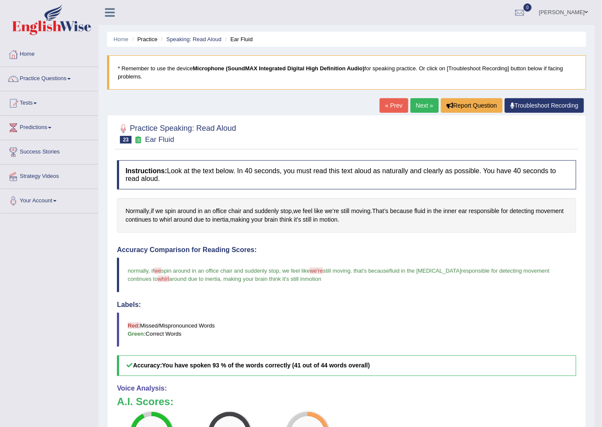
click at [421, 103] on link "Next »" at bounding box center [425, 105] width 28 height 15
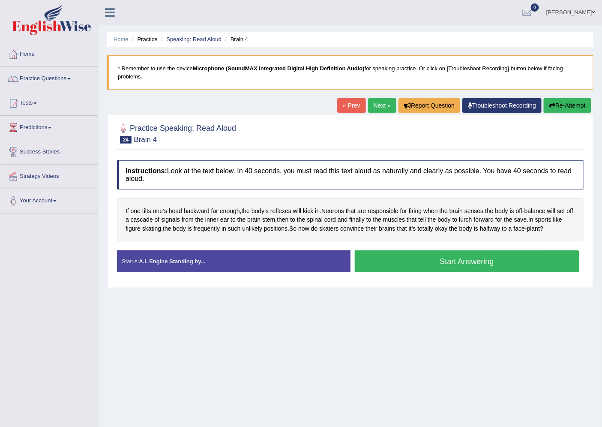
click at [457, 264] on button "Start Answering" at bounding box center [467, 261] width 225 height 22
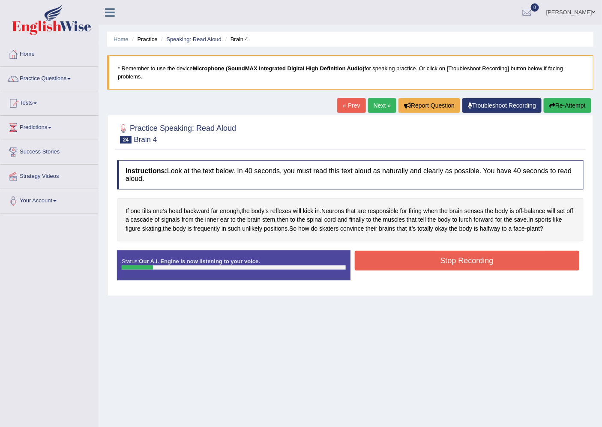
click at [350, 108] on link "« Prev" at bounding box center [351, 105] width 28 height 15
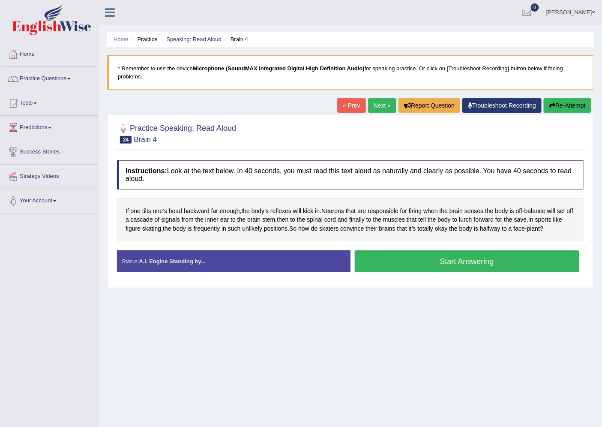
click at [436, 268] on button "Start Answering" at bounding box center [467, 261] width 225 height 22
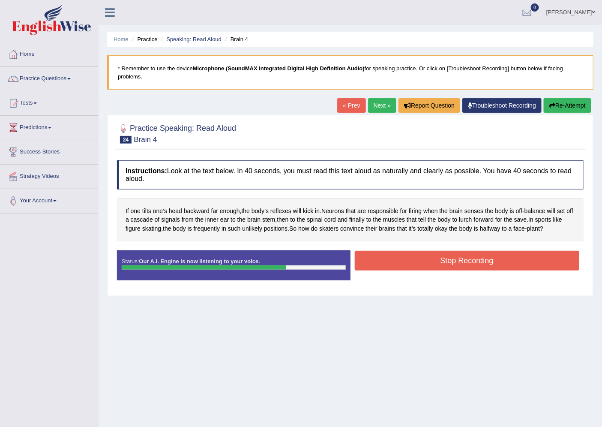
click at [436, 268] on button "Stop Recording" at bounding box center [467, 261] width 225 height 20
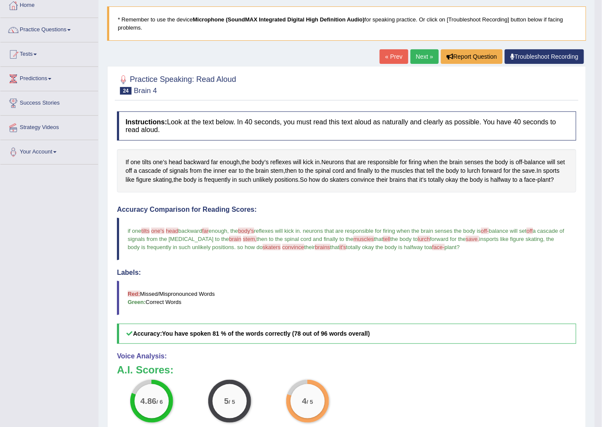
scroll to position [43, 0]
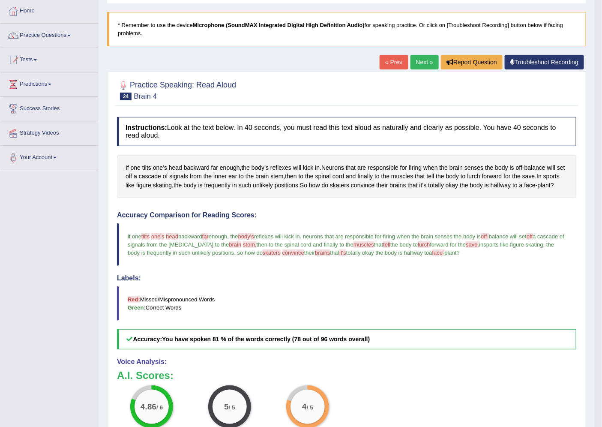
click at [427, 64] on link "Next »" at bounding box center [425, 62] width 28 height 15
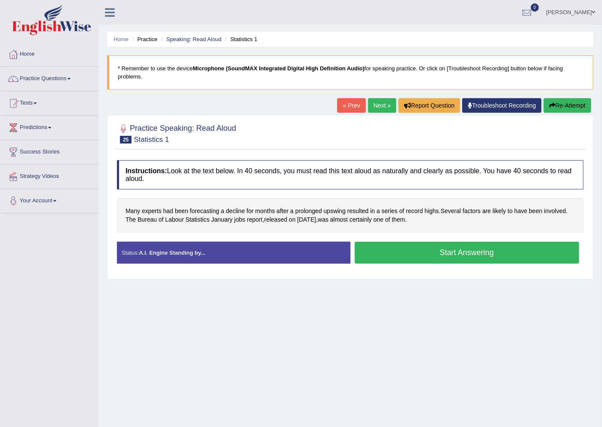
click at [499, 256] on button "Start Answering" at bounding box center [467, 253] width 225 height 22
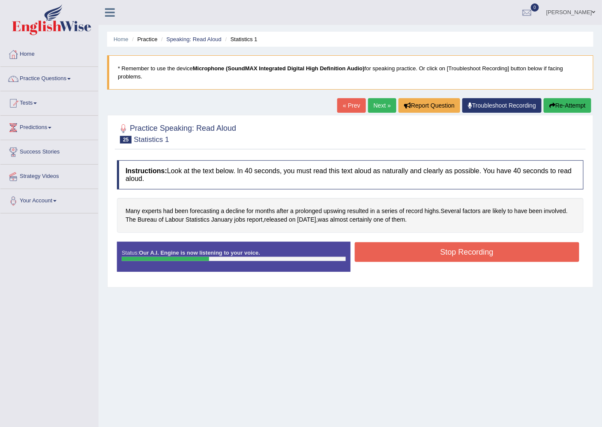
click at [378, 98] on link "Next »" at bounding box center [382, 105] width 28 height 15
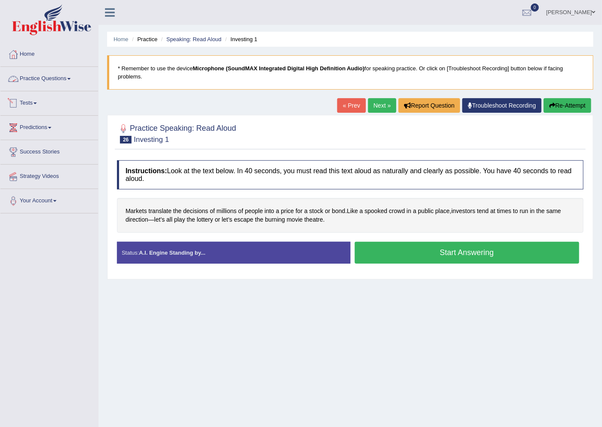
click at [33, 76] on link "Practice Questions" at bounding box center [49, 77] width 98 height 21
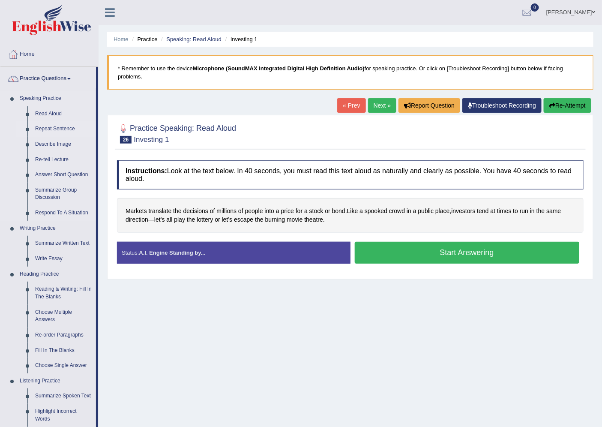
click at [36, 129] on link "Repeat Sentence" at bounding box center [63, 128] width 65 height 15
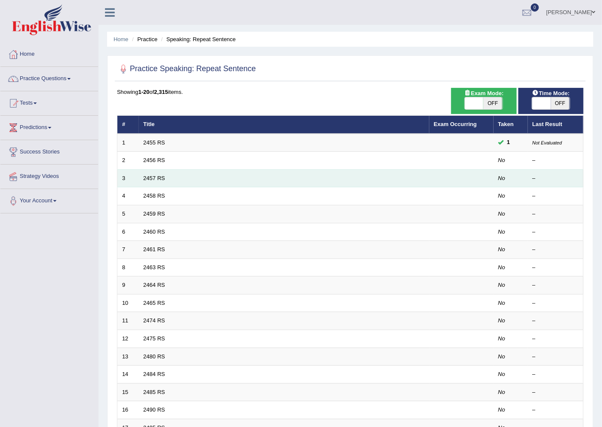
click at [211, 185] on td "2457 RS" at bounding box center [284, 178] width 291 height 18
click at [155, 181] on link "2457 RS" at bounding box center [155, 178] width 22 height 6
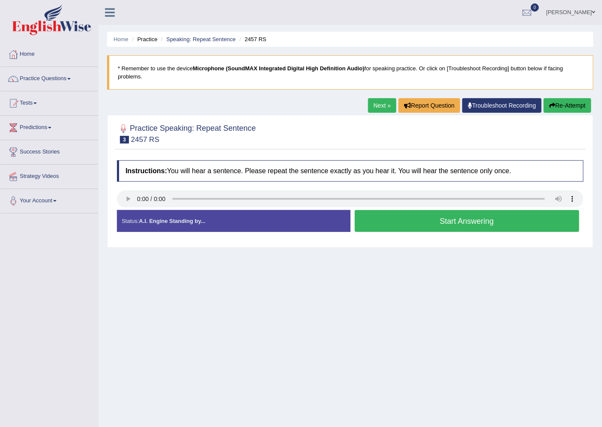
click at [475, 222] on button "Start Answering" at bounding box center [467, 221] width 225 height 22
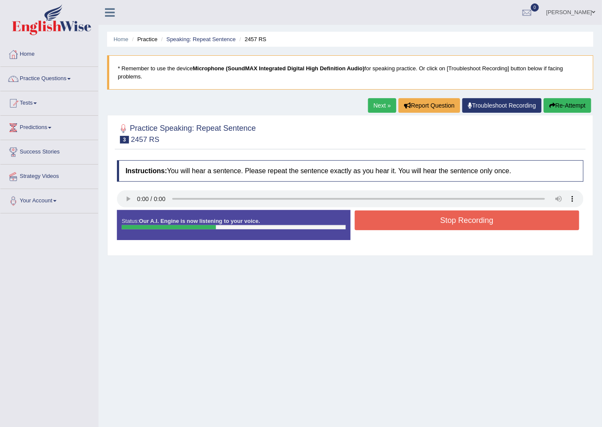
click at [475, 222] on button "Stop Recording" at bounding box center [467, 221] width 225 height 20
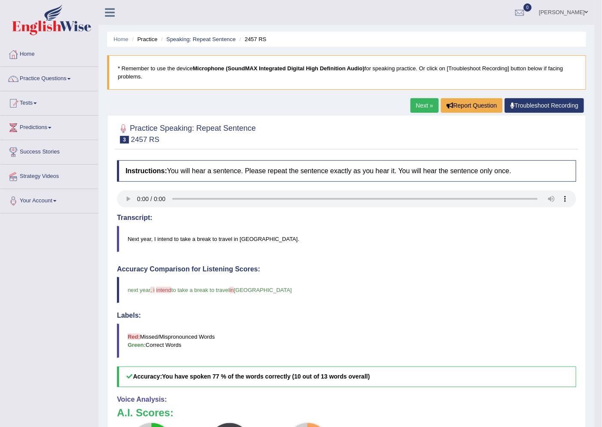
click at [432, 101] on link "Next »" at bounding box center [425, 105] width 28 height 15
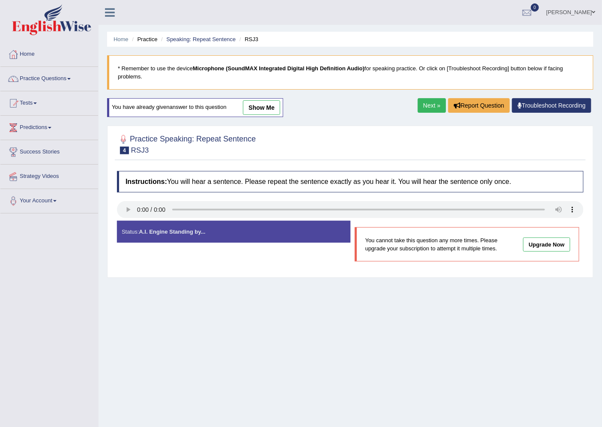
click at [419, 102] on link "Next »" at bounding box center [432, 105] width 28 height 15
click at [435, 103] on link "Next »" at bounding box center [432, 105] width 28 height 15
click at [427, 99] on link "Next »" at bounding box center [432, 105] width 28 height 15
click at [430, 103] on link "Next »" at bounding box center [432, 105] width 28 height 15
click at [427, 106] on link "Next »" at bounding box center [432, 105] width 28 height 15
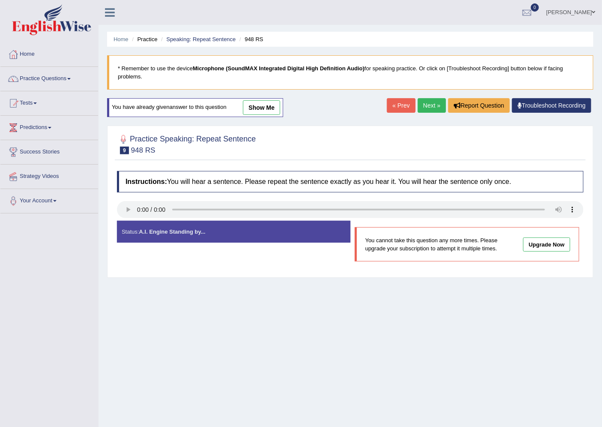
click at [430, 105] on link "Next »" at bounding box center [432, 105] width 28 height 15
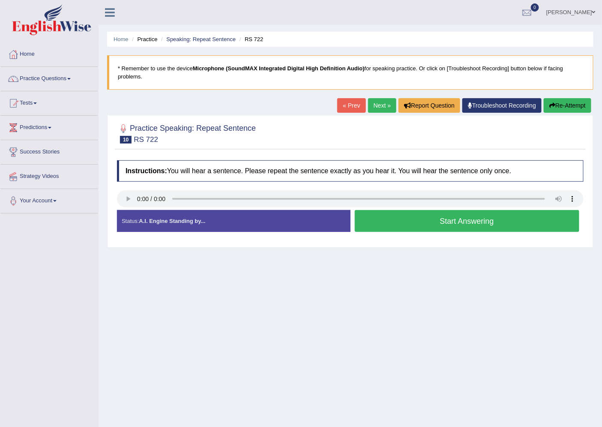
click at [431, 221] on button "Start Answering" at bounding box center [467, 221] width 225 height 22
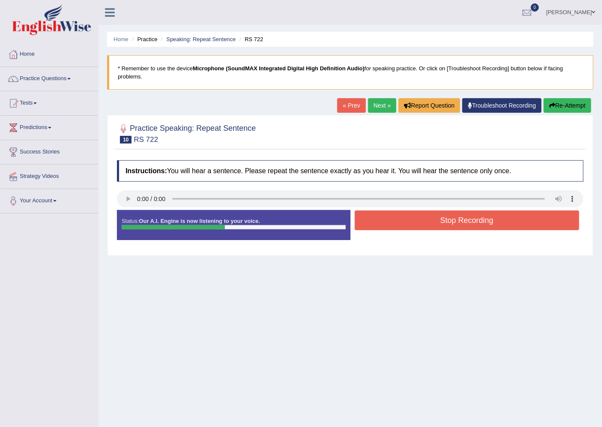
click at [431, 221] on button "Stop Recording" at bounding box center [467, 221] width 225 height 20
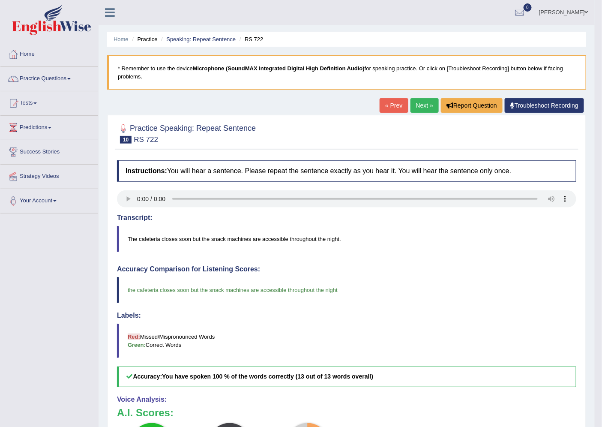
click at [422, 109] on link "Next »" at bounding box center [425, 105] width 28 height 15
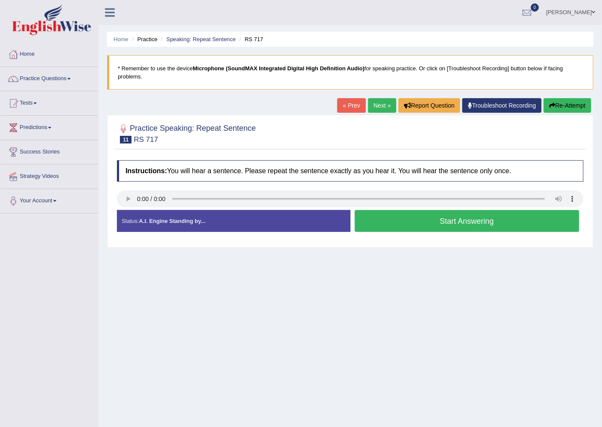
click at [429, 215] on button "Start Answering" at bounding box center [467, 221] width 225 height 22
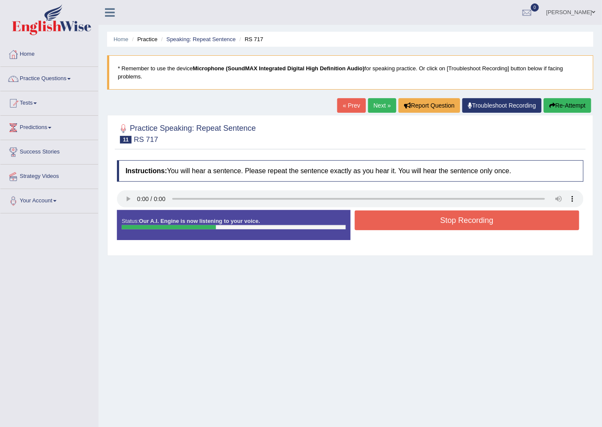
click at [433, 216] on button "Stop Recording" at bounding box center [467, 221] width 225 height 20
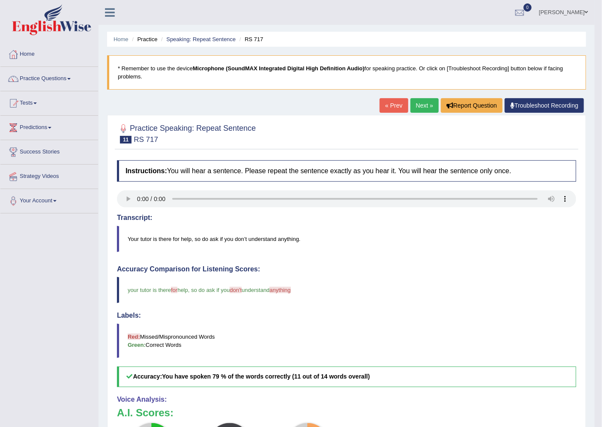
click at [424, 110] on link "Next »" at bounding box center [425, 105] width 28 height 15
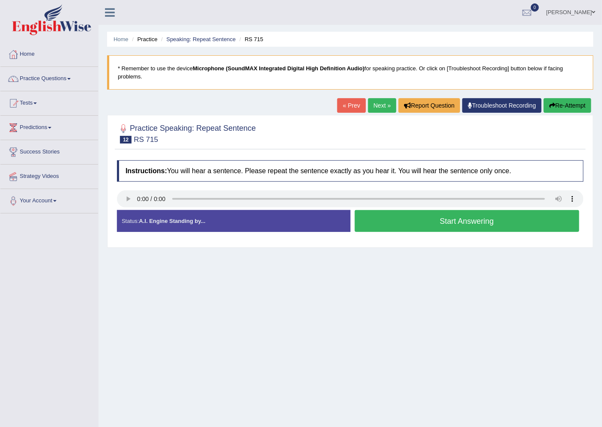
click at [450, 223] on button "Start Answering" at bounding box center [467, 221] width 225 height 22
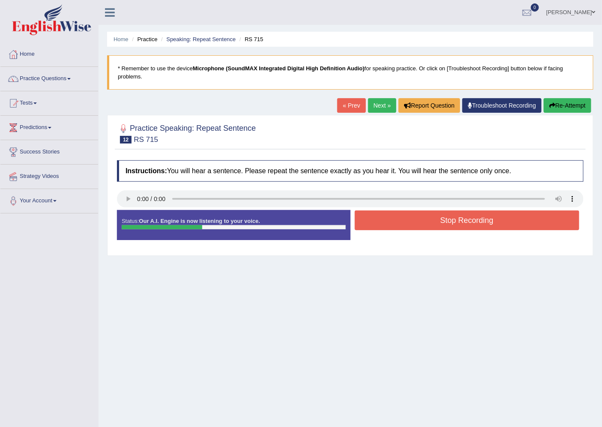
click at [394, 213] on button "Stop Recording" at bounding box center [467, 221] width 225 height 20
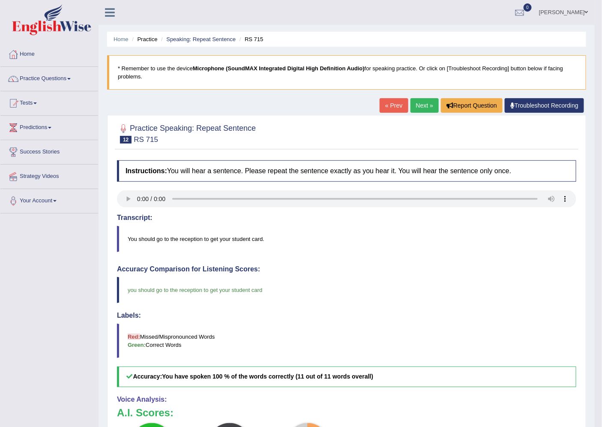
click at [428, 109] on link "Next »" at bounding box center [425, 105] width 28 height 15
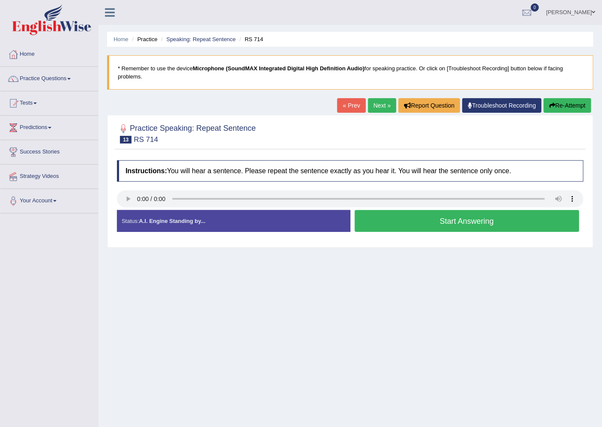
click at [375, 108] on link "Next »" at bounding box center [382, 105] width 28 height 15
click at [440, 218] on button "Start Answering" at bounding box center [467, 221] width 225 height 22
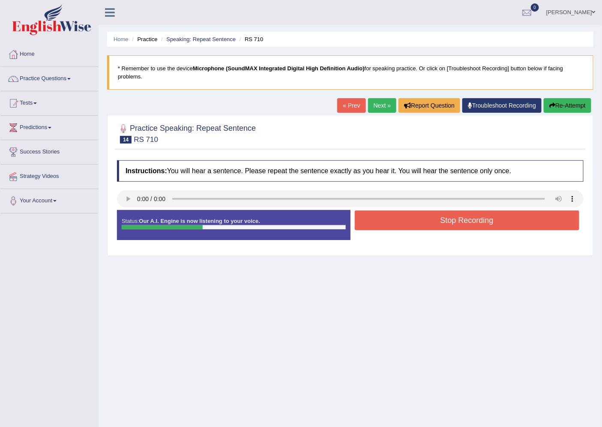
click at [411, 220] on button "Stop Recording" at bounding box center [467, 221] width 225 height 20
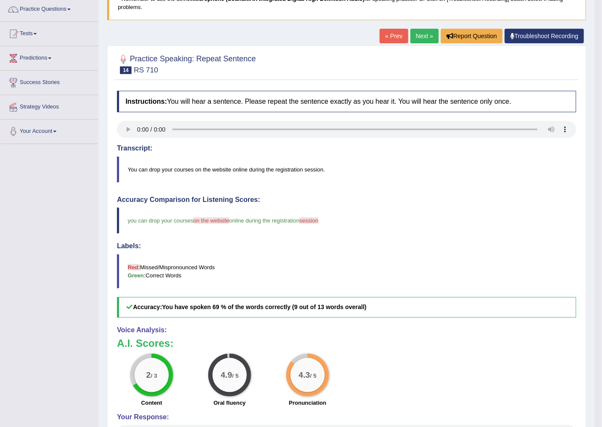
scroll to position [48, 0]
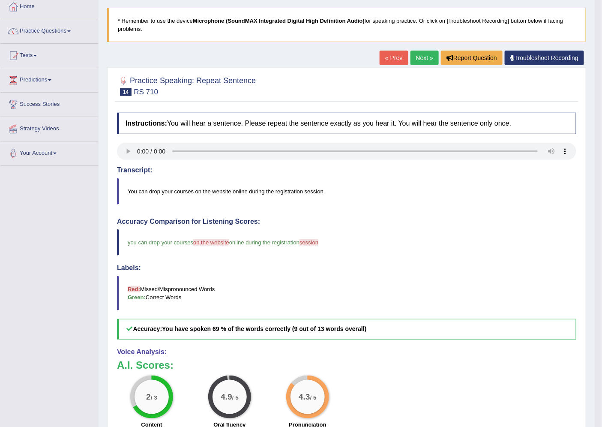
click at [421, 60] on link "Next »" at bounding box center [425, 58] width 28 height 15
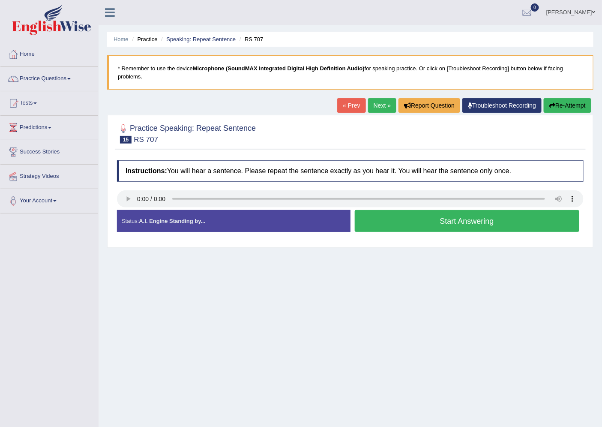
click at [408, 215] on button "Start Answering" at bounding box center [467, 221] width 225 height 22
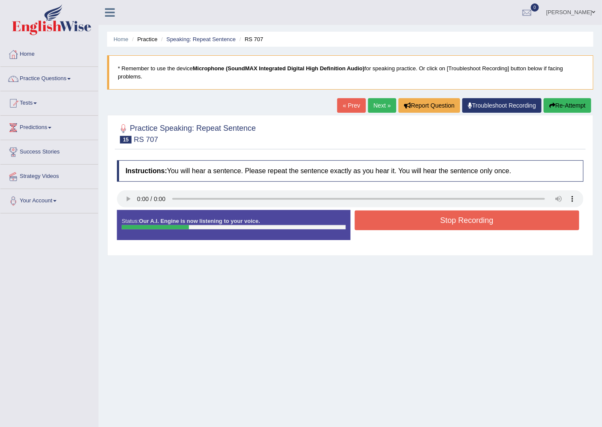
click at [408, 215] on button "Stop Recording" at bounding box center [467, 221] width 225 height 20
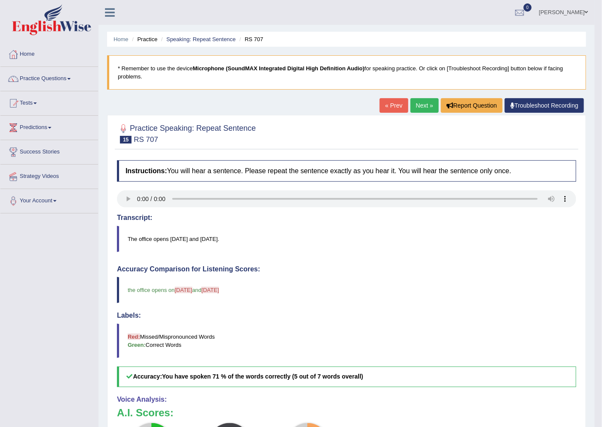
click at [418, 111] on link "Next »" at bounding box center [425, 105] width 28 height 15
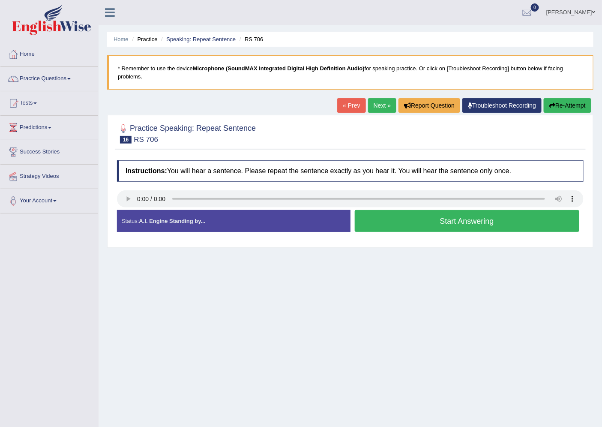
click at [503, 220] on button "Start Answering" at bounding box center [467, 221] width 225 height 22
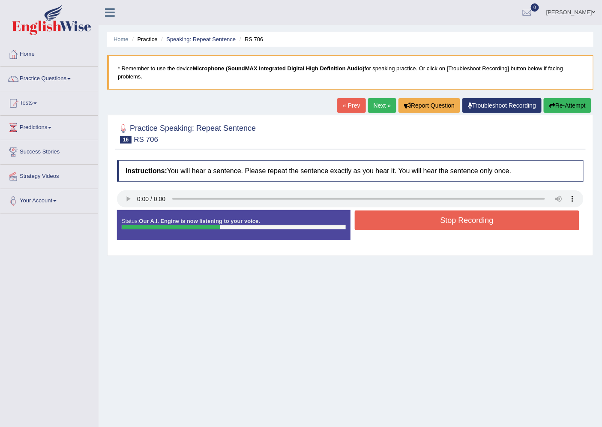
click at [511, 218] on button "Stop Recording" at bounding box center [467, 221] width 225 height 20
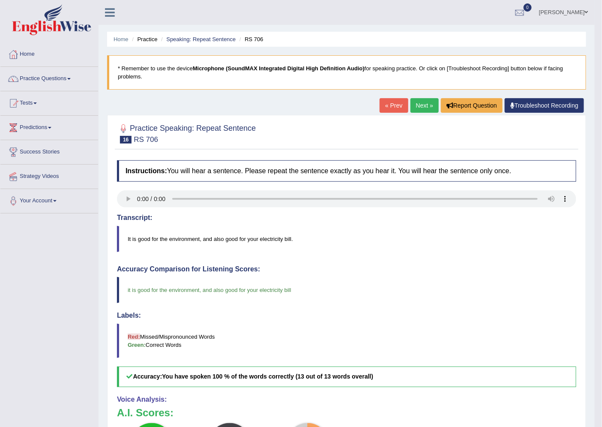
click at [424, 107] on link "Next »" at bounding box center [425, 105] width 28 height 15
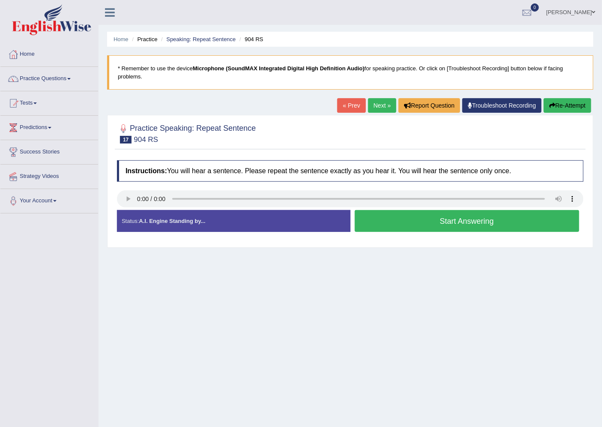
click at [416, 223] on button "Start Answering" at bounding box center [467, 221] width 225 height 22
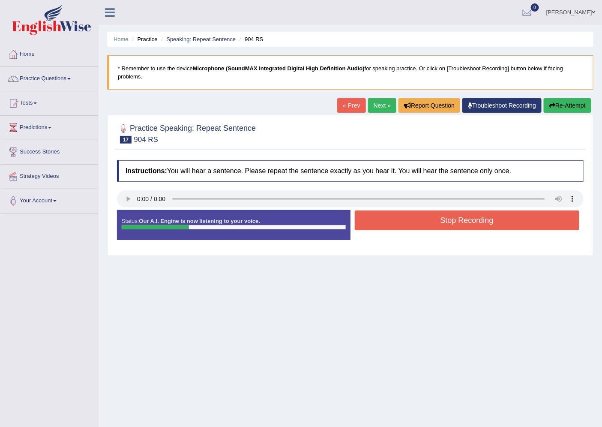
click at [412, 223] on button "Stop Recording" at bounding box center [467, 221] width 225 height 20
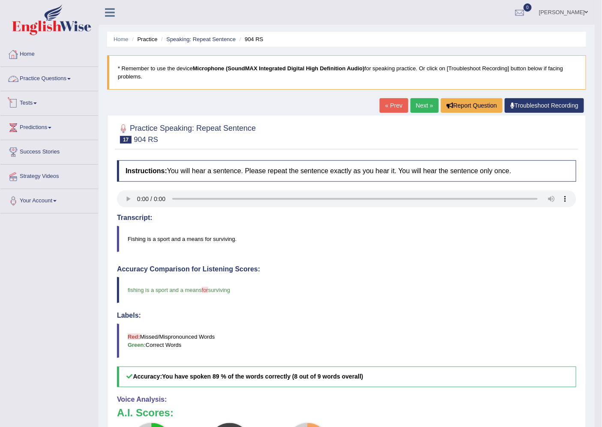
click at [63, 83] on link "Practice Questions" at bounding box center [49, 77] width 98 height 21
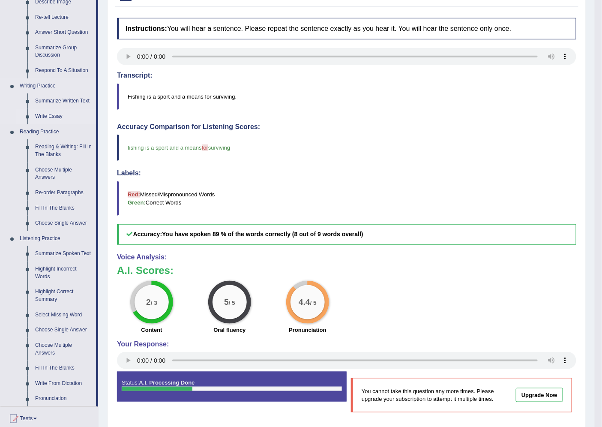
scroll to position [143, 0]
click at [46, 157] on link "Reading & Writing: Fill In The Blanks" at bounding box center [63, 150] width 65 height 23
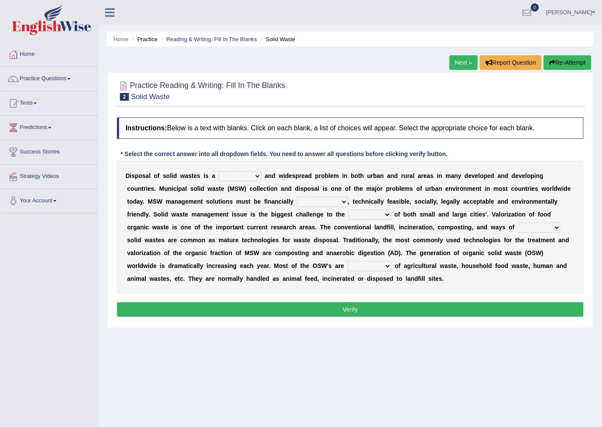
click at [240, 174] on select "slanting stinging stalling shafting" at bounding box center [240, 176] width 43 height 10
click at [159, 200] on b "W" at bounding box center [160, 201] width 6 height 7
click at [243, 172] on select "slanting stinging stalling shafting" at bounding box center [240, 176] width 43 height 10
select select "stalling"
click at [219, 171] on select "slanting stinging stalling shafting" at bounding box center [240, 176] width 43 height 10
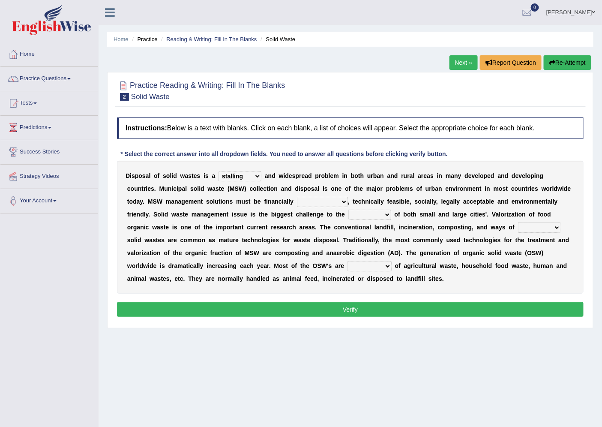
click at [311, 207] on div "D i s p o s a l o f s o l i d w a s t e s i s a slanting stinging stalling shaf…" at bounding box center [350, 227] width 467 height 133
click at [316, 206] on select "unattainable sustainable objectionable treasonable" at bounding box center [322, 202] width 51 height 10
select select "sustainable"
click at [297, 197] on select "unattainable sustainable objectionable treasonable" at bounding box center [322, 202] width 51 height 10
click at [361, 213] on select "plants culture authorities history" at bounding box center [370, 215] width 43 height 10
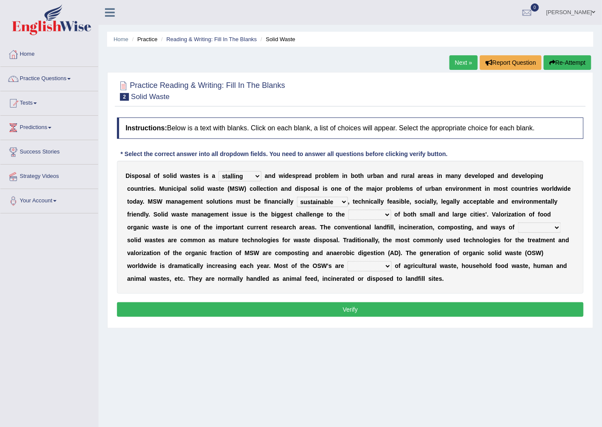
select select "authorities"
click at [349, 210] on select "plants culture authorities history" at bounding box center [370, 215] width 43 height 10
click at [524, 230] on select "reserving preserving deserving handling" at bounding box center [539, 228] width 43 height 10
select select "handling"
click at [518, 223] on select "reserving preserving deserving handling" at bounding box center [539, 228] width 43 height 10
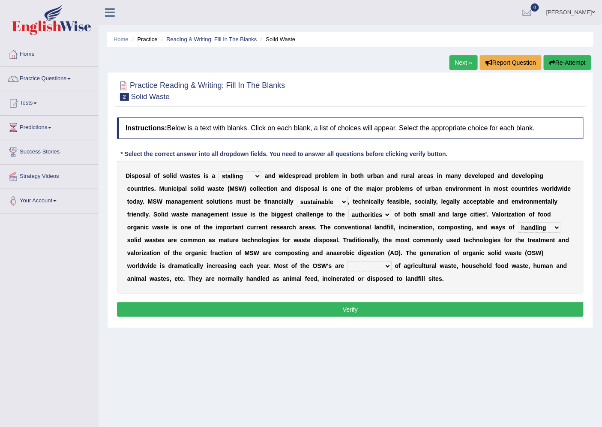
click at [361, 264] on select "composed disposed composing disposing" at bounding box center [370, 266] width 44 height 10
select select "composed"
click at [348, 261] on select "composed disposed composing disposing" at bounding box center [370, 266] width 44 height 10
click at [361, 312] on button "Verify" at bounding box center [350, 309] width 467 height 15
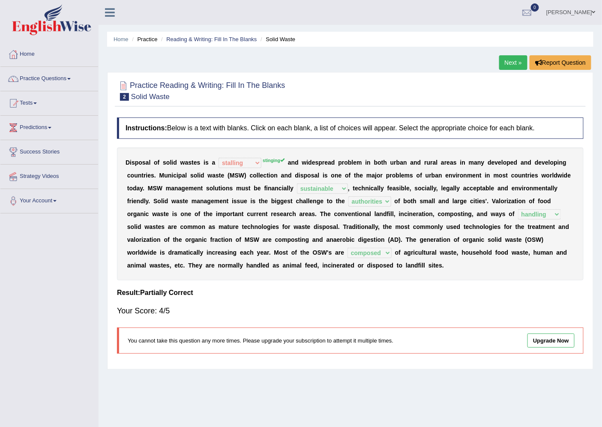
click at [519, 63] on link "Next »" at bounding box center [514, 62] width 28 height 15
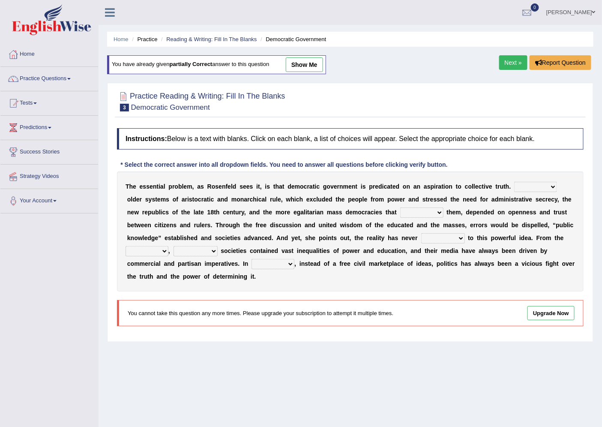
click at [418, 213] on select "readed grated succeeded printed" at bounding box center [421, 213] width 43 height 10
click at [285, 235] on b "d" at bounding box center [287, 238] width 4 height 7
click at [524, 187] on select "Like Unlike Likely Safely" at bounding box center [536, 187] width 43 height 10
select select "Unlike"
click at [515, 182] on select "Like Unlike Likely Safely" at bounding box center [536, 187] width 43 height 10
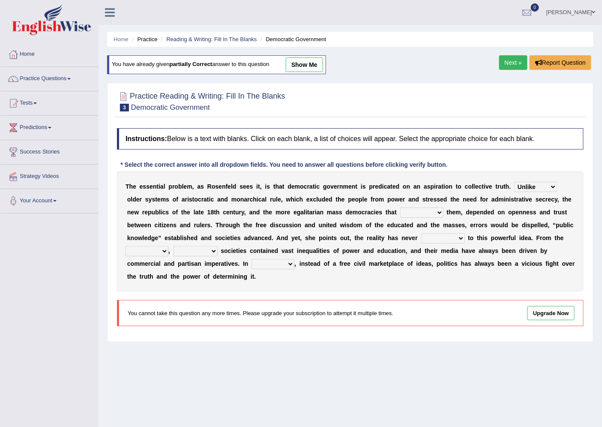
click at [417, 212] on select "readed grated succeeded printed" at bounding box center [421, 213] width 43 height 10
select select "succeeded"
click at [400, 208] on select "readed grated succeeded printed" at bounding box center [421, 213] width 43 height 10
click at [453, 235] on select "saved up stood up brought up lived up" at bounding box center [443, 238] width 44 height 10
click at [421, 233] on select "saved up stood up brought up lived up" at bounding box center [443, 238] width 44 height 10
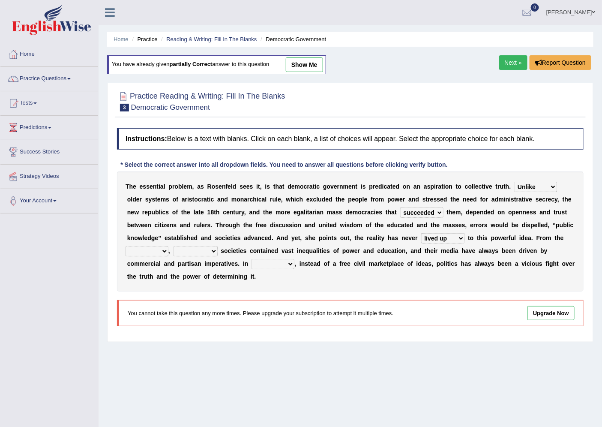
click at [442, 236] on select "saved up stood up brought up lived up" at bounding box center [443, 238] width 44 height 10
select select "brought up"
click at [421, 233] on select "saved up stood up brought up lived up" at bounding box center [443, 238] width 44 height 10
click at [157, 248] on select "outset ranged stood caught" at bounding box center [147, 251] width 43 height 10
select select "ranged"
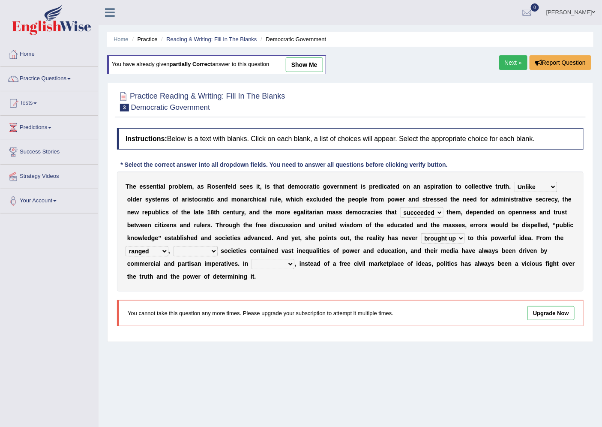
click at [126, 246] on select "outset ranged stood caught" at bounding box center [147, 251] width 43 height 10
click at [177, 253] on select "freedom democratic media stilled" at bounding box center [196, 251] width 44 height 10
select select "democratic"
click at [174, 246] on select "freedom democratic media stilled" at bounding box center [196, 251] width 44 height 10
click at [268, 260] on select "power practice ideas fought" at bounding box center [273, 264] width 43 height 10
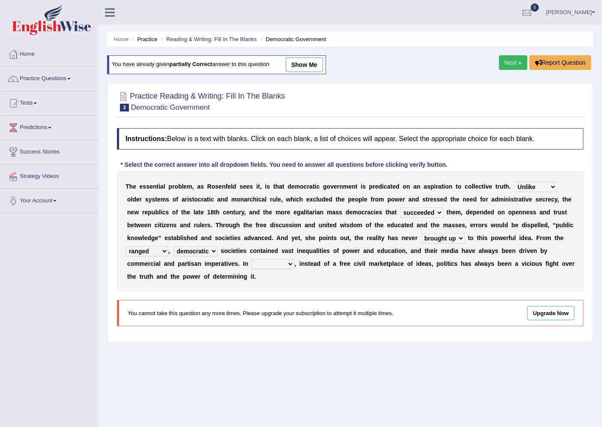
select select "practice"
click at [252, 259] on select "power practice ideas fought" at bounding box center [273, 264] width 43 height 10
click at [311, 72] on div "You have already given partially correct answer to this question show me" at bounding box center [216, 64] width 219 height 19
click at [311, 67] on link "show me" at bounding box center [304, 64] width 37 height 15
select select "lived up"
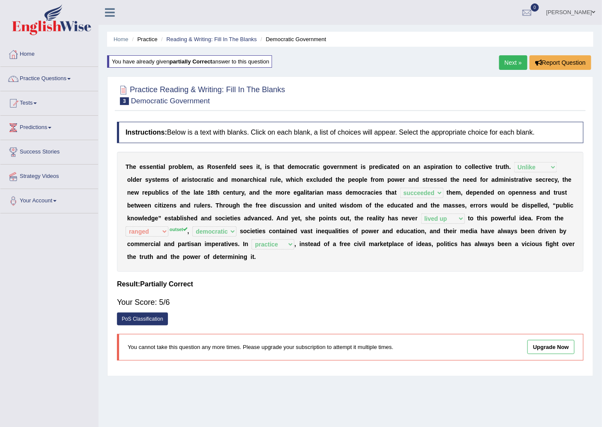
click at [141, 316] on link "PoS Classification" at bounding box center [142, 319] width 51 height 13
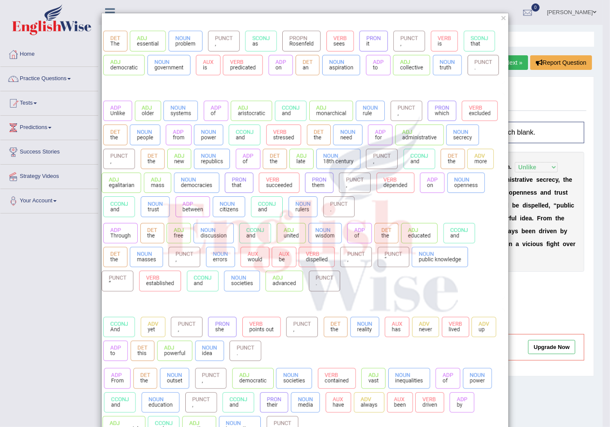
click at [554, 262] on div "×" at bounding box center [305, 273] width 610 height 521
click at [501, 20] on button "×" at bounding box center [503, 17] width 5 height 9
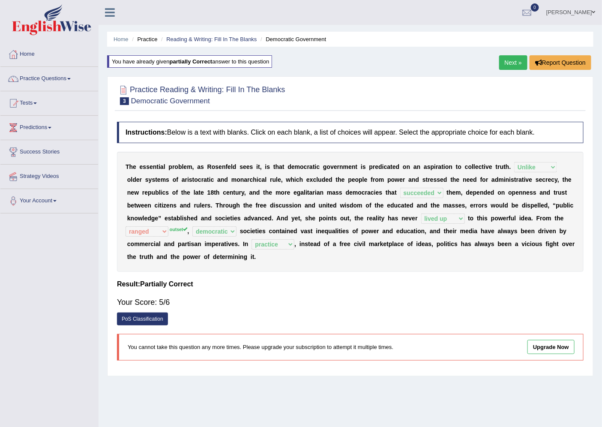
click at [501, 62] on link "Next »" at bounding box center [514, 62] width 28 height 15
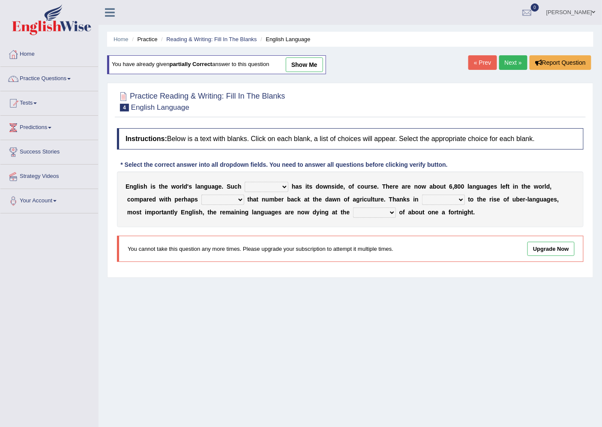
click at [268, 187] on select "power idea subject dominance" at bounding box center [267, 187] width 44 height 10
select select "dominance"
click at [245, 182] on select "power idea subject dominance" at bounding box center [267, 187] width 44 height 10
click at [202, 199] on select "rise twice firstly never" at bounding box center [223, 200] width 43 height 10
click at [272, 195] on div "E n g l i s h i s t h e w o r l d ' s l a n g u a g e . S u c h power idea subj…" at bounding box center [350, 200] width 467 height 56
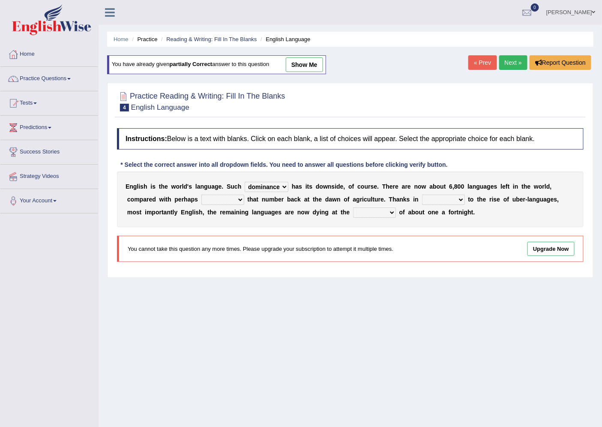
click at [213, 203] on select "rise twice firstly never" at bounding box center [223, 200] width 43 height 10
select select "twice"
click at [202, 195] on select "rise twice firstly never" at bounding box center [223, 200] width 43 height 10
click at [427, 202] on select "rare start part bother" at bounding box center [443, 200] width 43 height 10
select select "part"
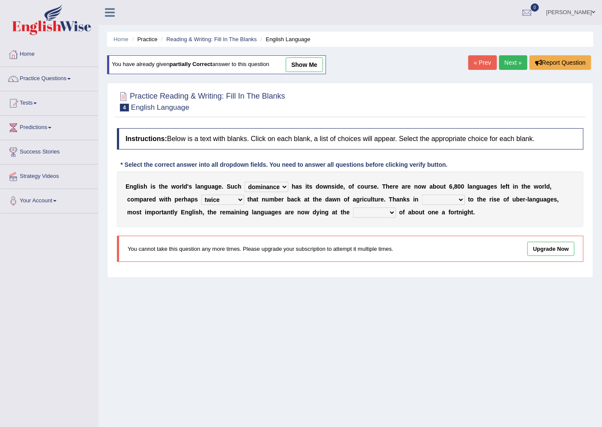
click at [422, 195] on select "rare start part bother" at bounding box center [443, 200] width 43 height 10
click at [353, 213] on select "state rate wait great" at bounding box center [374, 213] width 43 height 10
select select "rate"
click at [353, 208] on select "state rate wait great" at bounding box center [374, 213] width 43 height 10
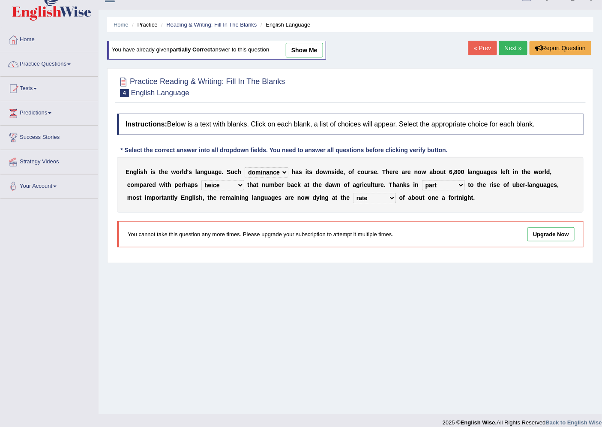
scroll to position [23, 0]
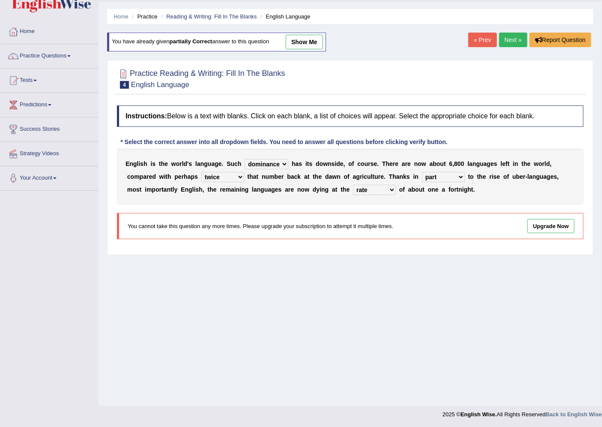
click at [313, 48] on link "show me" at bounding box center [304, 42] width 37 height 15
select select "power"
select select "start"
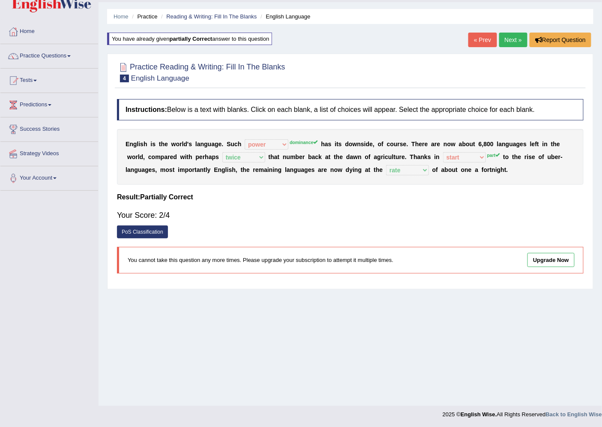
click at [512, 36] on link "Next »" at bounding box center [514, 40] width 28 height 15
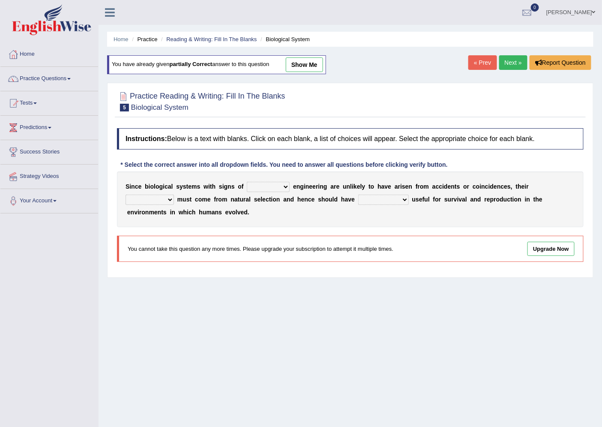
click at [254, 188] on select "system national extra complex" at bounding box center [268, 187] width 43 height 10
select select "complex"
click at [247, 182] on select "system national extra complex" at bounding box center [268, 187] width 43 height 10
click at [167, 196] on select "presence organisation registration structures" at bounding box center [150, 200] width 48 height 10
select select "organisation"
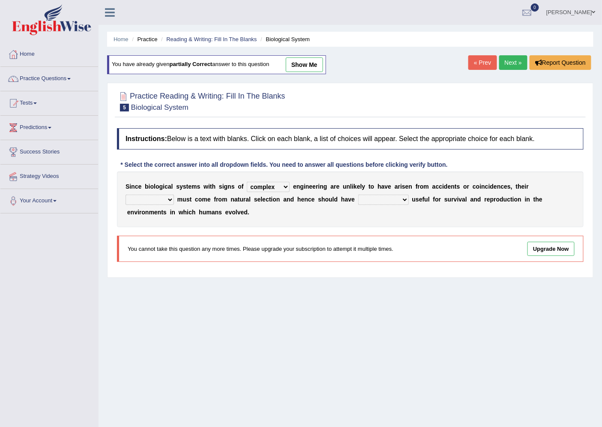
click at [126, 195] on select "presence organisation registration structures" at bounding box center [150, 200] width 48 height 10
click at [369, 195] on select "functions cultures samples introductions" at bounding box center [383, 200] width 51 height 10
select select "functions"
click at [358, 195] on select "functions cultures samples introductions" at bounding box center [383, 200] width 51 height 10
click at [300, 67] on link "show me" at bounding box center [304, 64] width 37 height 15
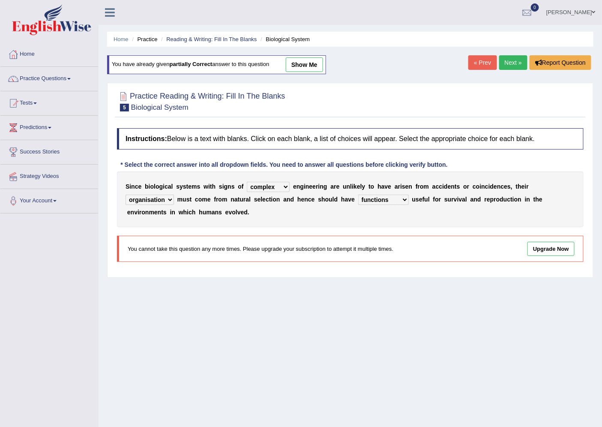
select select "structures"
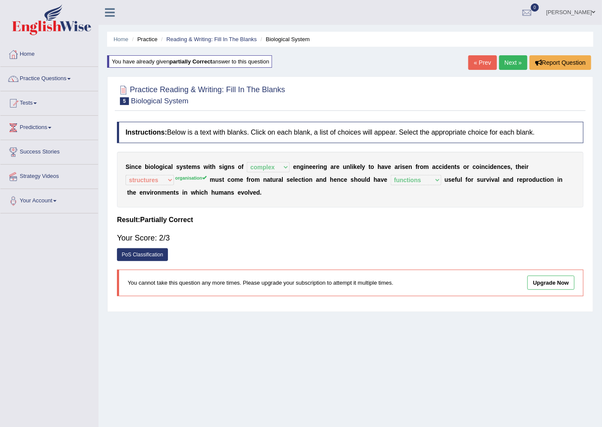
click at [515, 59] on link "Next »" at bounding box center [514, 62] width 28 height 15
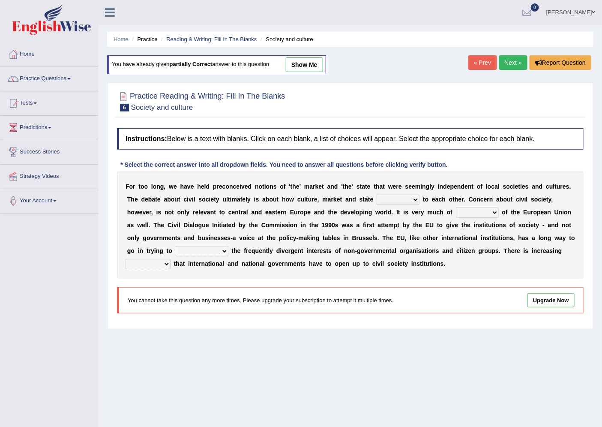
click at [509, 63] on link "Next »" at bounding box center [514, 62] width 28 height 15
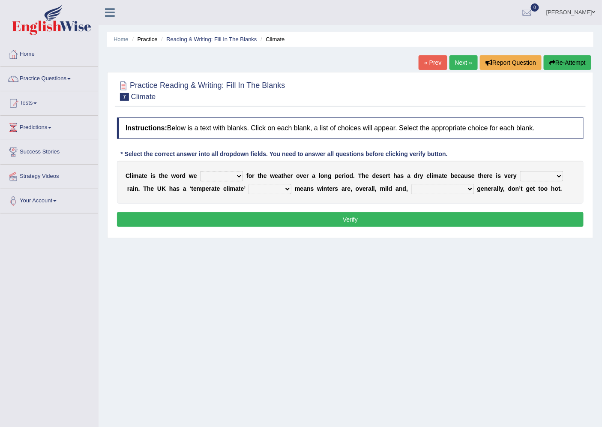
click at [209, 173] on select "give take use throw" at bounding box center [221, 176] width 43 height 10
select select "use"
click at [200, 171] on select "give take use throw" at bounding box center [221, 176] width 43 height 10
click at [534, 179] on select "much little least less" at bounding box center [542, 176] width 43 height 10
select select "less"
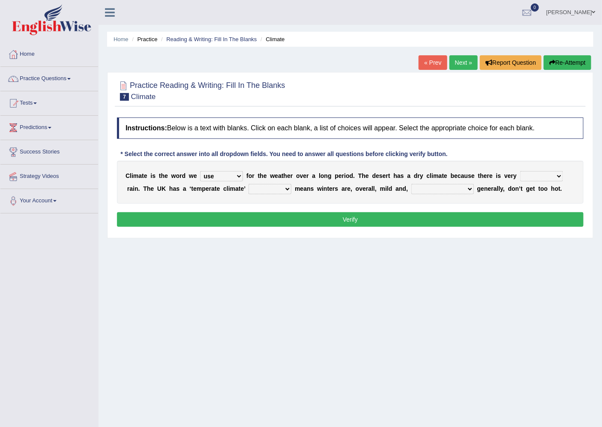
click at [521, 171] on select "much little least less" at bounding box center [542, 176] width 43 height 10
click at [268, 182] on div "C l i m a t e i s t h e w o r d w e give take use throw f o r t h e w e a t h e…" at bounding box center [350, 182] width 467 height 43
click at [268, 190] on select "when where which where" at bounding box center [270, 189] width 43 height 10
select select "which"
click at [249, 184] on select "when where which where" at bounding box center [270, 189] width 43 height 10
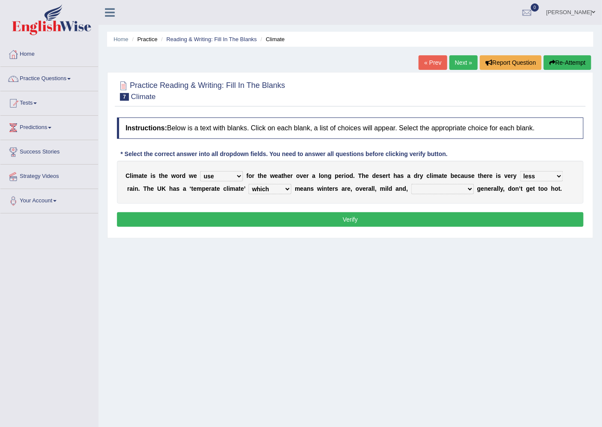
click at [424, 187] on select "weather winters summers warmer" at bounding box center [443, 189] width 63 height 10
select select "weather"
click at [412, 184] on select "weather winters summers warmer" at bounding box center [443, 189] width 63 height 10
click at [414, 226] on button "Verify" at bounding box center [350, 219] width 467 height 15
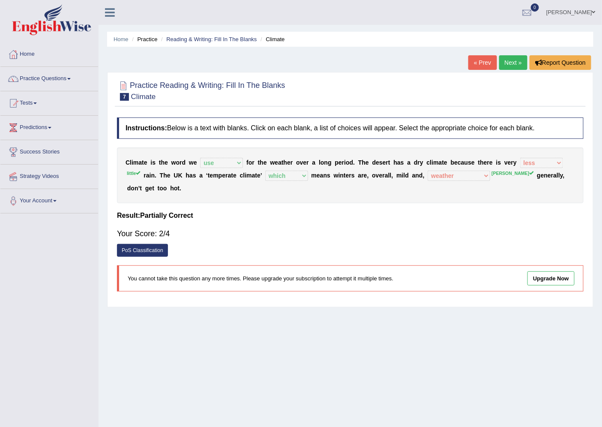
click at [507, 65] on link "Next »" at bounding box center [514, 62] width 28 height 15
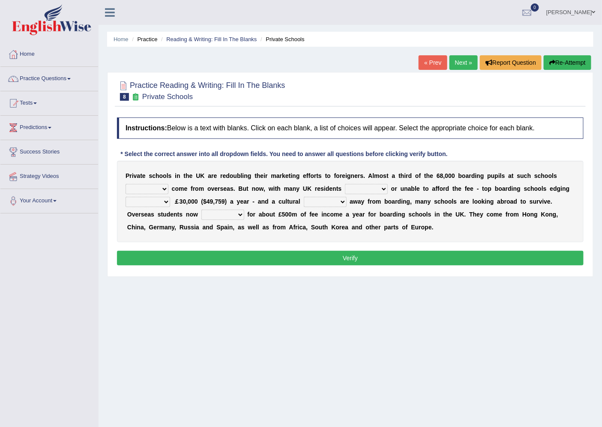
click at [157, 185] on select "all set already great news" at bounding box center [147, 189] width 43 height 10
select select "already"
click at [126, 184] on select "all set already great news" at bounding box center [147, 189] width 43 height 10
click at [359, 186] on select "answering unwilling realising storing" at bounding box center [366, 189] width 43 height 10
select select "unwilling"
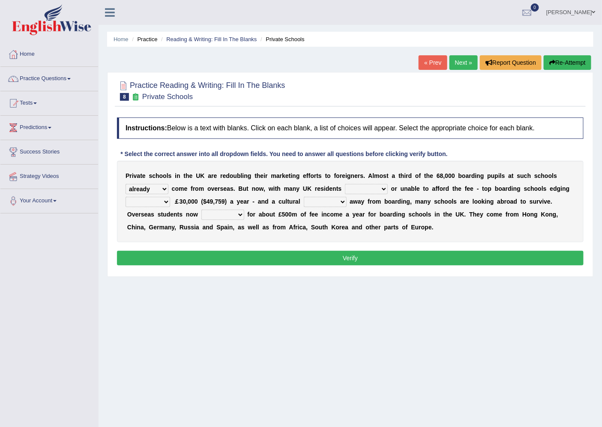
click at [345, 184] on select "answering unwilling realising storing" at bounding box center [366, 189] width 43 height 10
click at [354, 189] on select "answering unwilling realising storing" at bounding box center [366, 189] width 43 height 10
click at [314, 237] on div "P r i v a t e s c h o o l s i n t h e U K a r e r e d o u b l i n g t h e i r m…" at bounding box center [350, 201] width 467 height 81
click at [140, 202] on select "rewards towards notification amounting" at bounding box center [148, 202] width 45 height 10
select select "amounting"
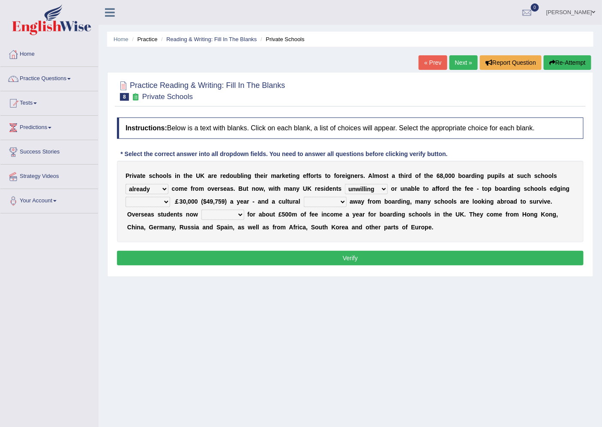
click at [126, 197] on select "rewards towards notification amounting" at bounding box center [148, 202] width 45 height 10
click at [314, 198] on select "go rattle shatter shift" at bounding box center [325, 202] width 43 height 10
select select "shift"
click at [304, 197] on select "go rattle shatter shift" at bounding box center [325, 202] width 43 height 10
click at [210, 212] on select "hold think account say" at bounding box center [223, 215] width 43 height 10
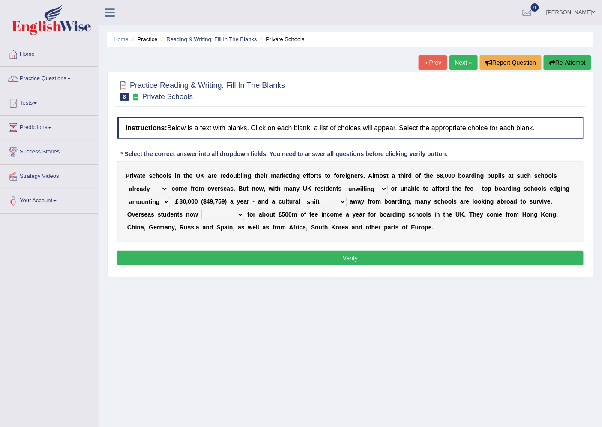
select select "account"
click at [202, 210] on select "hold think account say" at bounding box center [223, 215] width 43 height 10
click at [260, 258] on button "Verify" at bounding box center [350, 258] width 467 height 15
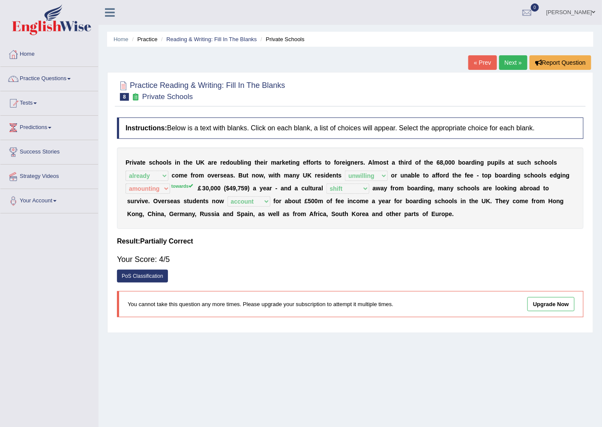
click at [184, 189] on div "P r i v a t e s c h o o l s i n t h e U K a r e r e d o u b l i n g t h e i r m…" at bounding box center [350, 187] width 467 height 81
click at [521, 58] on link "Next »" at bounding box center [514, 62] width 28 height 15
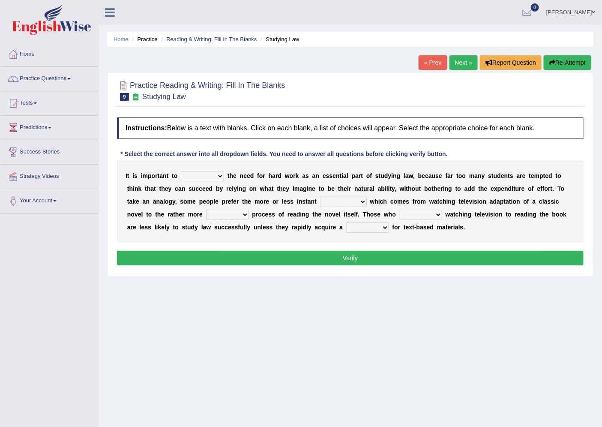
click at [212, 180] on select "emphasise criticise adjust replicate" at bounding box center [202, 176] width 43 height 10
select select "emphasise"
click at [181, 171] on select "emphasise criticise adjust replicate" at bounding box center [202, 176] width 43 height 10
click at [329, 205] on select "satisfaction reaction gratification adjusted" at bounding box center [343, 202] width 47 height 10
select select "satisfaction"
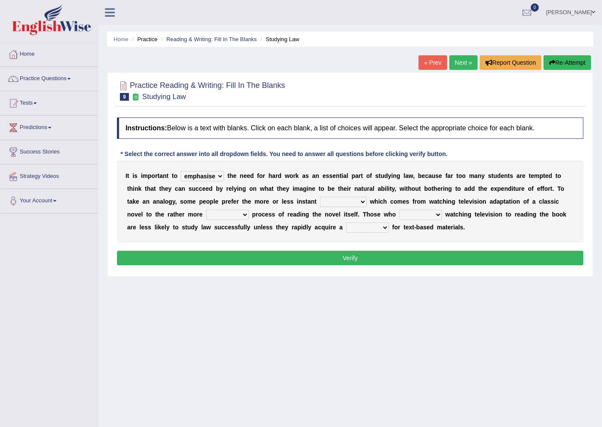
click at [320, 197] on select "satisfaction reaction gratification adjusted" at bounding box center [343, 202] width 47 height 10
click at [215, 215] on select "fulfilling laborious acquire broken" at bounding box center [227, 215] width 43 height 10
select select "laborious"
click at [206, 210] on select "fulfilling laborious acquire broken" at bounding box center [227, 215] width 43 height 10
click at [409, 212] on select "refer prefer stuff knot" at bounding box center [421, 215] width 43 height 10
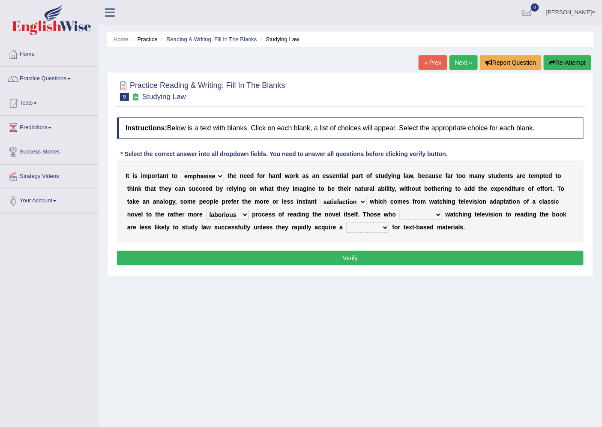
select select "prefer"
click at [400, 210] on select "refer prefer stuff knot" at bounding box center [421, 215] width 43 height 10
click at [366, 226] on select "judgement waste taste set" at bounding box center [367, 228] width 43 height 10
select select "taste"
click at [346, 223] on select "judgement waste taste set" at bounding box center [367, 228] width 43 height 10
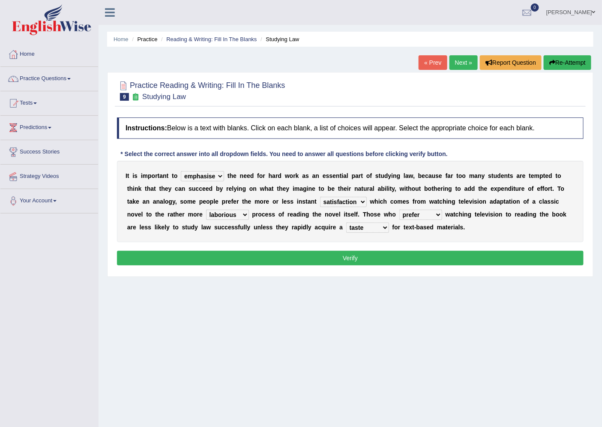
click at [358, 254] on button "Verify" at bounding box center [350, 258] width 467 height 15
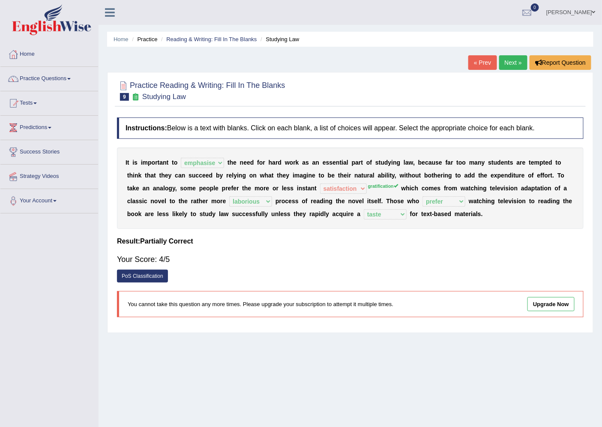
click at [515, 58] on link "Next »" at bounding box center [514, 62] width 28 height 15
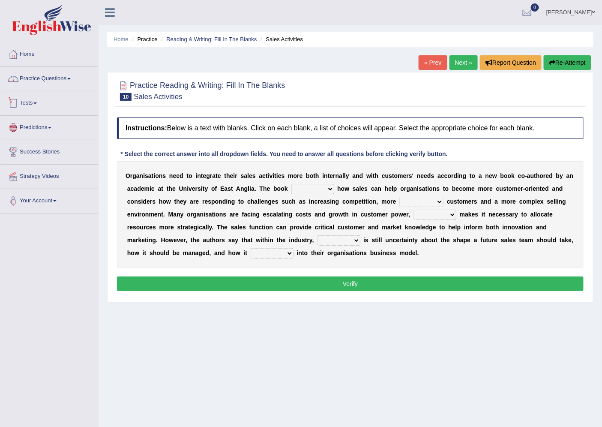
click at [45, 85] on link "Practice Questions" at bounding box center [49, 77] width 98 height 21
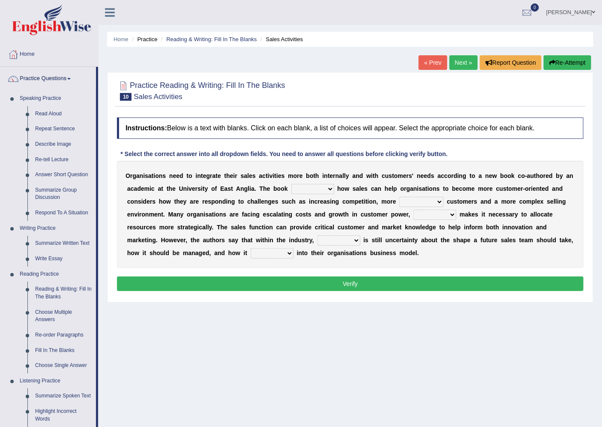
click at [312, 186] on select "expresses addresses injects inspires" at bounding box center [313, 189] width 43 height 10
select select "addresses"
click at [292, 184] on select "expresses addresses injects inspires" at bounding box center [313, 189] width 43 height 10
click at [415, 201] on select "greater valued increased demanding" at bounding box center [422, 202] width 44 height 10
select select "demanding"
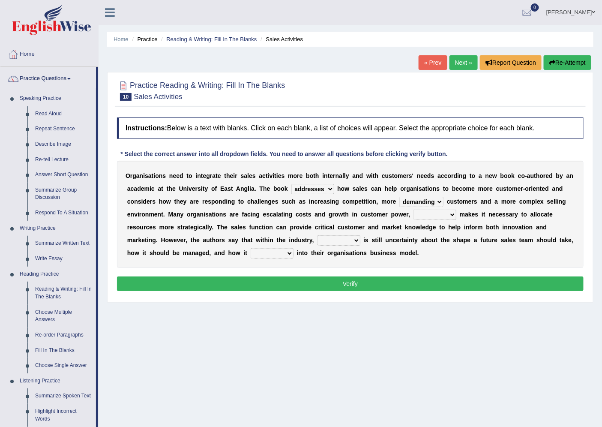
click at [400, 197] on select "greater valued increased demanding" at bounding box center [422, 202] width 44 height 10
click at [445, 217] on select "when where which what" at bounding box center [435, 215] width 43 height 10
select select "which"
click at [414, 210] on select "when where which what" at bounding box center [435, 215] width 43 height 10
click at [339, 237] on select "there their this that" at bounding box center [339, 240] width 43 height 10
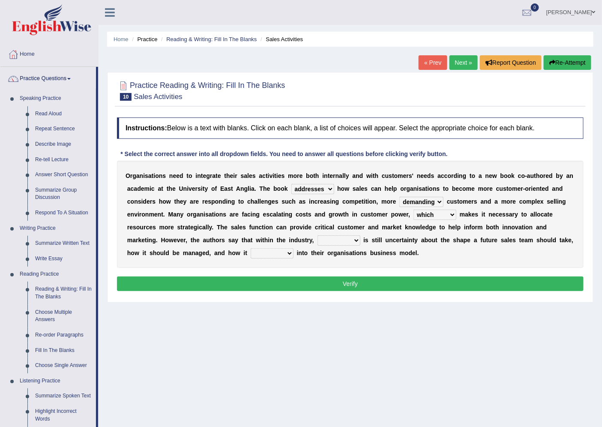
select select "there"
click at [318, 235] on select "there their this that" at bounding box center [339, 240] width 43 height 10
click at [277, 252] on select "forges fills fits forgets" at bounding box center [272, 253] width 43 height 10
select select "fits"
click at [251, 248] on select "forges fills fits forgets" at bounding box center [272, 253] width 43 height 10
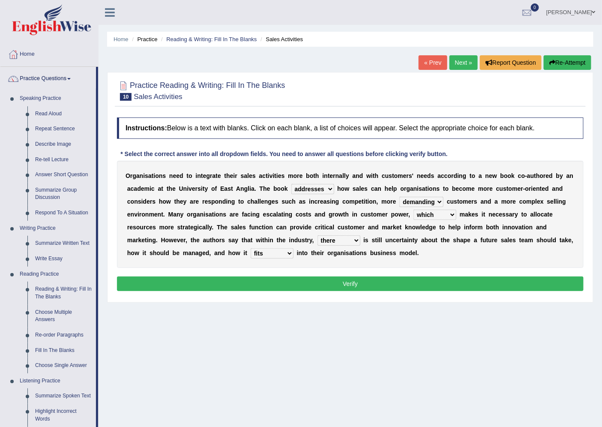
click at [277, 255] on select "forges fills fits forgets" at bounding box center [272, 253] width 43 height 10
click at [353, 268] on div "Instructions: Below is a text with blanks. Click on each blank, a list of choic…" at bounding box center [350, 205] width 471 height 185
click at [350, 281] on button "Verify" at bounding box center [350, 284] width 467 height 15
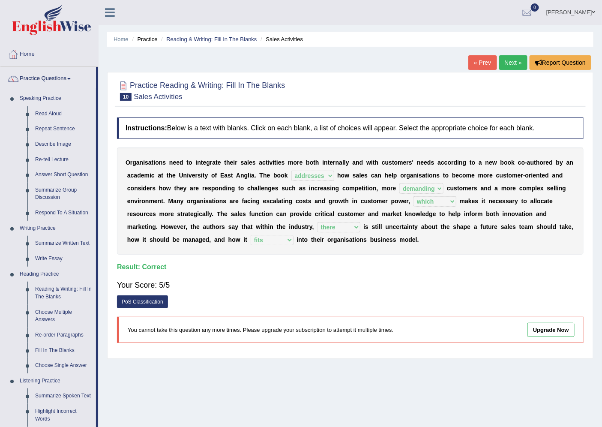
click at [503, 67] on link "Next »" at bounding box center [514, 62] width 28 height 15
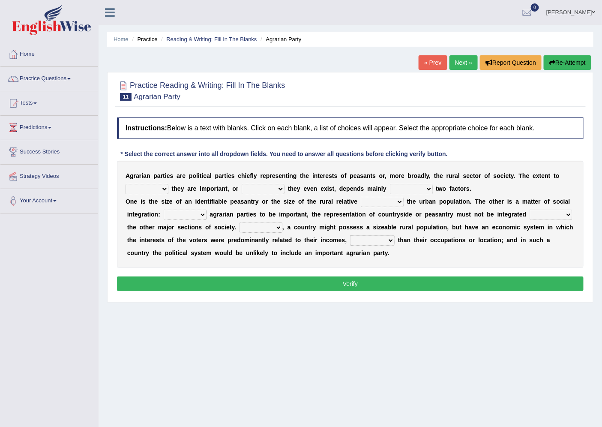
click at [155, 187] on select "where which when were" at bounding box center [147, 189] width 43 height 10
select select "which"
click at [126, 184] on select "where which when were" at bounding box center [147, 189] width 43 height 10
click at [265, 187] on select "other neither either whether" at bounding box center [263, 189] width 43 height 10
select select "whether"
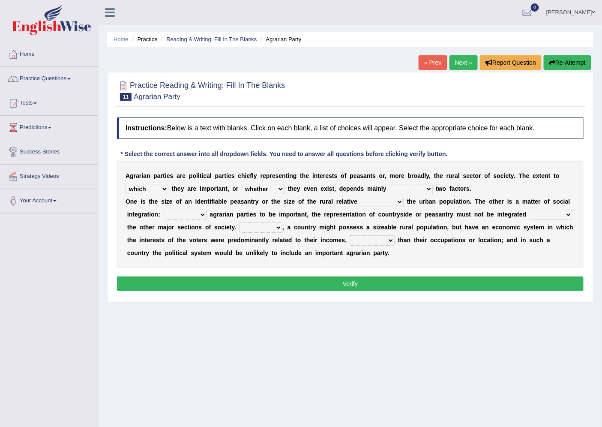
click at [242, 184] on select "other neither either whether" at bounding box center [263, 189] width 43 height 10
click at [395, 187] on select "in on is the" at bounding box center [411, 189] width 43 height 10
select select "on"
click at [390, 184] on select "in on is the" at bounding box center [411, 189] width 43 height 10
click at [367, 202] on select "is to the was" at bounding box center [382, 202] width 43 height 10
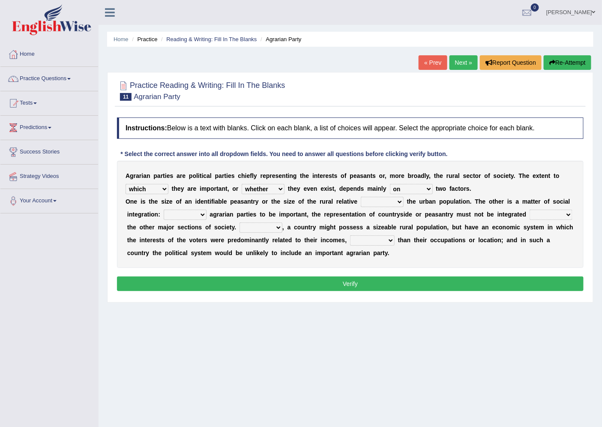
select select "to"
click at [361, 197] on select "is to the was" at bounding box center [382, 202] width 43 height 10
click at [195, 212] on select "From For First Fair" at bounding box center [185, 215] width 43 height 10
select select "For"
click at [164, 210] on select "From For First Fair" at bounding box center [185, 215] width 43 height 10
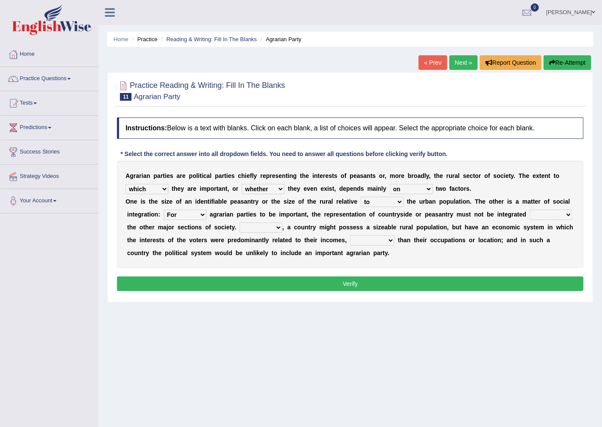
click at [546, 216] on select "will when were with" at bounding box center [551, 215] width 43 height 10
select select "with"
click at [530, 210] on select "will when were with" at bounding box center [551, 215] width 43 height 10
click at [255, 230] on select "Then There Thus Their" at bounding box center [261, 228] width 43 height 10
select select "Thus"
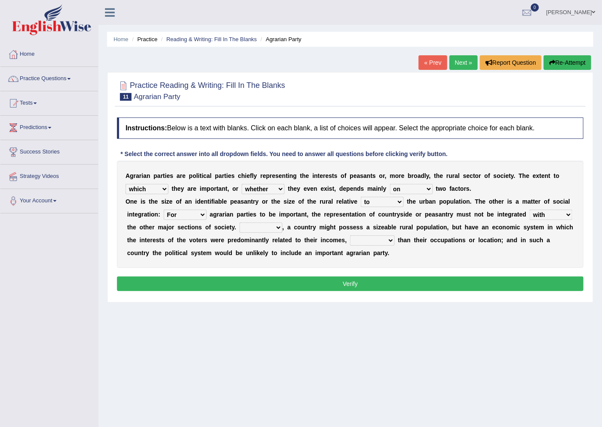
click at [240, 223] on select "Then There Thus Their" at bounding box center [261, 228] width 43 height 10
click at [364, 241] on select "whether rather greater many other" at bounding box center [372, 240] width 45 height 10
select select "rather"
click at [350, 235] on select "whether rather greater many other" at bounding box center [372, 240] width 45 height 10
click at [354, 283] on button "Verify" at bounding box center [350, 284] width 467 height 15
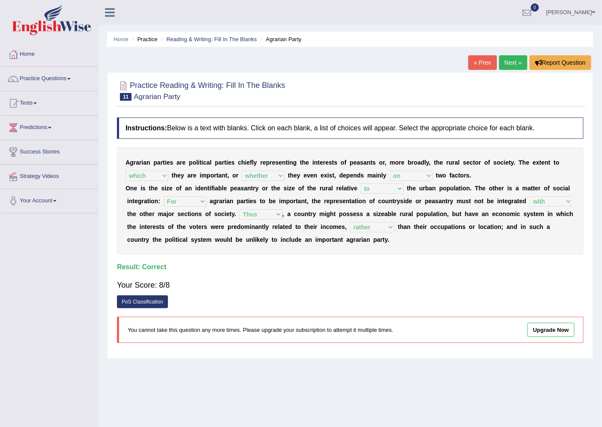
click at [515, 65] on link "Next »" at bounding box center [514, 62] width 28 height 15
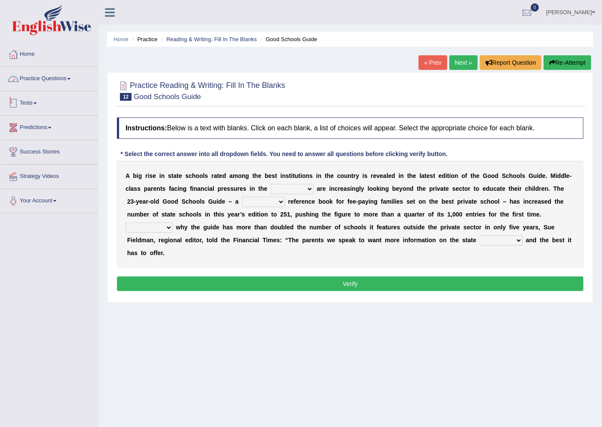
click at [35, 83] on link "Practice Questions" at bounding box center [49, 77] width 98 height 21
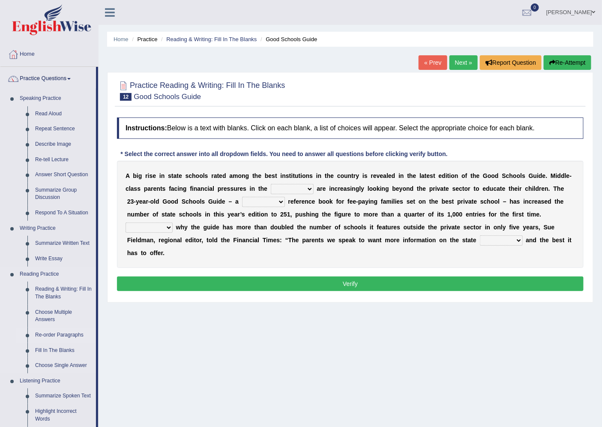
click at [73, 337] on link "Re-order Paragraphs" at bounding box center [63, 335] width 65 height 15
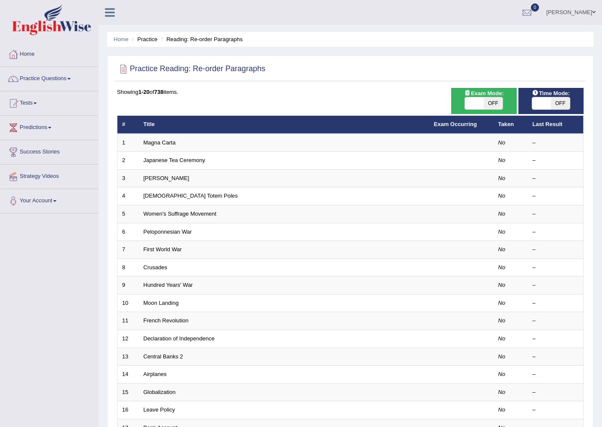
click at [168, 152] on td "Japanese Tea Ceremony" at bounding box center [284, 161] width 291 height 18
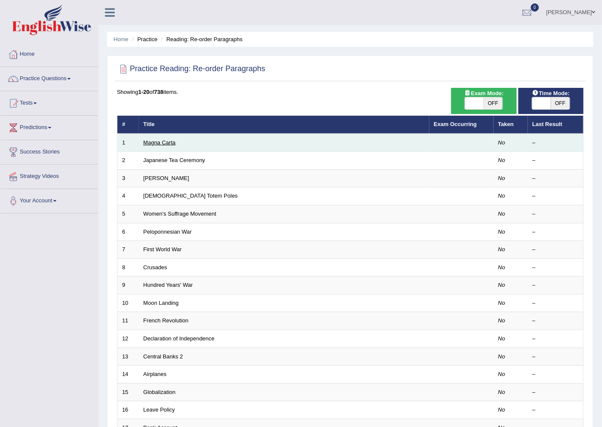
click at [168, 144] on link "Magna Carta" at bounding box center [160, 142] width 32 height 6
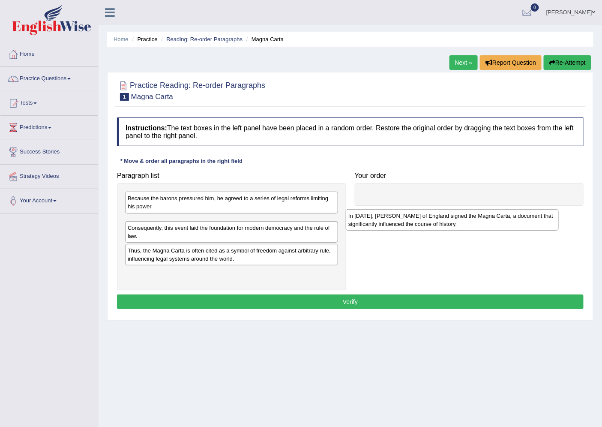
drag, startPoint x: 177, startPoint y: 226, endPoint x: 397, endPoint y: 221, distance: 220.9
click at [397, 221] on div "In 1215, King John of England signed the Magna Carta, a document that significa…" at bounding box center [452, 219] width 213 height 21
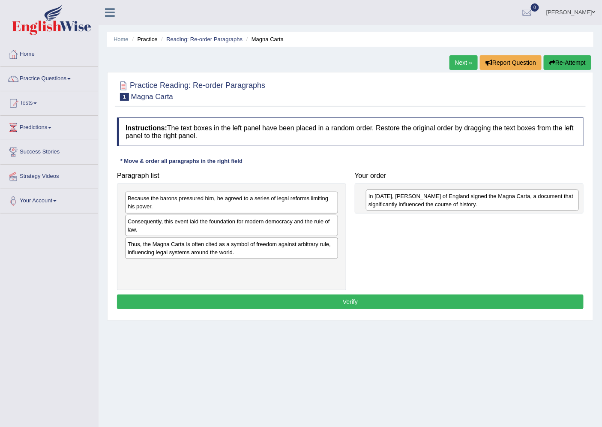
drag, startPoint x: 268, startPoint y: 229, endPoint x: 509, endPoint y: 202, distance: 242.5
click at [509, 202] on div "In 1215, King John of England signed the Magna Carta, a document that significa…" at bounding box center [472, 200] width 213 height 21
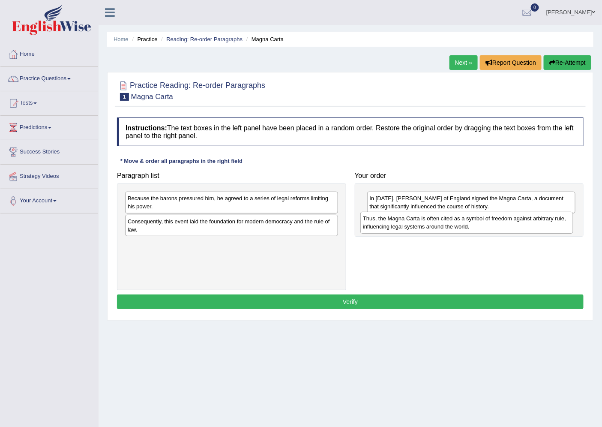
drag, startPoint x: 217, startPoint y: 253, endPoint x: 452, endPoint y: 227, distance: 236.8
click at [452, 227] on div "Thus, the Magna Carta is often cited as a symbol of freedom against arbitrary r…" at bounding box center [467, 222] width 213 height 21
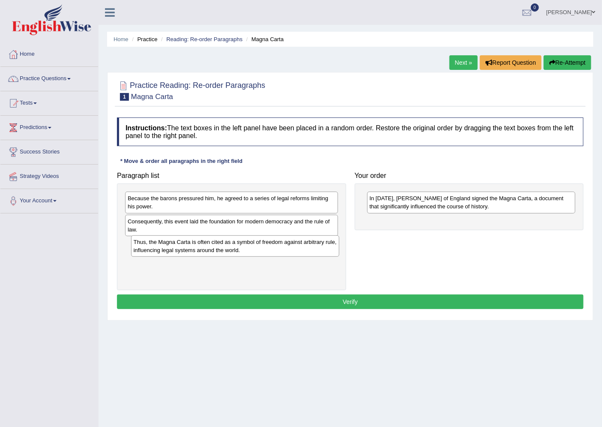
drag, startPoint x: 400, startPoint y: 230, endPoint x: 164, endPoint y: 250, distance: 237.1
click at [164, 250] on div "Thus, the Magna Carta is often cited as a symbol of freedom against arbitrary r…" at bounding box center [235, 245] width 208 height 21
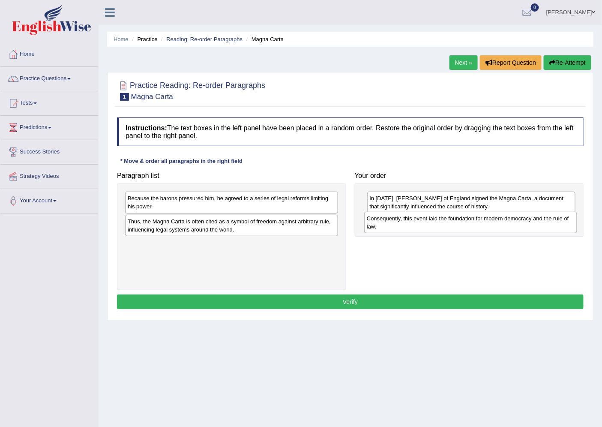
drag, startPoint x: 172, startPoint y: 227, endPoint x: 411, endPoint y: 224, distance: 239.3
click at [411, 224] on div "Consequently, this event laid the foundation for modern democracy and the rule …" at bounding box center [470, 222] width 213 height 21
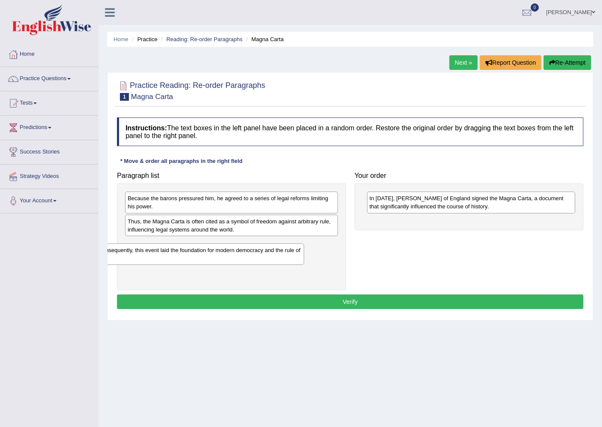
drag, startPoint x: 419, startPoint y: 229, endPoint x: 149, endPoint y: 258, distance: 271.6
click at [149, 258] on div "Consequently, this event laid the foundation for modern democracy and the rule …" at bounding box center [200, 254] width 208 height 21
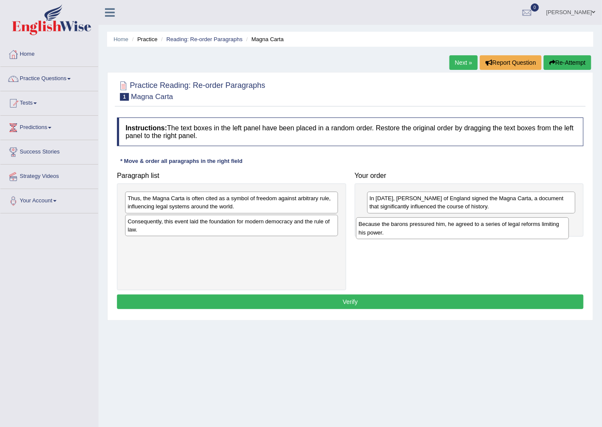
drag, startPoint x: 213, startPoint y: 209, endPoint x: 443, endPoint y: 235, distance: 232.1
click at [443, 235] on div "Because the barons pressured him, he agreed to a series of legal reforms limiti…" at bounding box center [462, 227] width 213 height 21
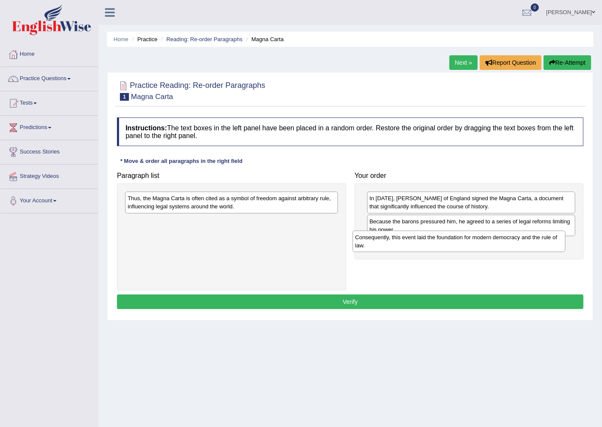
drag, startPoint x: 268, startPoint y: 220, endPoint x: 496, endPoint y: 236, distance: 228.2
click at [496, 236] on div "Consequently, this event laid the foundation for modern democracy and the rule …" at bounding box center [459, 241] width 213 height 21
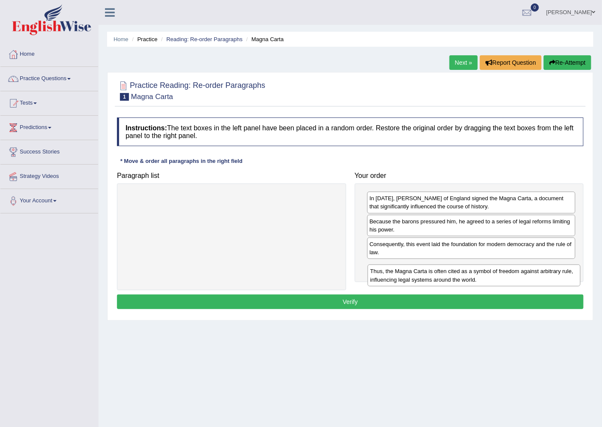
drag, startPoint x: 310, startPoint y: 203, endPoint x: 553, endPoint y: 276, distance: 254.2
click at [553, 276] on div "Thus, the Magna Carta is often cited as a symbol of freedom against arbitrary r…" at bounding box center [474, 275] width 213 height 21
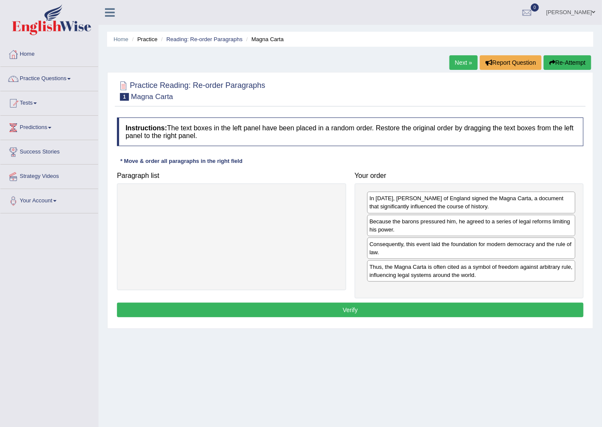
click at [509, 312] on button "Verify" at bounding box center [350, 310] width 467 height 15
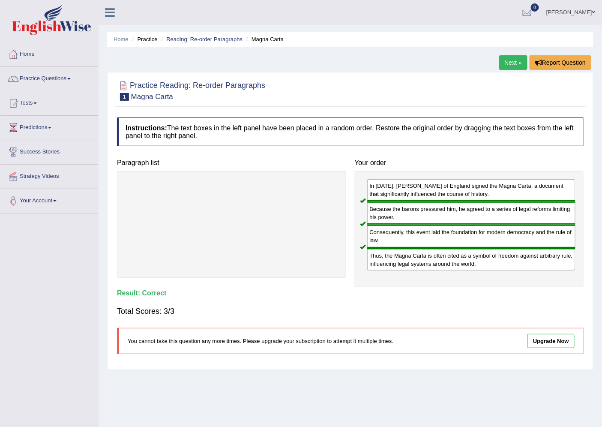
click at [503, 63] on link "Next »" at bounding box center [514, 62] width 28 height 15
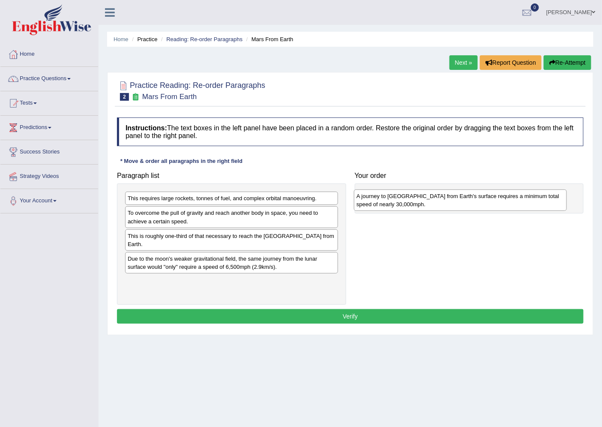
drag, startPoint x: 209, startPoint y: 265, endPoint x: 438, endPoint y: 202, distance: 237.5
click at [438, 202] on div "A journey to [GEOGRAPHIC_DATA] from Earth's surface requires a minimum total sp…" at bounding box center [460, 200] width 213 height 21
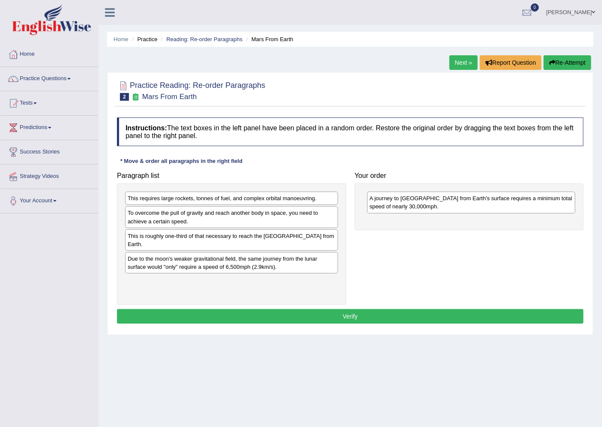
click at [287, 263] on div "Due to the moon's weaker gravitational field, the same journey from the lunar s…" at bounding box center [231, 262] width 213 height 21
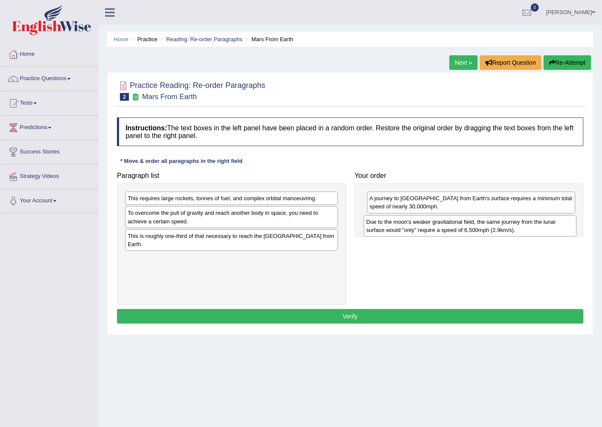
drag, startPoint x: 248, startPoint y: 263, endPoint x: 487, endPoint y: 226, distance: 241.7
click at [487, 226] on div "Due to the moon's weaker gravitational field, the same journey from the lunar s…" at bounding box center [470, 225] width 213 height 21
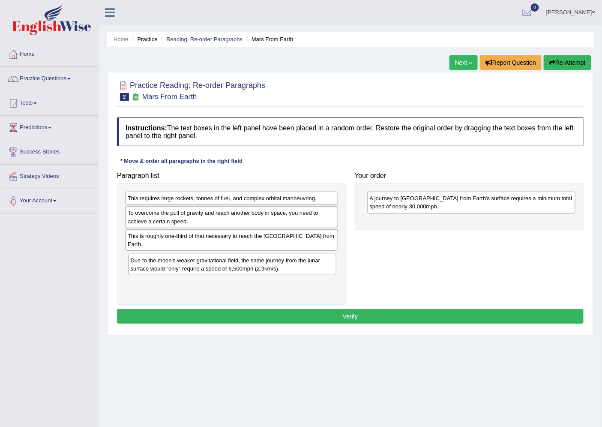
drag, startPoint x: 413, startPoint y: 232, endPoint x: 174, endPoint y: 271, distance: 242.4
click at [174, 271] on div "Due to the moon's weaker gravitational field, the same journey from the lunar s…" at bounding box center [232, 264] width 208 height 21
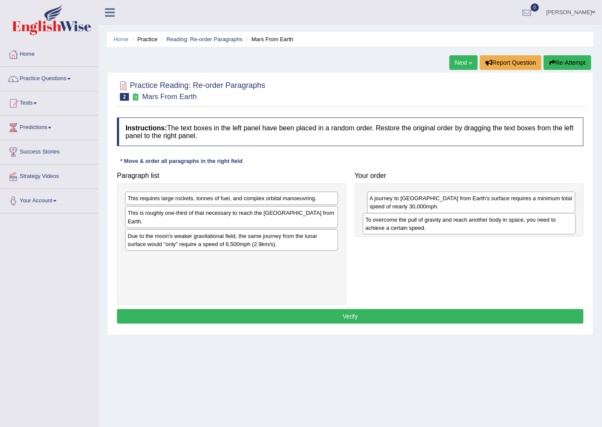
drag, startPoint x: 187, startPoint y: 224, endPoint x: 425, endPoint y: 231, distance: 238.1
click at [425, 231] on div "To overcome the pull of gravity and reach another body in space, you need to ac…" at bounding box center [469, 223] width 213 height 21
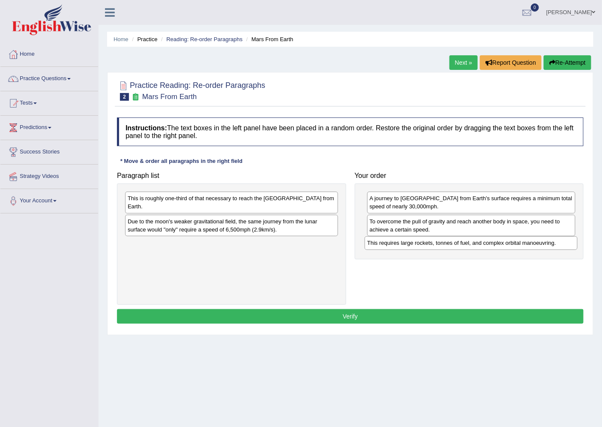
drag, startPoint x: 293, startPoint y: 196, endPoint x: 533, endPoint y: 241, distance: 243.8
click at [533, 241] on div "This requires large rockets, tonnes of fuel, and complex orbital manoeuvring." at bounding box center [471, 242] width 213 height 13
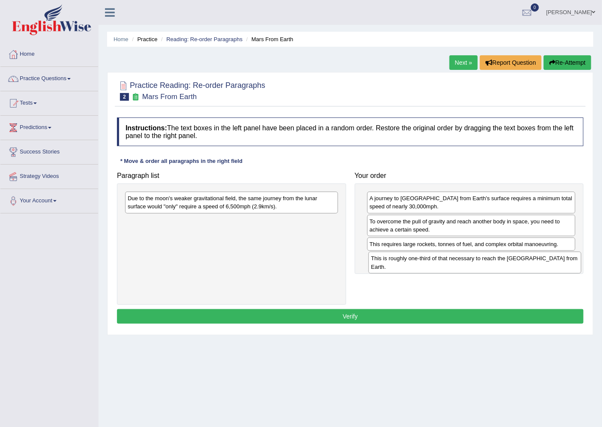
drag, startPoint x: 238, startPoint y: 200, endPoint x: 482, endPoint y: 260, distance: 250.8
click at [482, 260] on div "This is roughly one-third of that necessary to reach the International Space St…" at bounding box center [475, 262] width 213 height 21
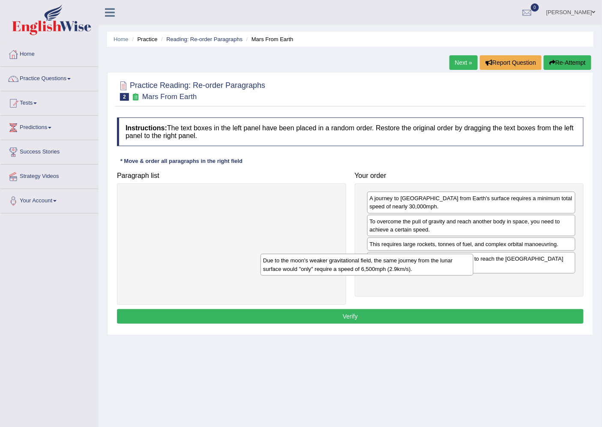
drag, startPoint x: 268, startPoint y: 207, endPoint x: 250, endPoint y: 224, distance: 24.6
click at [319, 254] on div "Due to the moon's weaker gravitational field, the same journey from the lunar s…" at bounding box center [367, 264] width 213 height 21
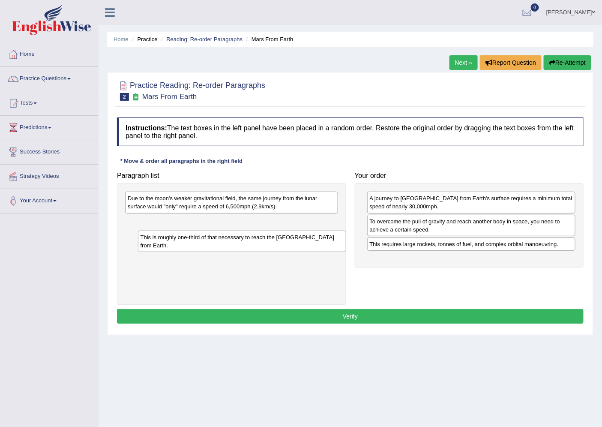
drag, startPoint x: 389, startPoint y: 268, endPoint x: 160, endPoint y: 246, distance: 230.4
click at [160, 246] on div "This is roughly one-third of that necessary to reach the International Space St…" at bounding box center [242, 241] width 208 height 21
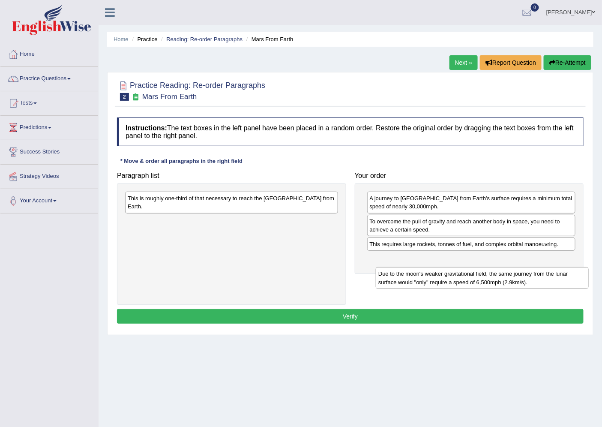
drag, startPoint x: 176, startPoint y: 202, endPoint x: 477, endPoint y: 275, distance: 309.4
click at [478, 278] on div "Due to the moon's weaker gravitational field, the same journey from the lunar s…" at bounding box center [482, 277] width 213 height 21
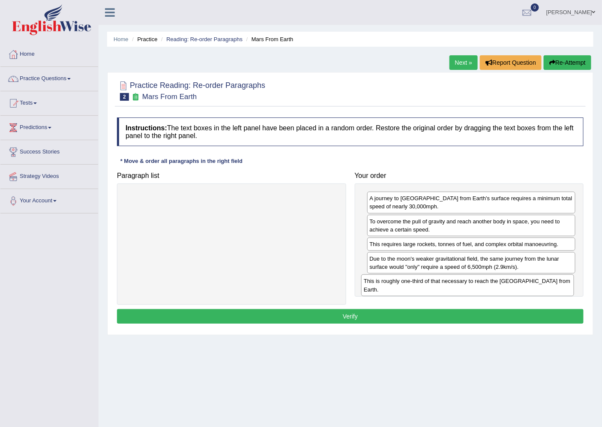
drag, startPoint x: 249, startPoint y: 207, endPoint x: 485, endPoint y: 289, distance: 250.3
click at [485, 289] on div "This is roughly one-third of that necessary to reach the International Space St…" at bounding box center [467, 284] width 213 height 21
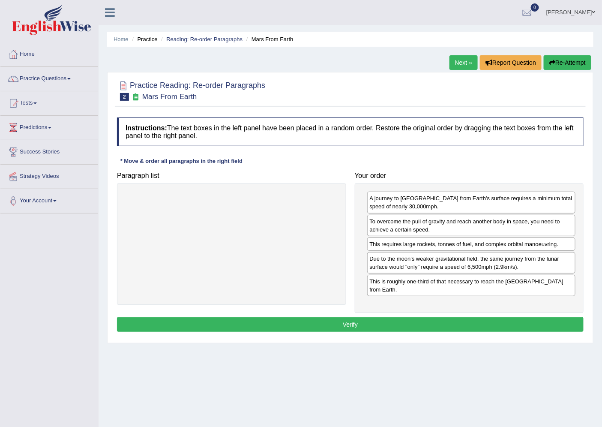
click at [444, 329] on button "Verify" at bounding box center [350, 324] width 467 height 15
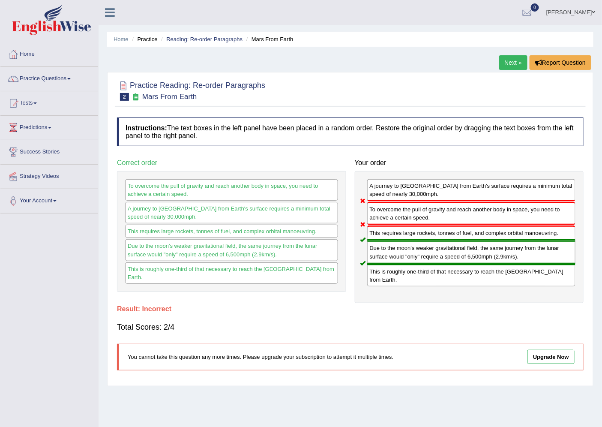
click at [509, 63] on link "Next »" at bounding box center [514, 62] width 28 height 15
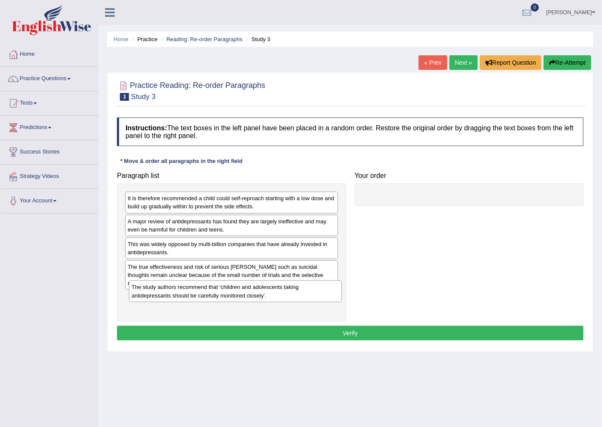
drag, startPoint x: 203, startPoint y: 201, endPoint x: 207, endPoint y: 289, distance: 88.8
click at [207, 289] on div "The study authors recommend that ‘children and adolescents taking antidepressan…" at bounding box center [235, 290] width 213 height 21
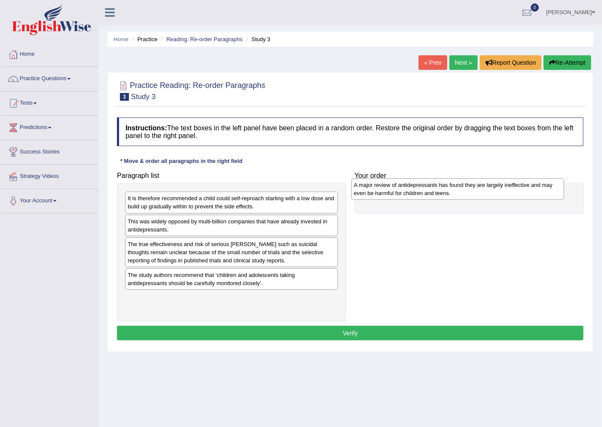
drag, startPoint x: 209, startPoint y: 234, endPoint x: 435, endPoint y: 198, distance: 229.3
click at [435, 198] on div "A major review of antidepressants has found they are largely ineffective and ma…" at bounding box center [458, 188] width 213 height 21
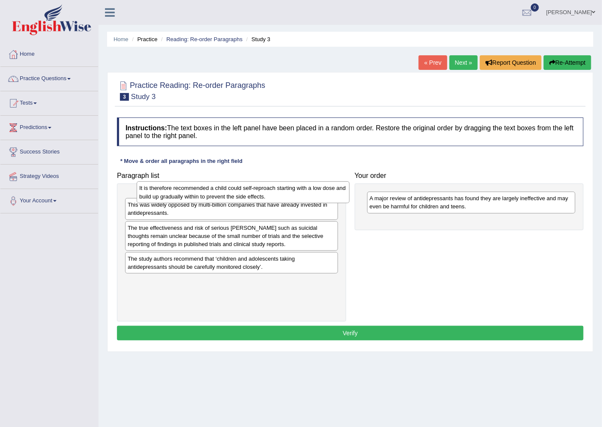
drag, startPoint x: 276, startPoint y: 202, endPoint x: 288, endPoint y: 192, distance: 15.5
click at [288, 192] on div "It is therefore recommended a child could self-reproach starting with a low dos…" at bounding box center [243, 191] width 213 height 21
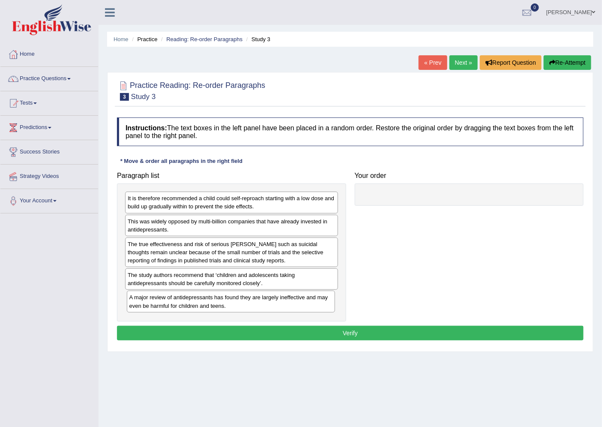
drag, startPoint x: 449, startPoint y: 204, endPoint x: 209, endPoint y: 303, distance: 260.1
click at [209, 303] on div "A major review of antidepressants has found they are largely ineffective and ma…" at bounding box center [231, 301] width 208 height 21
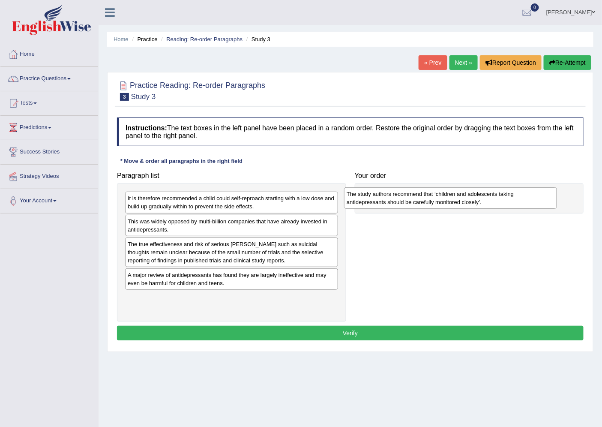
drag, startPoint x: 211, startPoint y: 287, endPoint x: 430, endPoint y: 206, distance: 233.8
click at [430, 206] on div "The study authors recommend that ‘children and adolescents taking antidepressan…" at bounding box center [450, 197] width 213 height 21
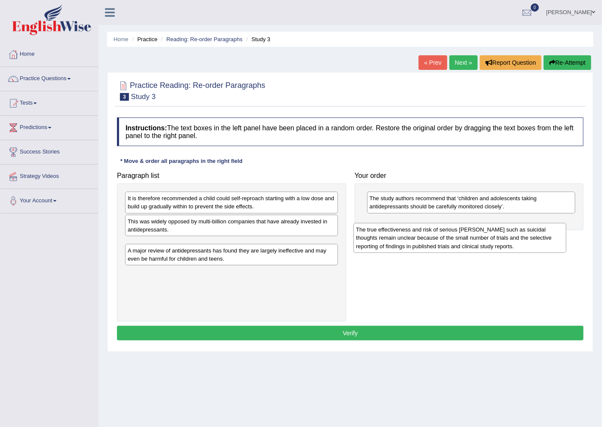
drag, startPoint x: 287, startPoint y: 260, endPoint x: 525, endPoint y: 242, distance: 238.7
click at [519, 244] on div "The true effectiveness and risk of serious [PERSON_NAME] such as suicidal thoug…" at bounding box center [460, 238] width 213 height 30
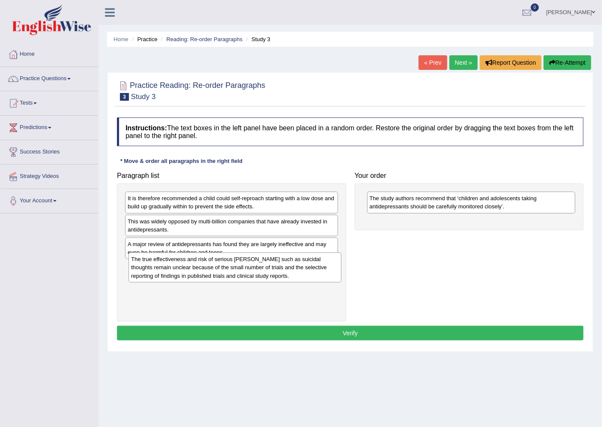
drag, startPoint x: 301, startPoint y: 249, endPoint x: 304, endPoint y: 264, distance: 15.2
click at [304, 264] on div "The true effectiveness and risk of serious harms such as suicidal thoughts rema…" at bounding box center [235, 268] width 213 height 30
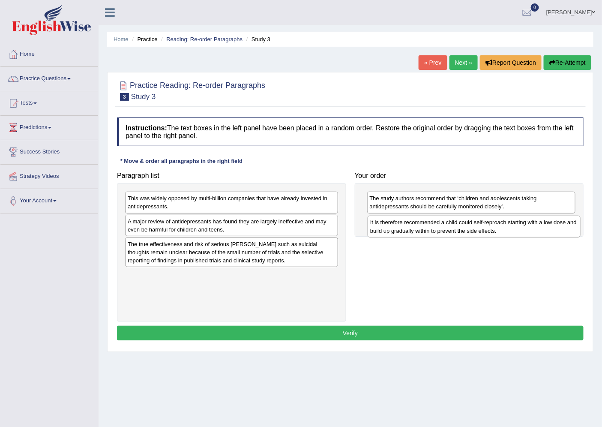
drag, startPoint x: 282, startPoint y: 201, endPoint x: 524, endPoint y: 225, distance: 243.9
click at [524, 225] on div "It is therefore recommended a child could self-reproach starting with a low dos…" at bounding box center [474, 226] width 213 height 21
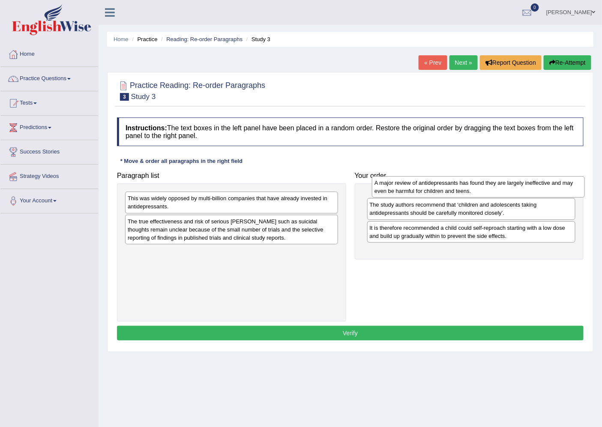
drag, startPoint x: 206, startPoint y: 229, endPoint x: 453, endPoint y: 190, distance: 250.0
click at [453, 190] on div "A major review of antidepressants has found they are largely ineffective and ma…" at bounding box center [478, 186] width 213 height 21
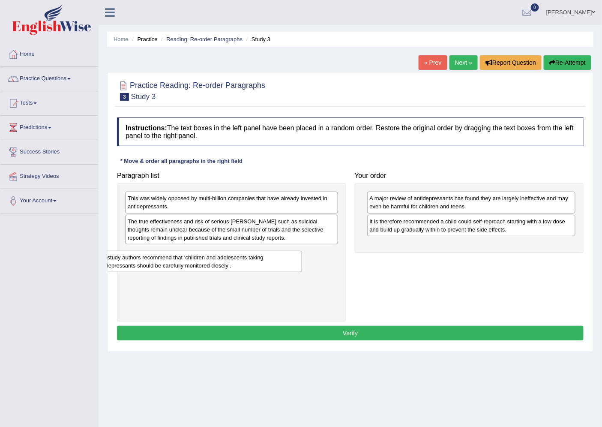
drag, startPoint x: 445, startPoint y: 221, endPoint x: 172, endPoint y: 257, distance: 275.5
click at [172, 257] on div "The study authors recommend that ‘children and adolescents taking antidepressan…" at bounding box center [198, 261] width 208 height 21
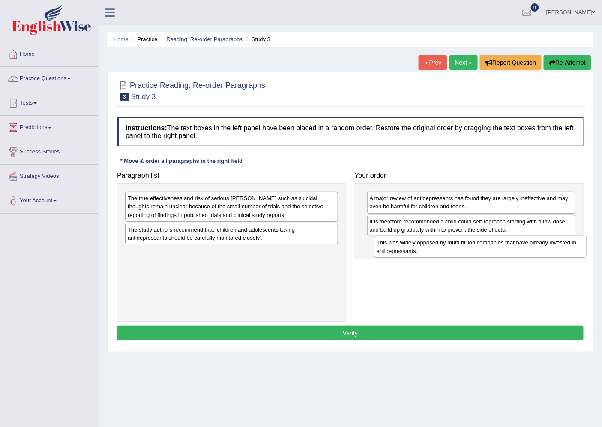
drag, startPoint x: 243, startPoint y: 199, endPoint x: 492, endPoint y: 244, distance: 253.0
click at [492, 244] on div "This was widely opposed by multi-billion companies that have already invested i…" at bounding box center [480, 246] width 213 height 21
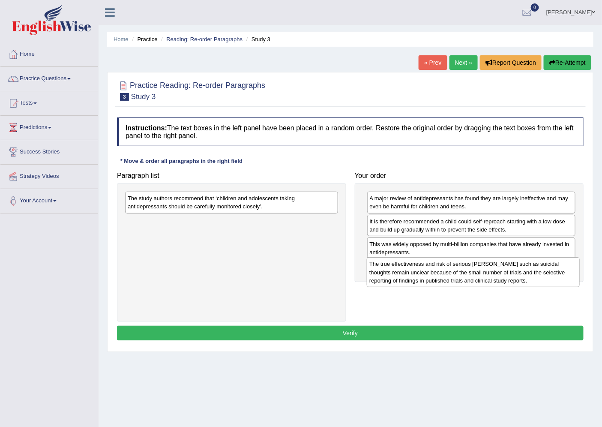
drag, startPoint x: 279, startPoint y: 210, endPoint x: 521, endPoint y: 276, distance: 250.6
click at [521, 276] on div "The true effectiveness and risk of serious harms such as suicidal thoughts rema…" at bounding box center [473, 272] width 213 height 30
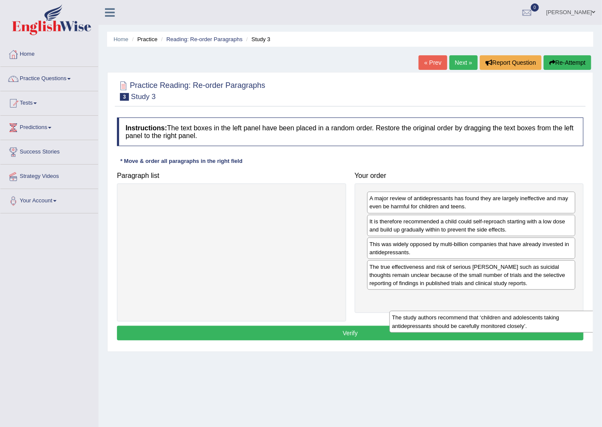
drag, startPoint x: 242, startPoint y: 211, endPoint x: 513, endPoint y: 331, distance: 296.4
click at [515, 331] on div "The study authors recommend that ‘children and adolescents taking antidepressan…" at bounding box center [496, 321] width 213 height 21
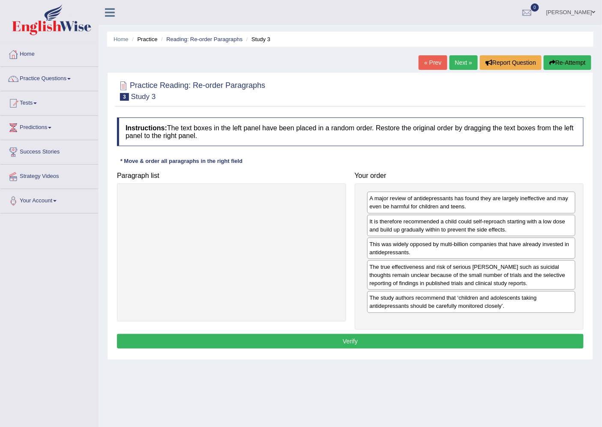
click at [434, 348] on button "Verify" at bounding box center [350, 341] width 467 height 15
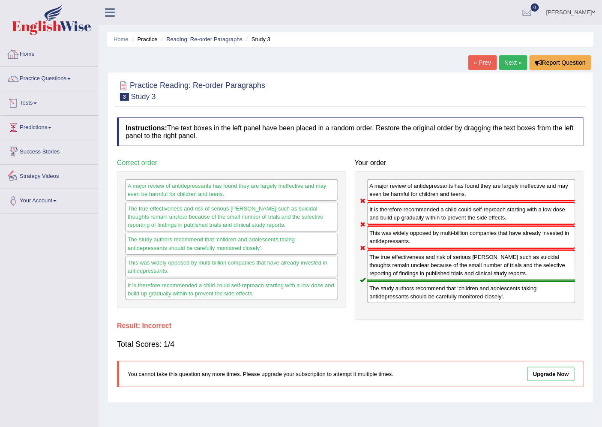
click at [70, 136] on link "Predictions" at bounding box center [49, 126] width 98 height 21
click at [60, 109] on link "Tests" at bounding box center [49, 101] width 98 height 21
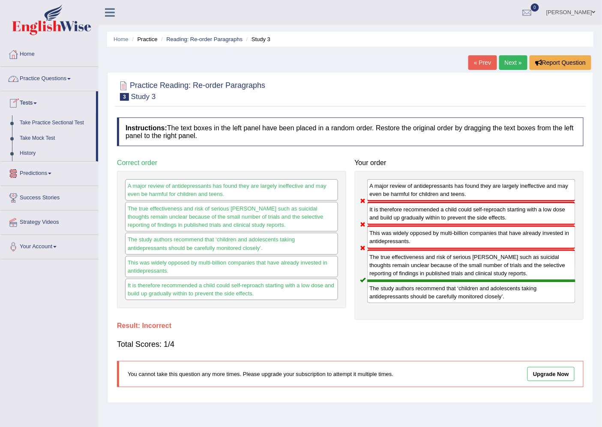
click at [66, 84] on link "Practice Questions" at bounding box center [49, 77] width 98 height 21
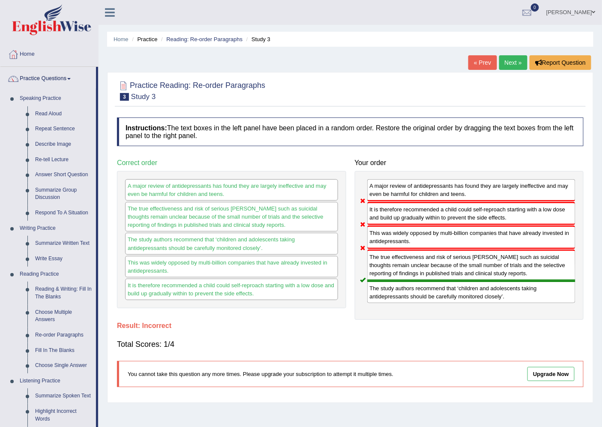
click at [513, 66] on link "Next »" at bounding box center [514, 62] width 28 height 15
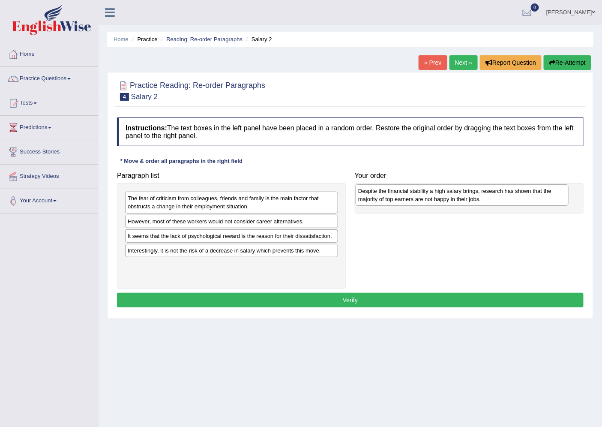
drag, startPoint x: 248, startPoint y: 256, endPoint x: 479, endPoint y: 196, distance: 238.4
click at [479, 196] on div "Despite the financial stability a high salary brings, research has shown that t…" at bounding box center [462, 194] width 213 height 21
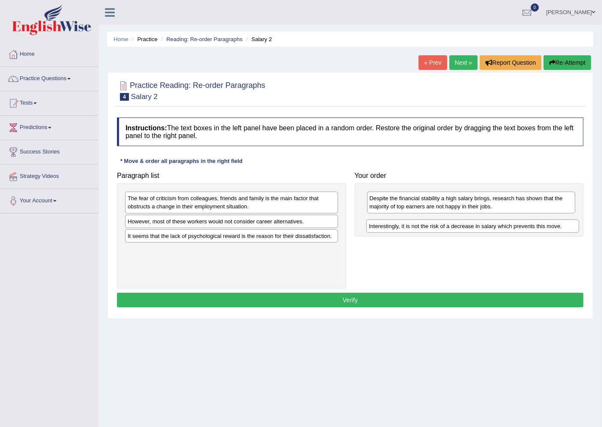
drag, startPoint x: 304, startPoint y: 254, endPoint x: 546, endPoint y: 229, distance: 242.7
click at [546, 229] on div "Interestingly, it is not the risk of a decrease in salary which prevents this m…" at bounding box center [473, 226] width 213 height 13
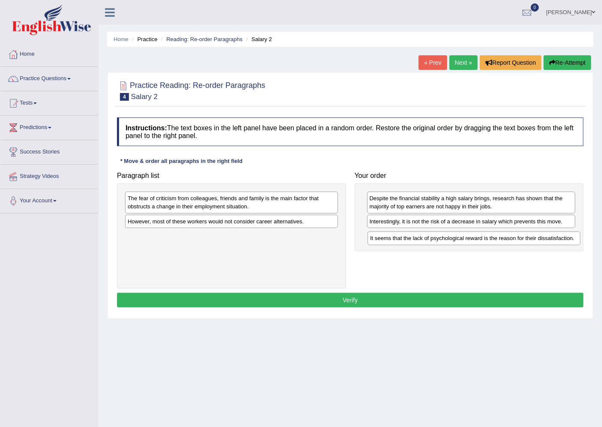
drag, startPoint x: 223, startPoint y: 241, endPoint x: 466, endPoint y: 243, distance: 242.7
click at [466, 243] on div "It seems that the lack of psychological reward is the reason for their dissatis…" at bounding box center [474, 238] width 213 height 13
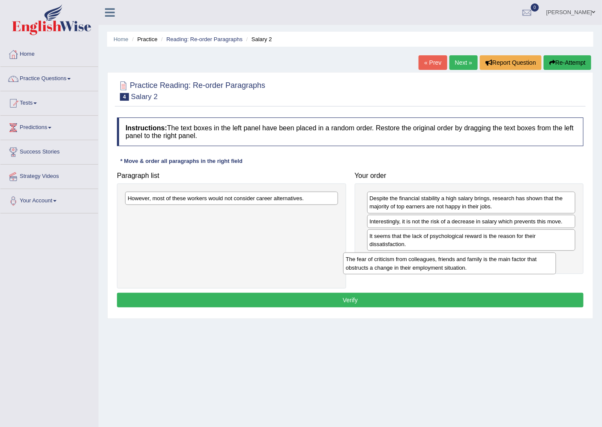
drag, startPoint x: 299, startPoint y: 202, endPoint x: 517, endPoint y: 263, distance: 226.6
click at [517, 263] on div "The fear of criticism from colleagues, friends and family is the main factor th…" at bounding box center [449, 263] width 213 height 21
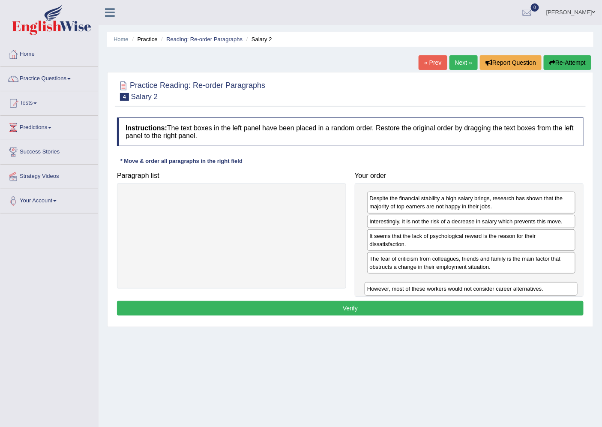
drag, startPoint x: 263, startPoint y: 204, endPoint x: 503, endPoint y: 294, distance: 256.2
click at [503, 294] on div "However, most of these workers would not consider career alternatives." at bounding box center [471, 288] width 213 height 13
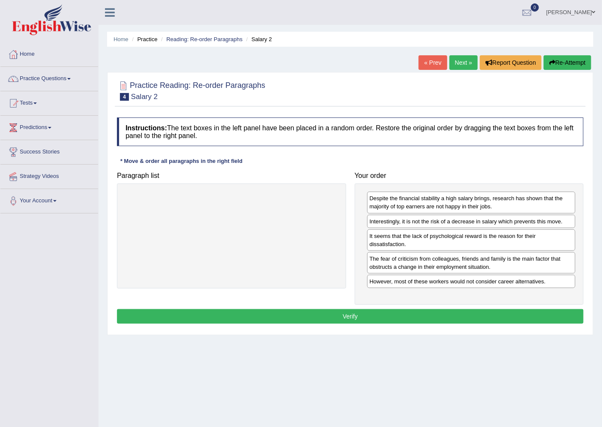
click at [485, 310] on button "Verify" at bounding box center [350, 316] width 467 height 15
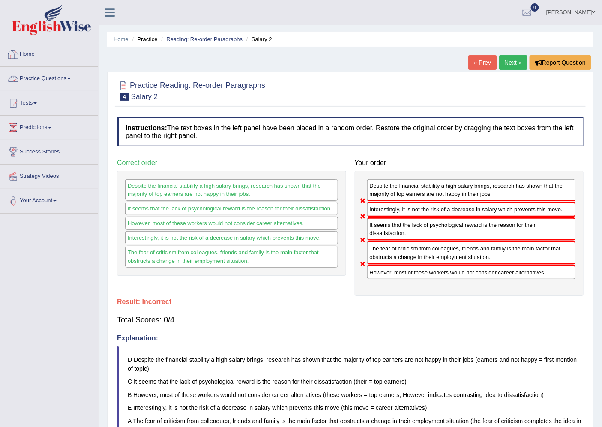
click at [34, 73] on link "Practice Questions" at bounding box center [49, 77] width 98 height 21
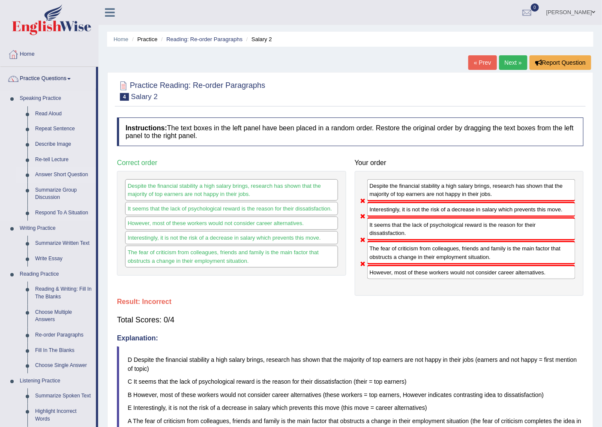
click at [49, 172] on link "Answer Short Question" at bounding box center [63, 174] width 65 height 15
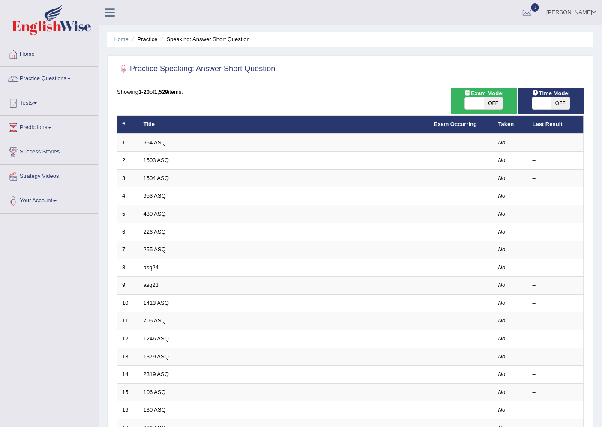
click at [186, 140] on td "954 ASQ" at bounding box center [284, 143] width 291 height 18
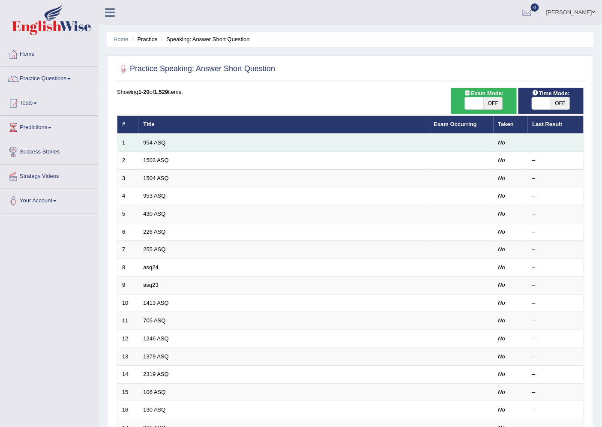
click at [497, 146] on td "No" at bounding box center [511, 143] width 34 height 18
click at [155, 139] on link "954 ASQ" at bounding box center [155, 142] width 22 height 6
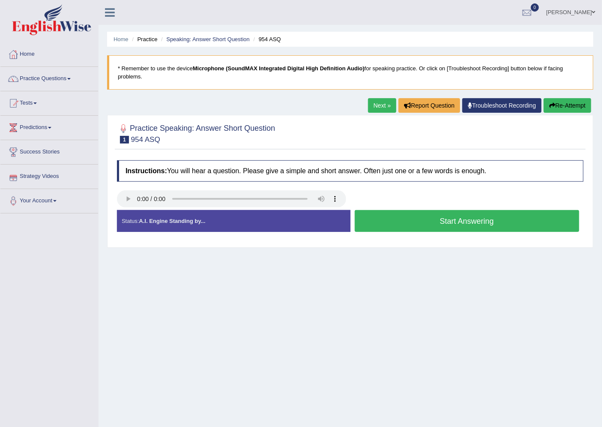
click at [405, 216] on button "Start Answering" at bounding box center [467, 221] width 225 height 22
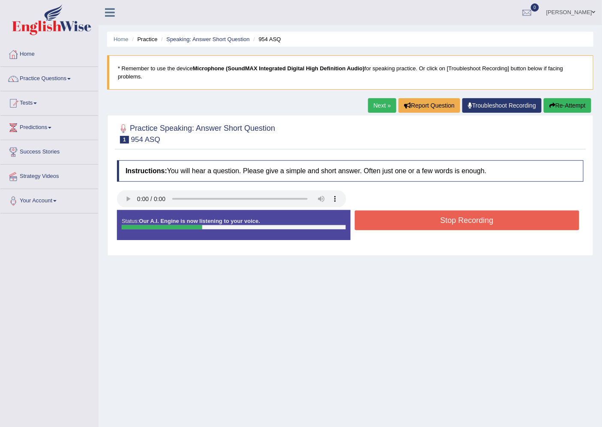
click at [384, 104] on link "Next »" at bounding box center [382, 105] width 28 height 15
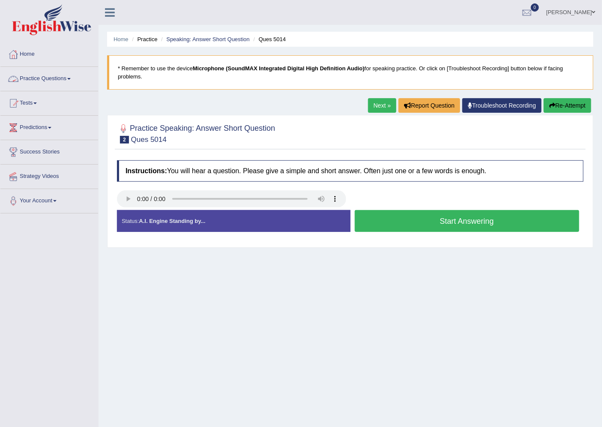
click at [47, 83] on link "Practice Questions" at bounding box center [49, 77] width 98 height 21
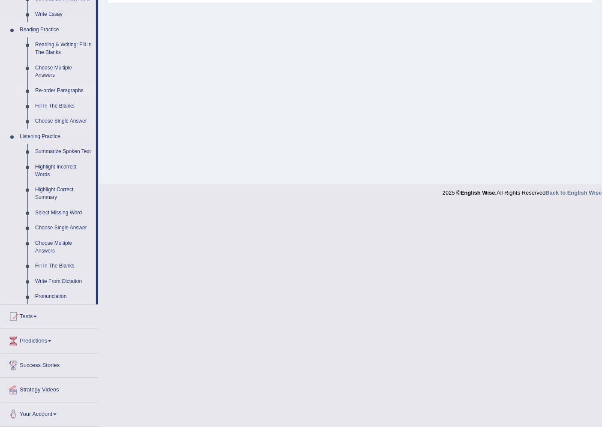
scroll to position [245, 0]
click at [56, 361] on link "Success Stories" at bounding box center [49, 363] width 98 height 21
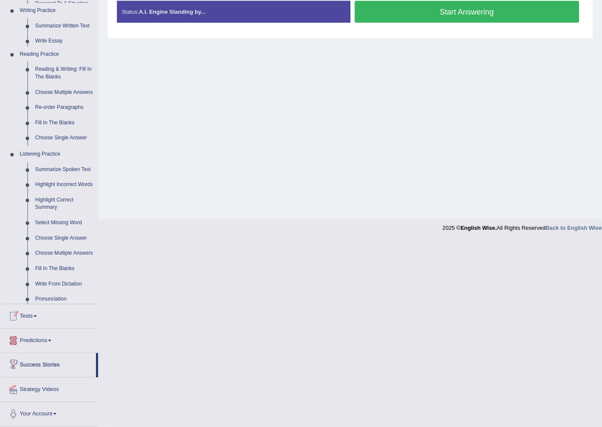
scroll to position [157, 0]
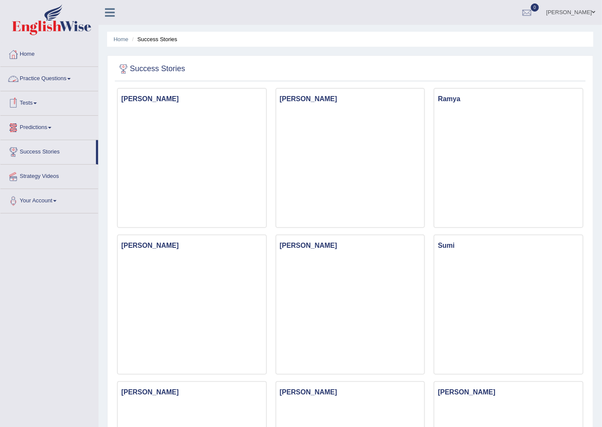
click at [38, 83] on link "Practice Questions" at bounding box center [49, 77] width 98 height 21
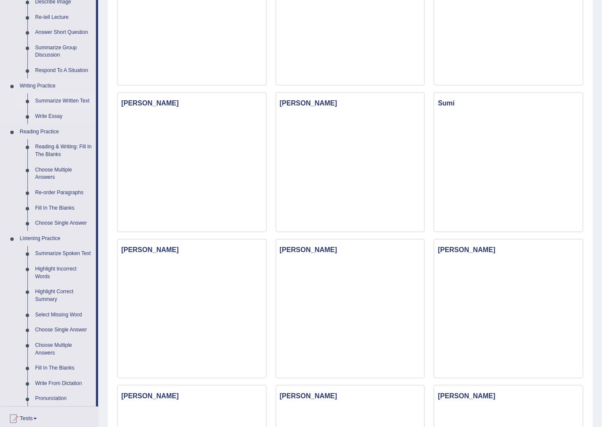
scroll to position [143, 0]
click at [44, 225] on link "Choose Single Answer" at bounding box center [63, 222] width 65 height 15
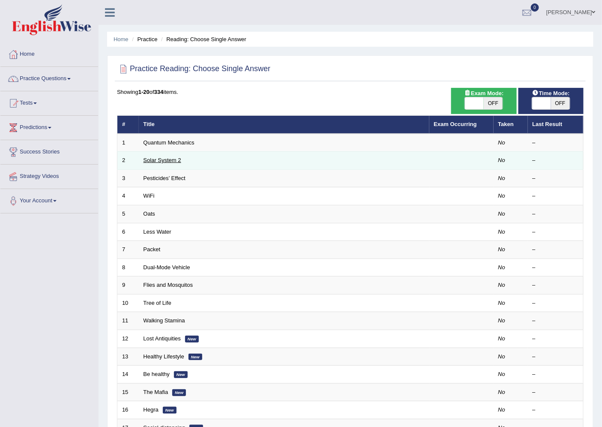
click at [172, 157] on link "Solar System 2" at bounding box center [163, 160] width 38 height 6
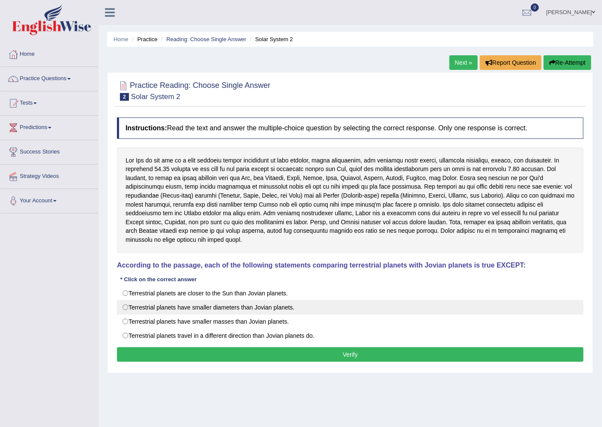
click at [262, 300] on label "Terrestrial planets have smaller diameters than Jovian planets." at bounding box center [350, 307] width 467 height 15
radio input "true"
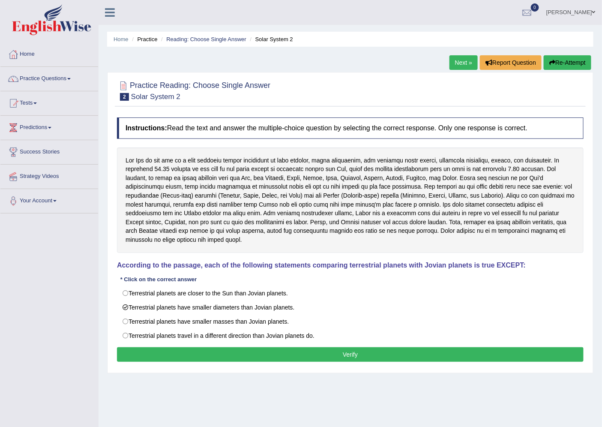
click at [285, 347] on button "Verify" at bounding box center [350, 354] width 467 height 15
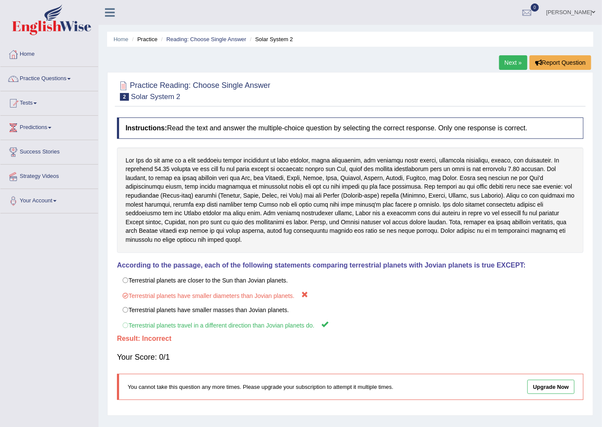
click at [511, 62] on link "Next »" at bounding box center [514, 62] width 28 height 15
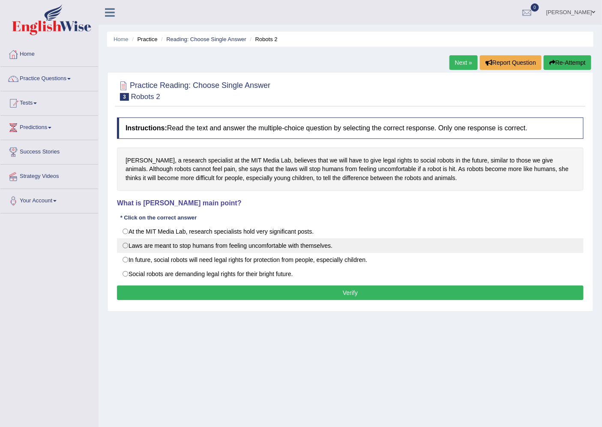
click at [170, 245] on label "Laws are meant to stop humans from feeling uncomfortable with themselves." at bounding box center [350, 245] width 467 height 15
radio input "true"
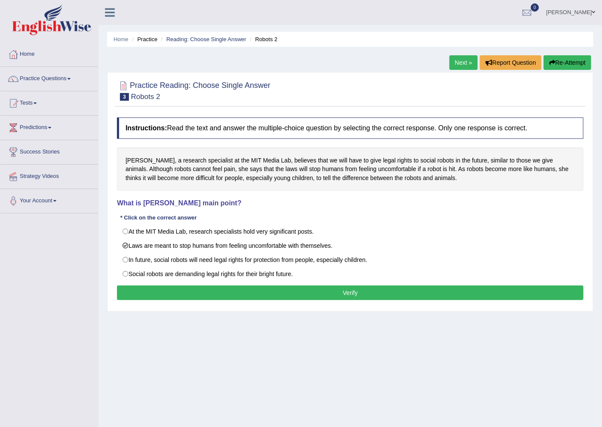
click at [243, 305] on div "Instructions: Read the text and answer the multiple-choice question by selectin…" at bounding box center [350, 209] width 471 height 193
click at [243, 299] on button "Verify" at bounding box center [350, 293] width 467 height 15
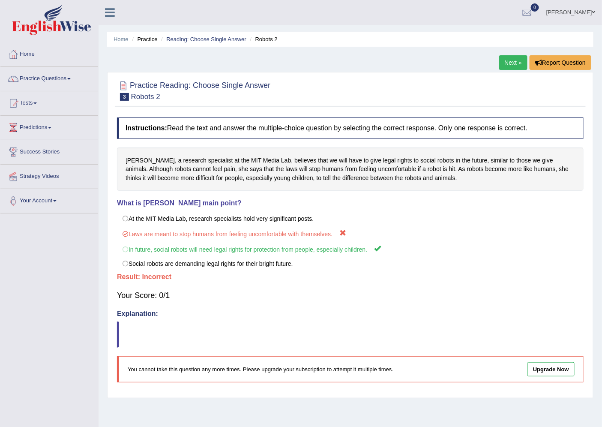
click at [516, 61] on link "Next »" at bounding box center [514, 62] width 28 height 15
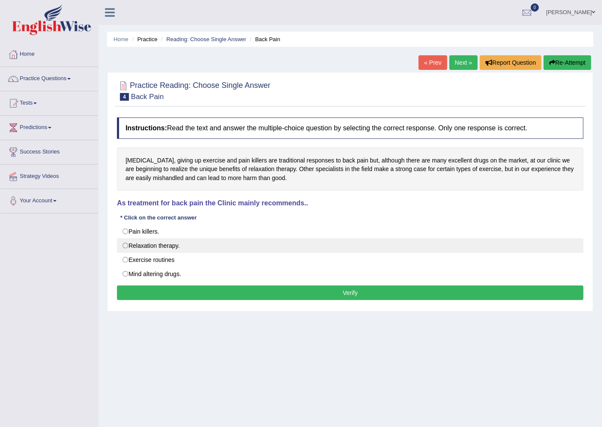
click at [164, 249] on label "Relaxation therapy." at bounding box center [350, 245] width 467 height 15
radio input "true"
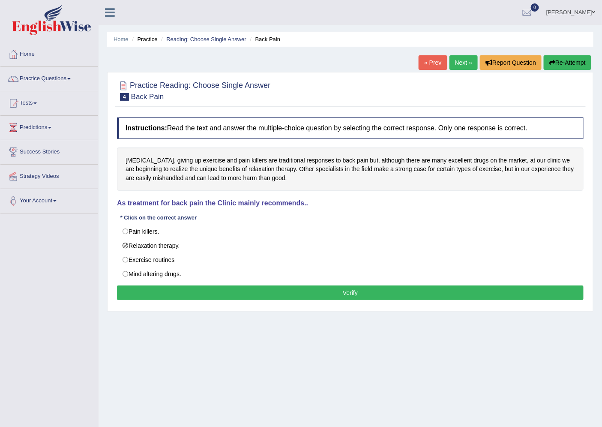
click at [279, 297] on button "Verify" at bounding box center [350, 293] width 467 height 15
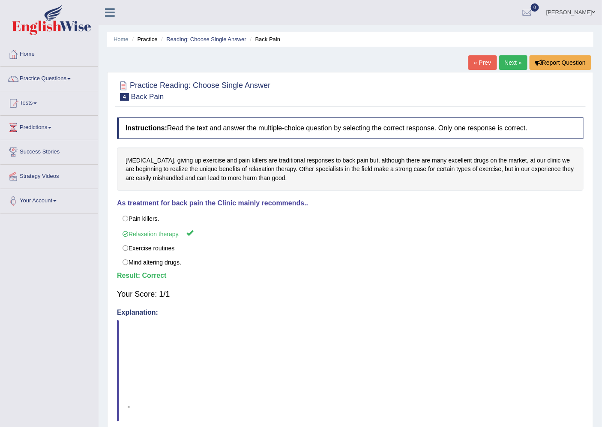
click at [512, 55] on link "Next »" at bounding box center [514, 62] width 28 height 15
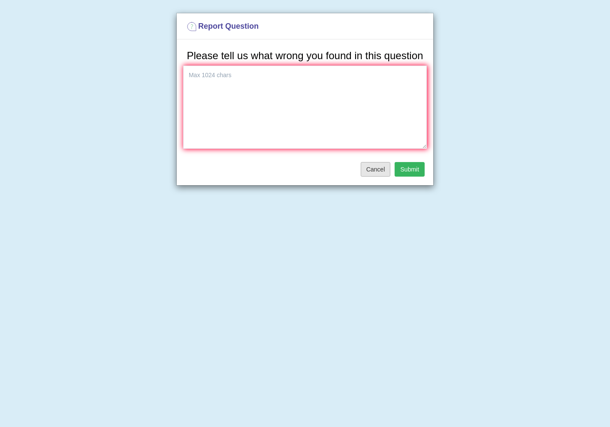
click at [377, 169] on button "Cancel" at bounding box center [376, 169] width 30 height 15
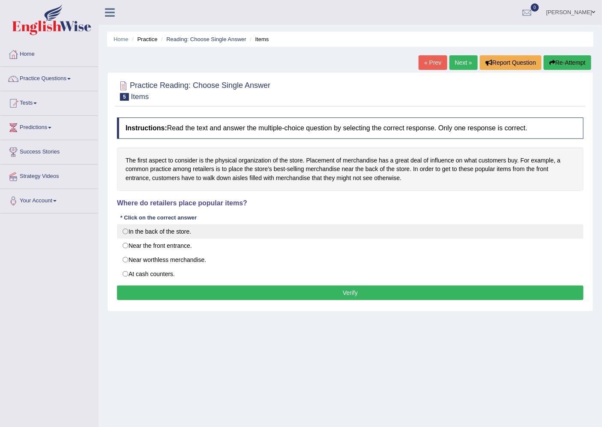
click at [172, 230] on label "In the back of the store." at bounding box center [350, 231] width 467 height 15
radio input "true"
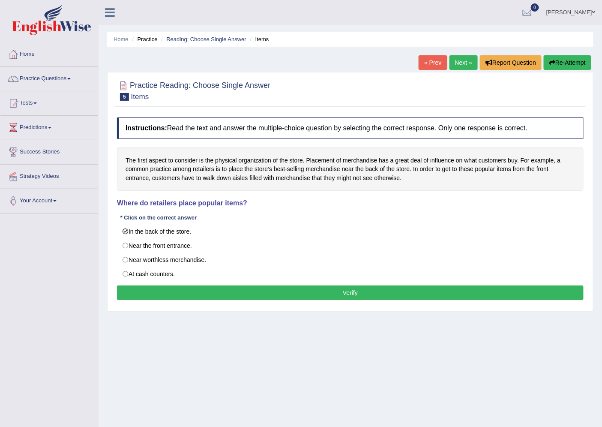
click at [184, 297] on button "Verify" at bounding box center [350, 293] width 467 height 15
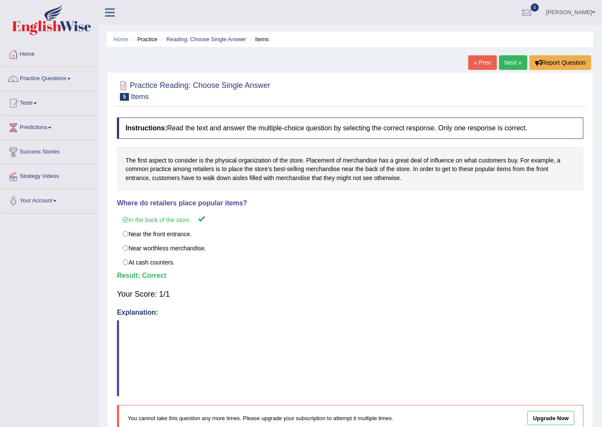
click at [515, 59] on link "Next »" at bounding box center [514, 62] width 28 height 15
